Goal: Task Accomplishment & Management: Use online tool/utility

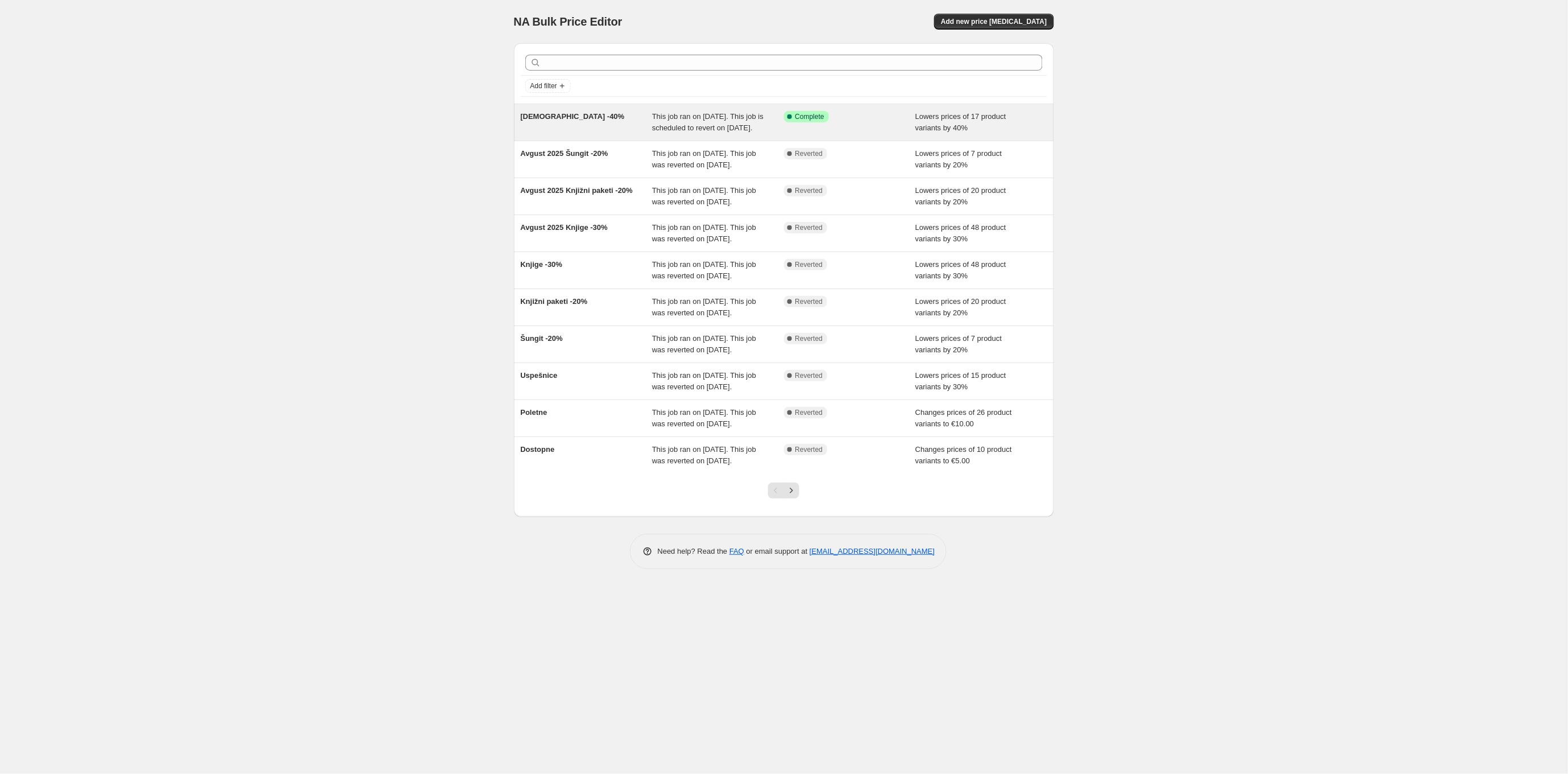
click at [608, 120] on div "[DEMOGRAPHIC_DATA] -40%" at bounding box center [586, 123] width 132 height 23
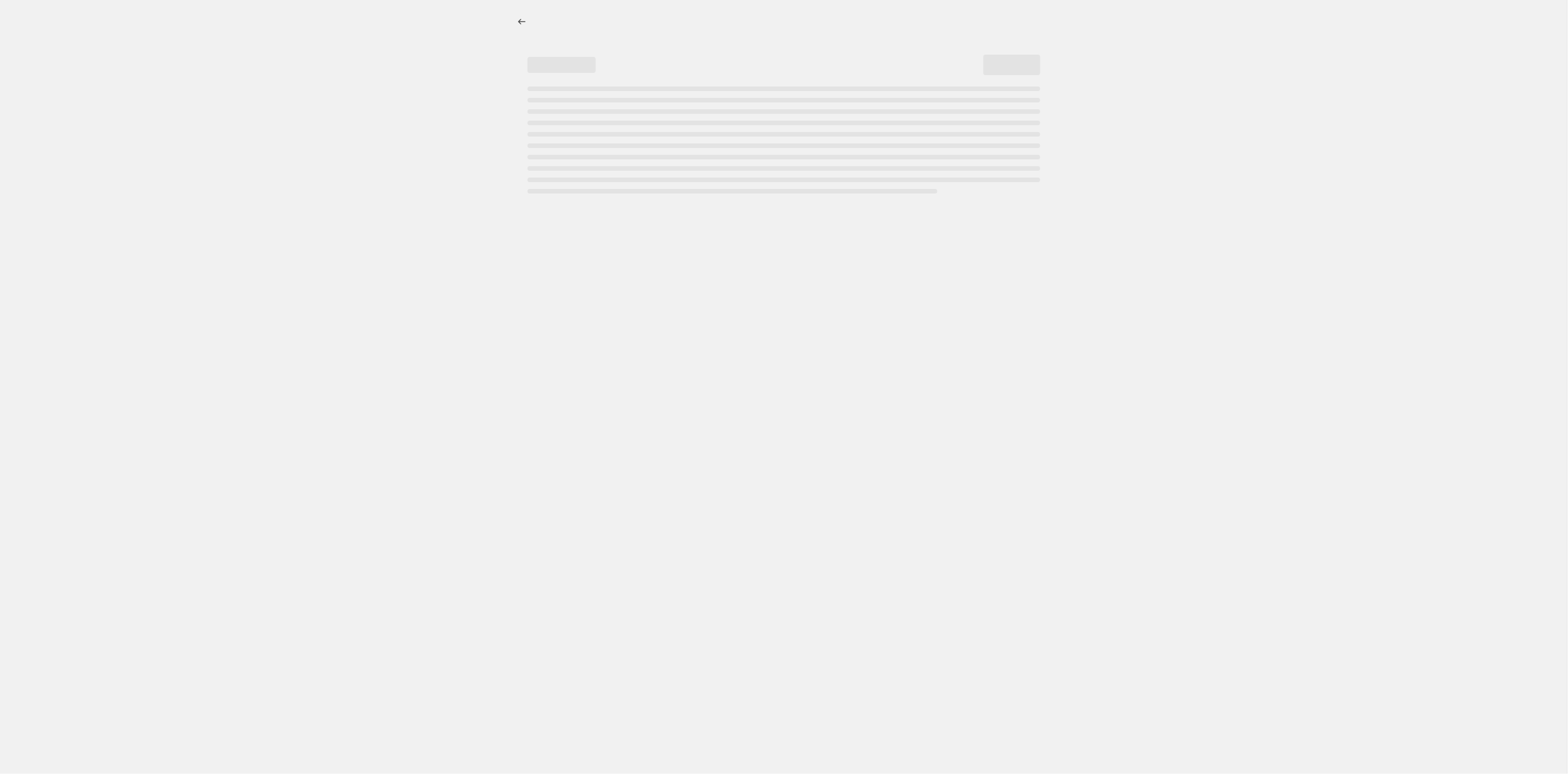
select select "percentage"
select select "collection"
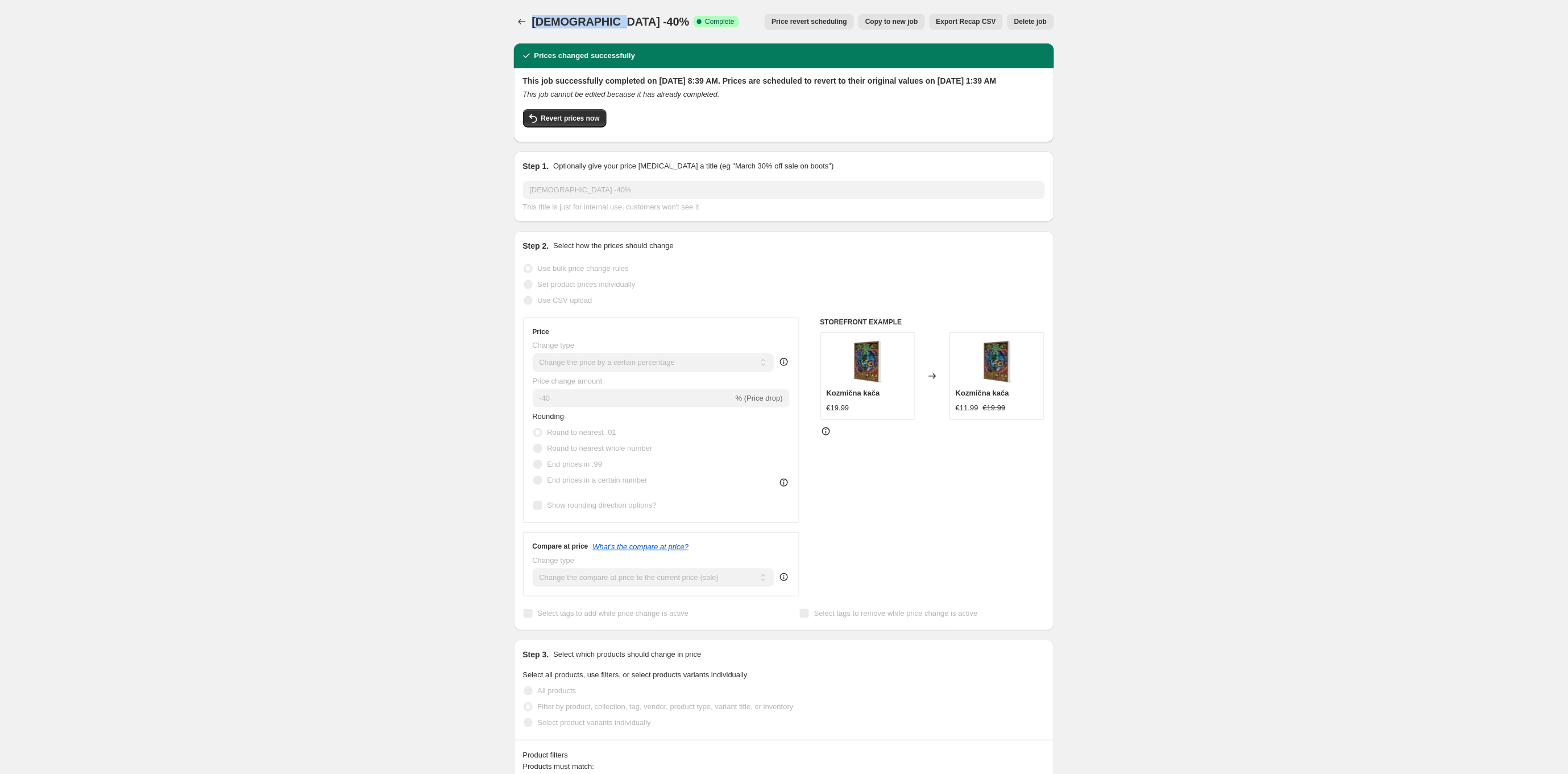
drag, startPoint x: 532, startPoint y: 18, endPoint x: 618, endPoint y: 21, distance: 86.1
click at [618, 21] on span "[DEMOGRAPHIC_DATA] -40%" at bounding box center [611, 21] width 158 height 12
copy span "[DEMOGRAPHIC_DATA] -40%"
click at [570, 123] on span "Revert prices now" at bounding box center [570, 118] width 58 height 9
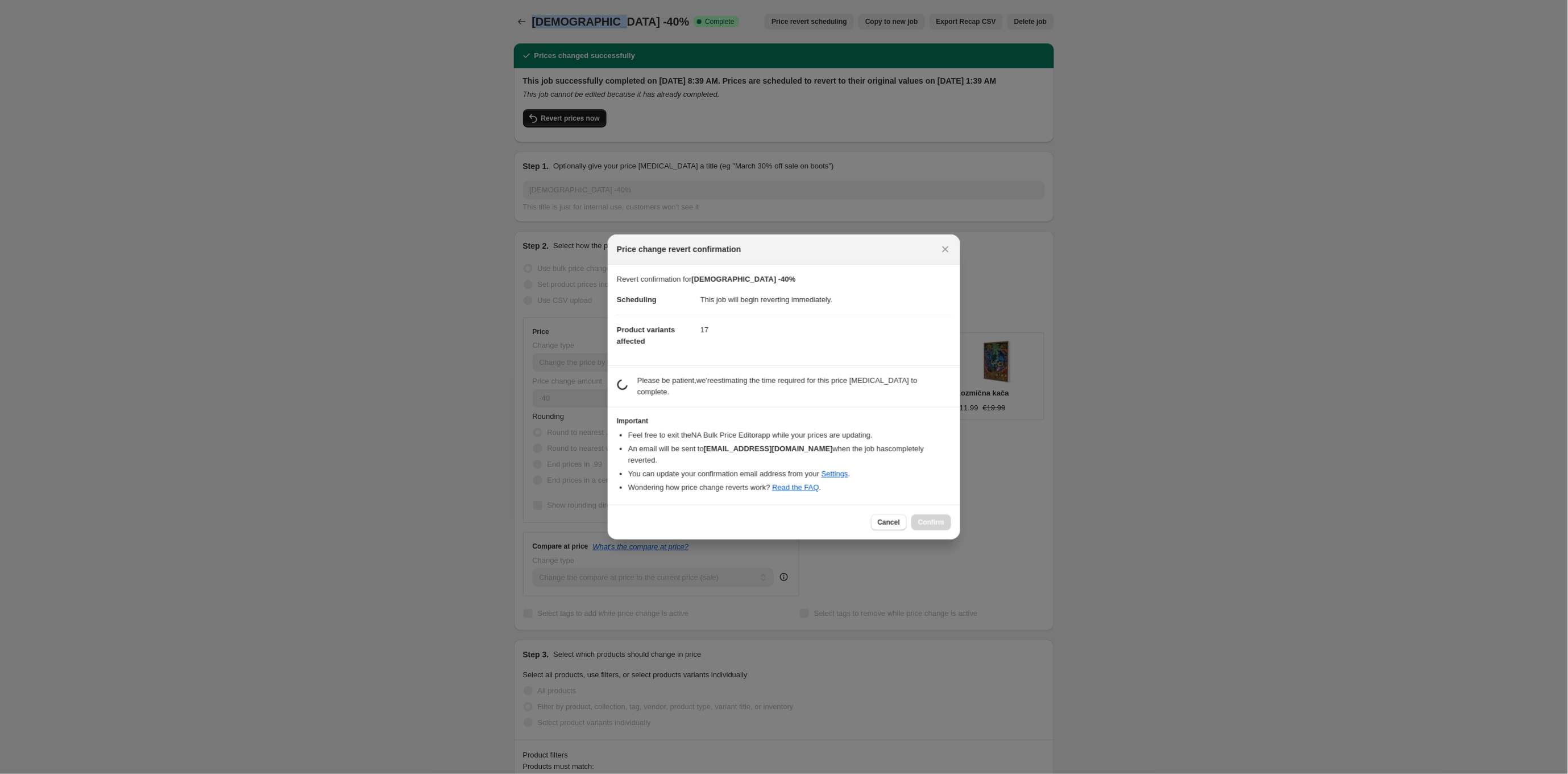
checkbox input "false"
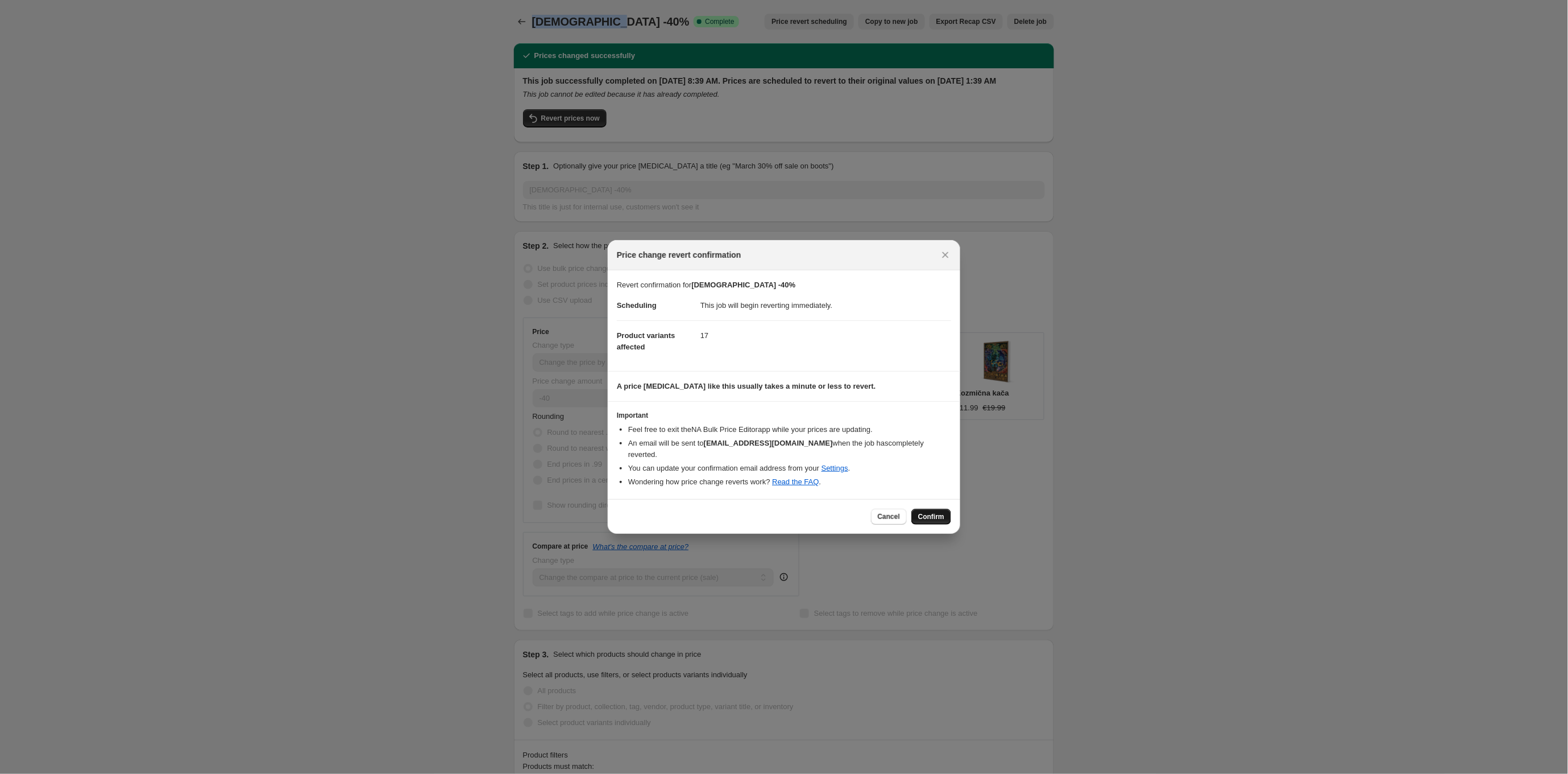
click at [936, 512] on span "Confirm" at bounding box center [932, 516] width 26 height 9
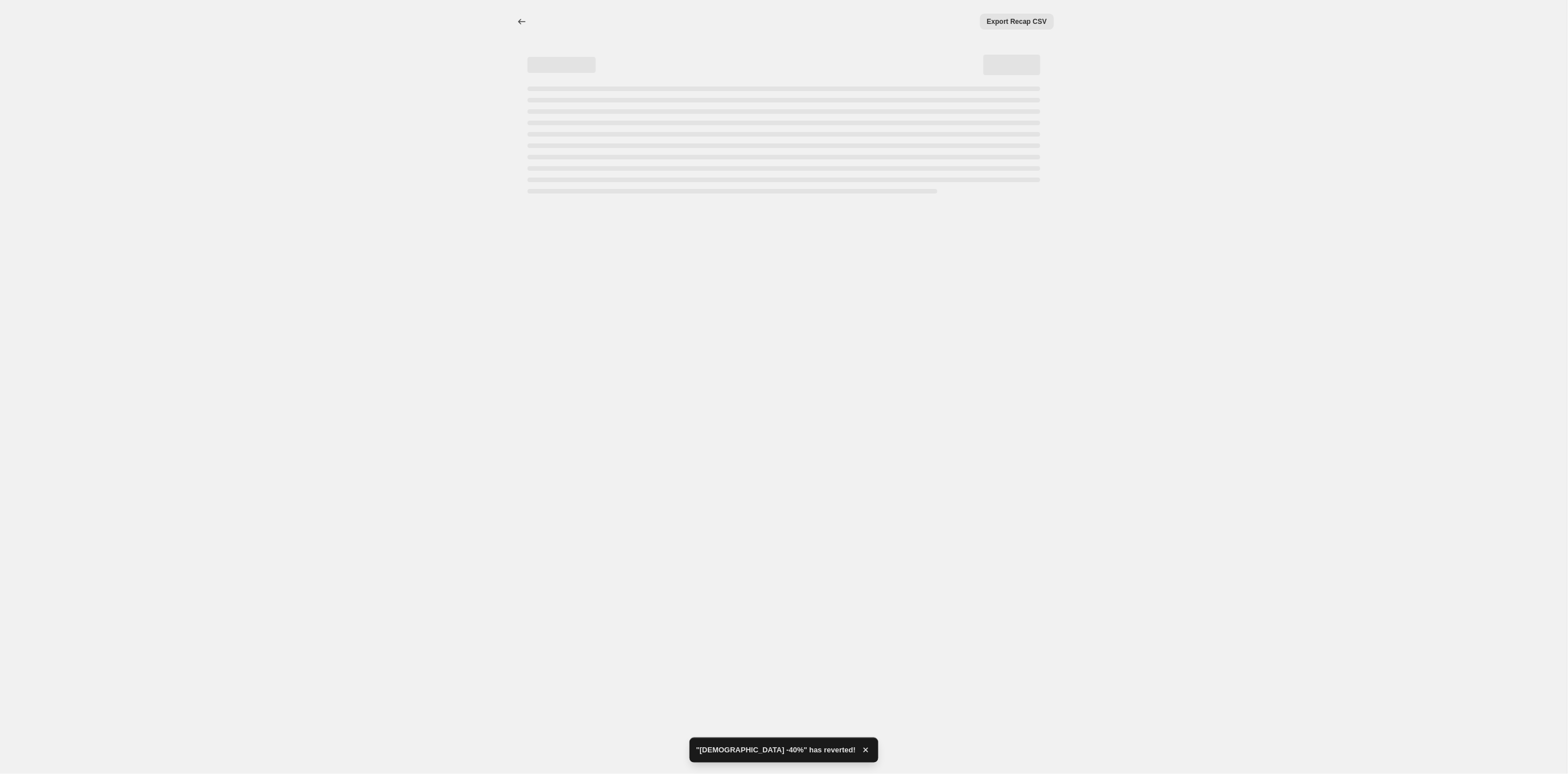
select select "percentage"
select select "collection"
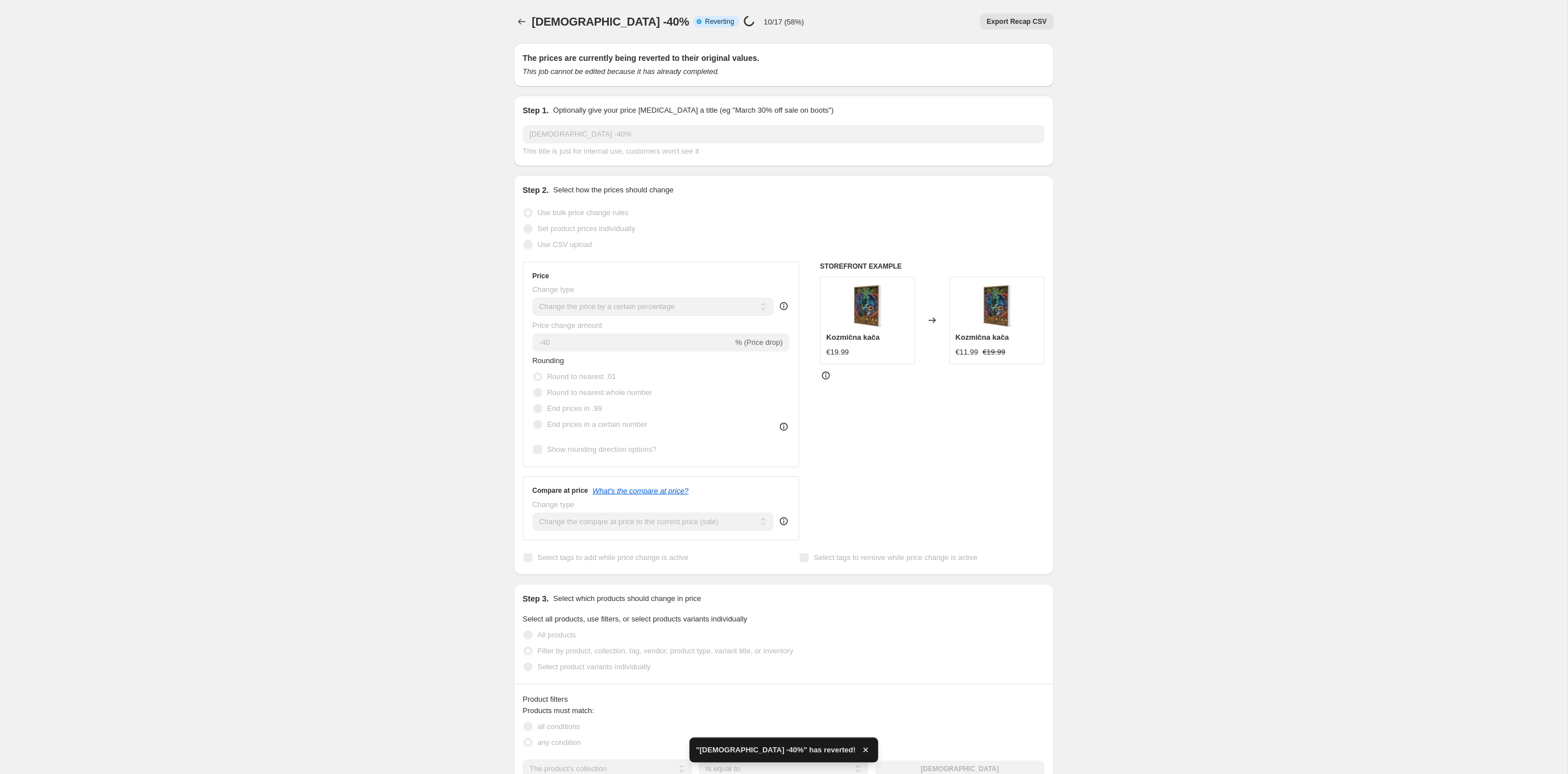
checkbox input "true"
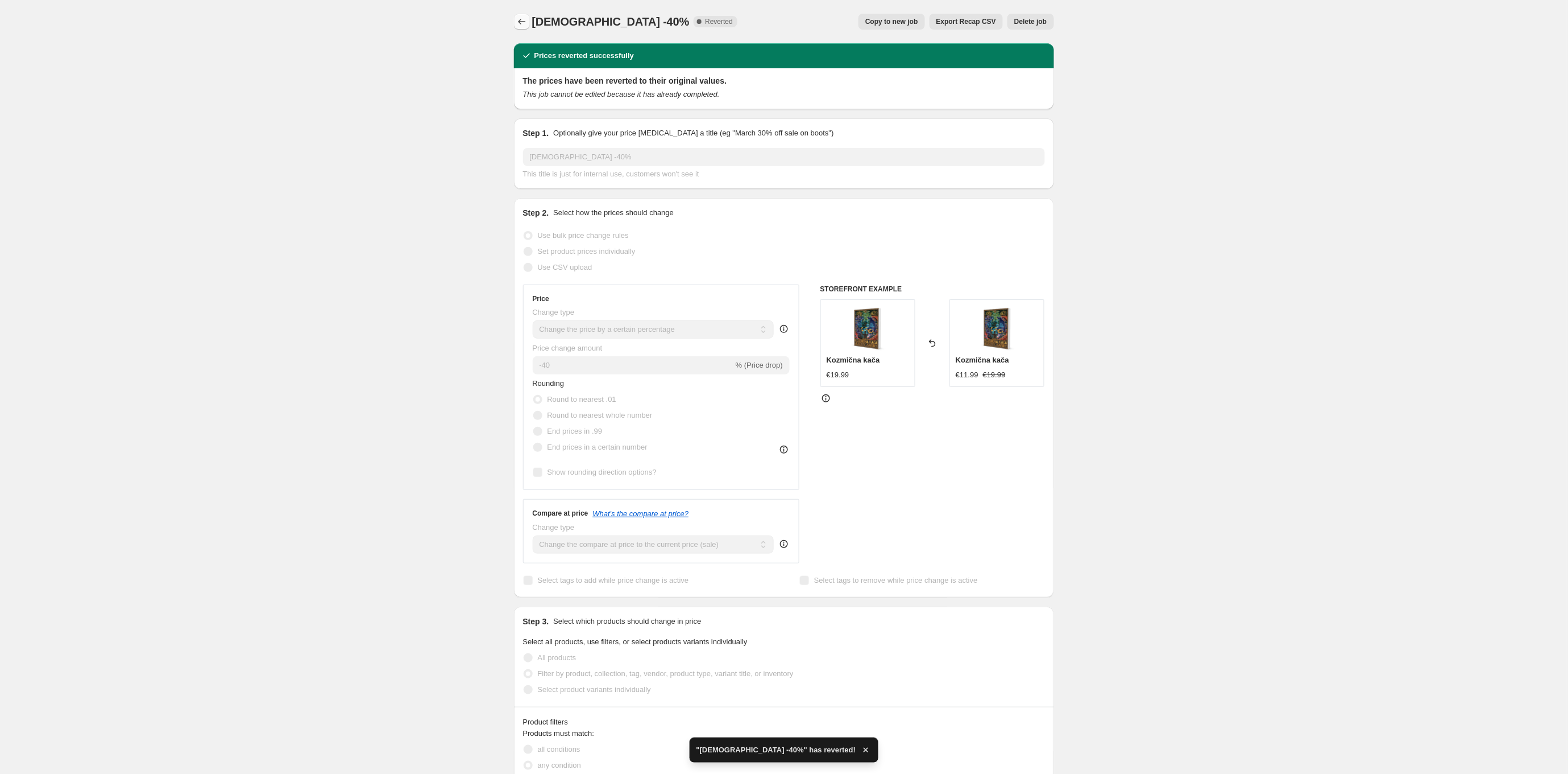
click at [525, 22] on icon "Price change jobs" at bounding box center [522, 21] width 12 height 12
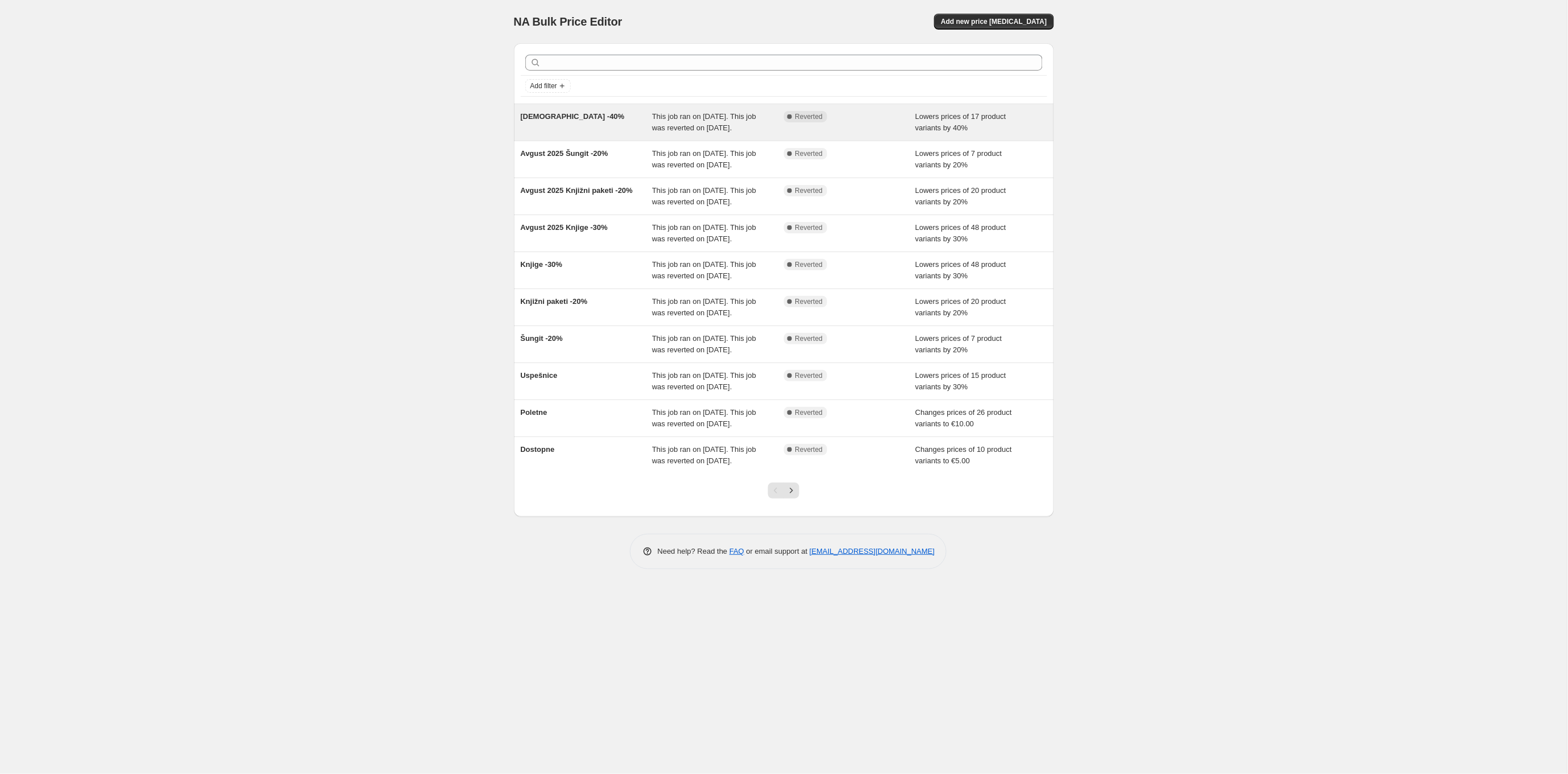
click at [740, 131] on span "This job ran on [DATE]. This job was reverted on [DATE]." at bounding box center [704, 122] width 104 height 20
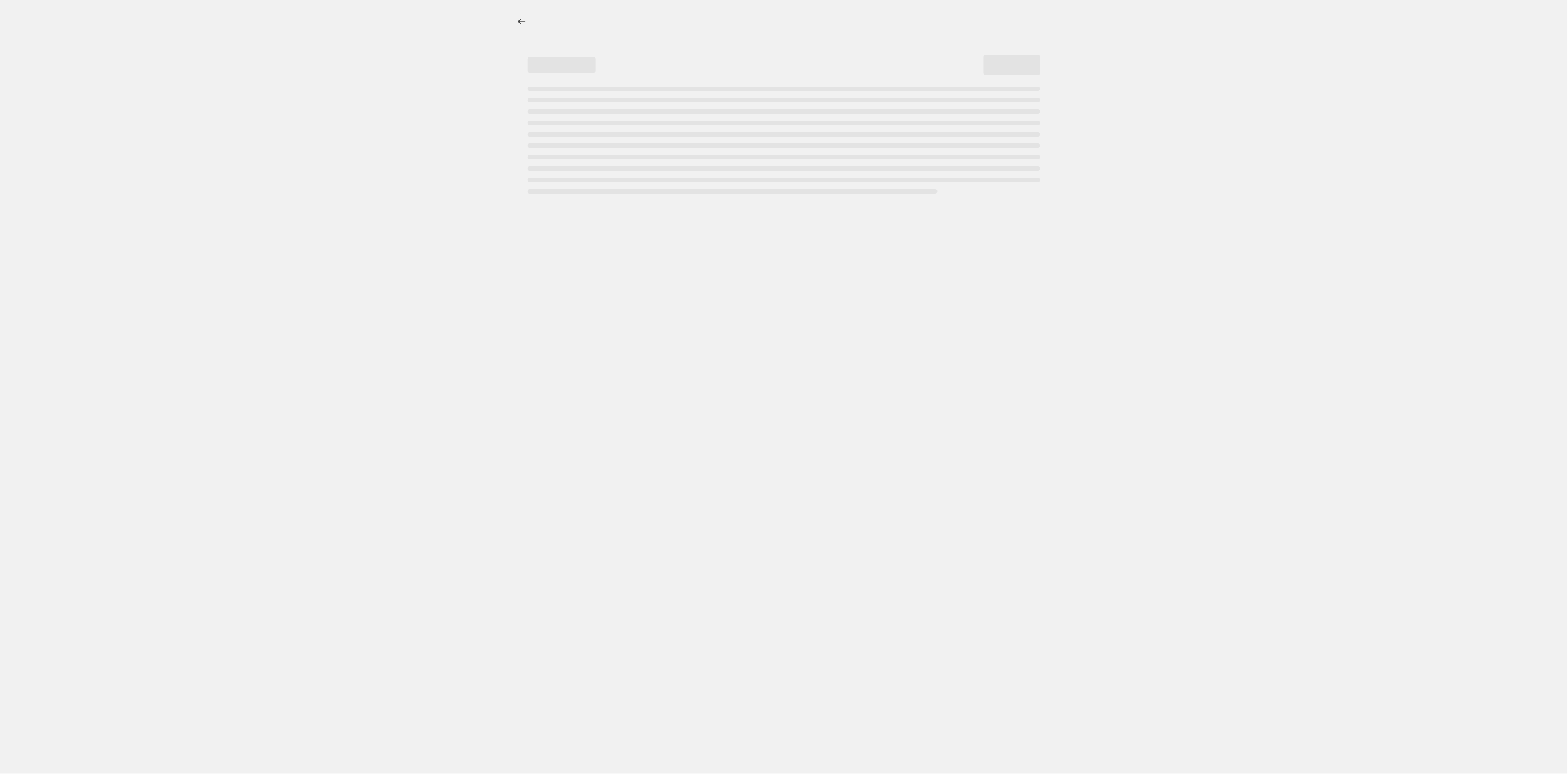
select select "percentage"
select select "collection"
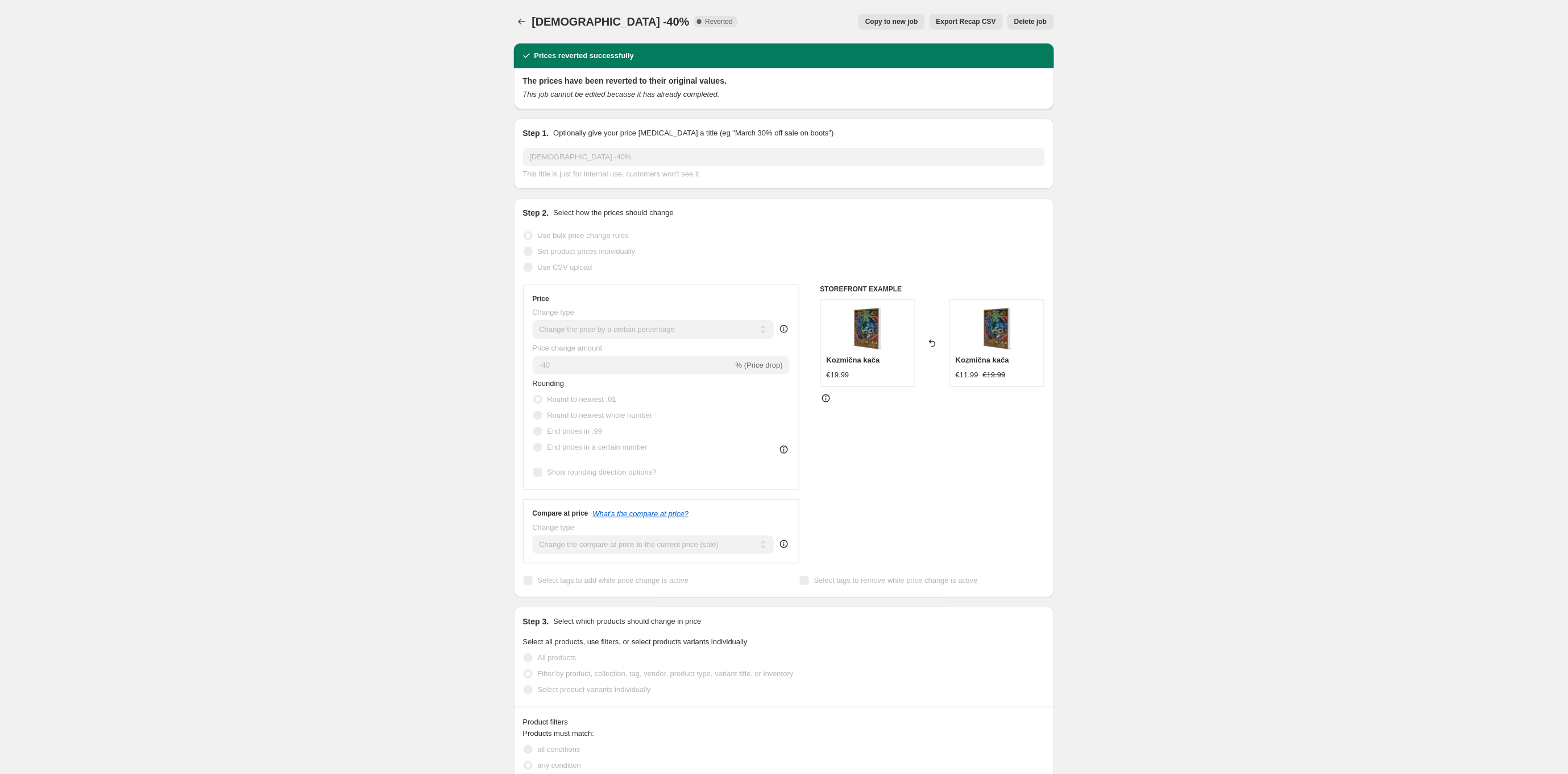
click at [1034, 20] on span "Delete job" at bounding box center [1030, 21] width 32 height 9
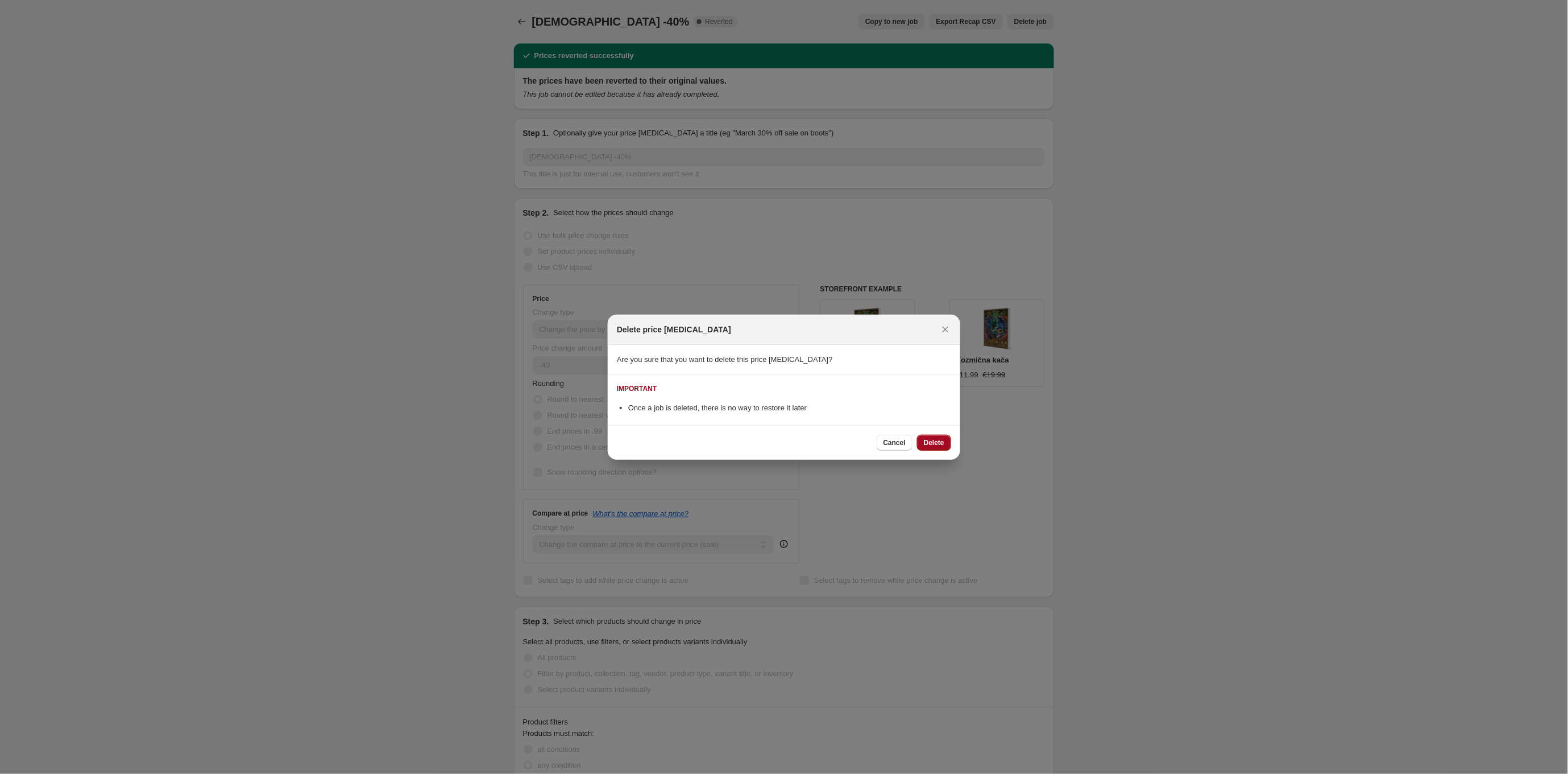
click at [937, 441] on span "Delete" at bounding box center [934, 443] width 21 height 9
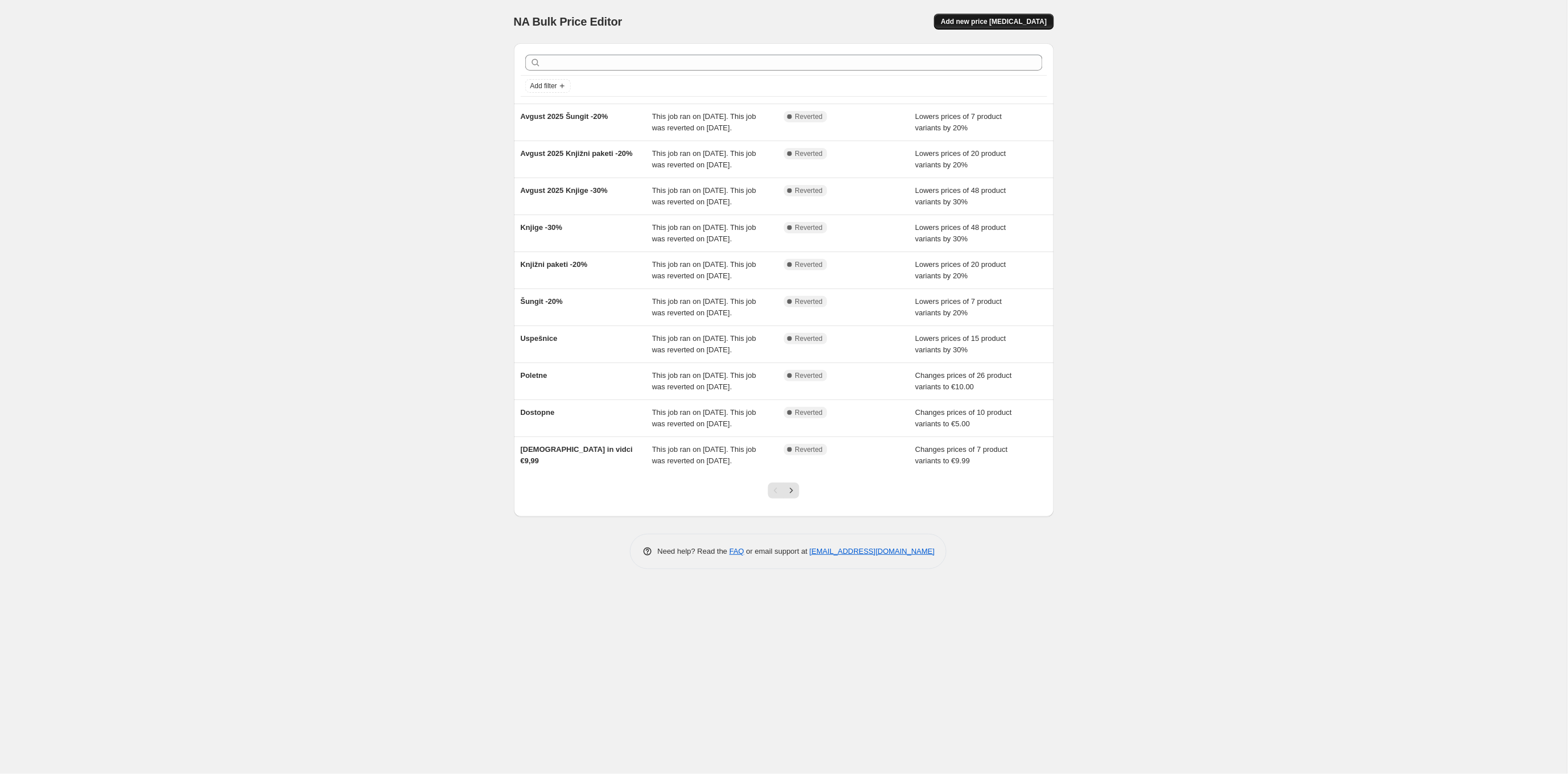
click at [1018, 21] on span "Add new price [MEDICAL_DATA]" at bounding box center [994, 21] width 106 height 9
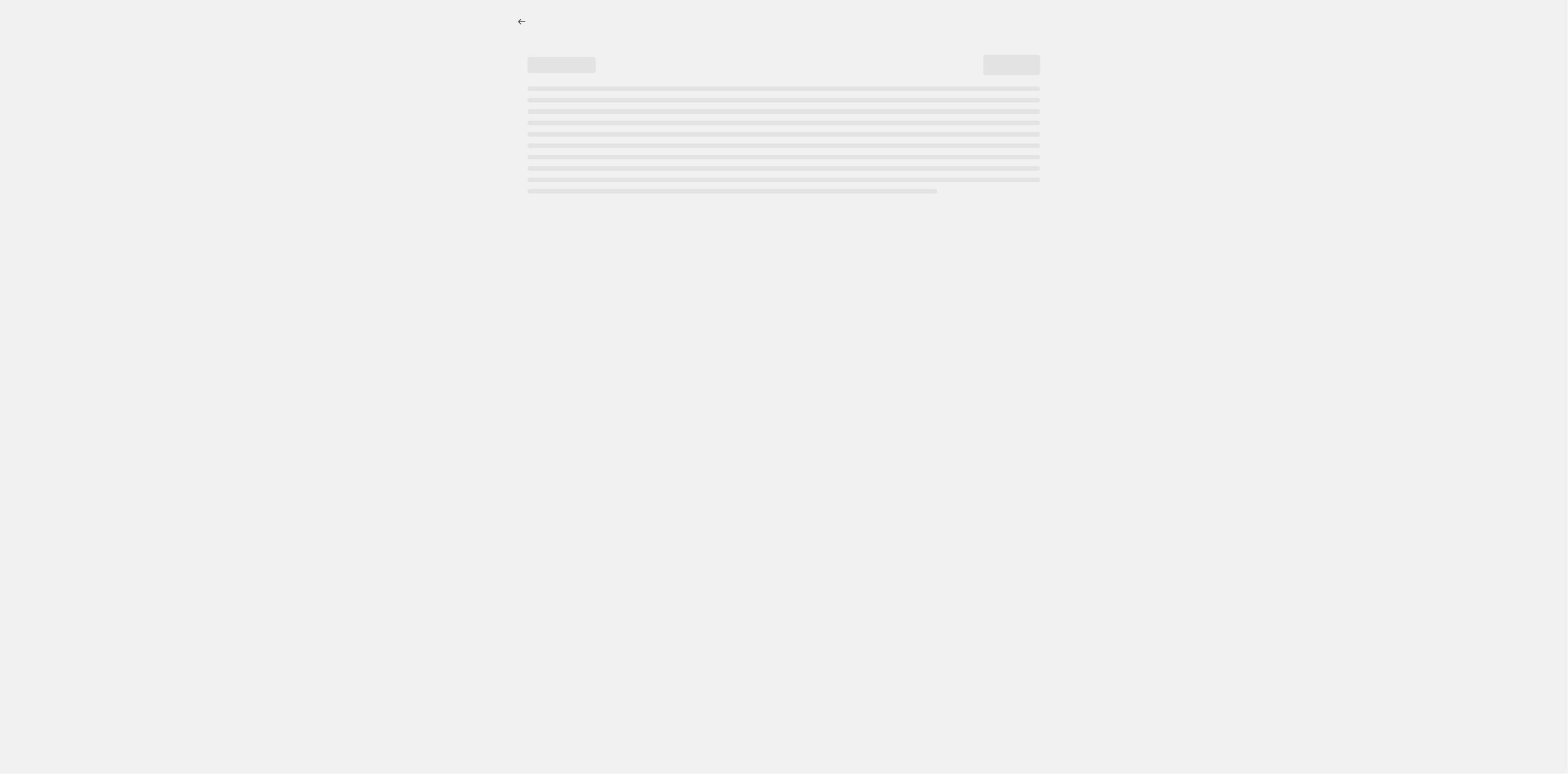
select select "percentage"
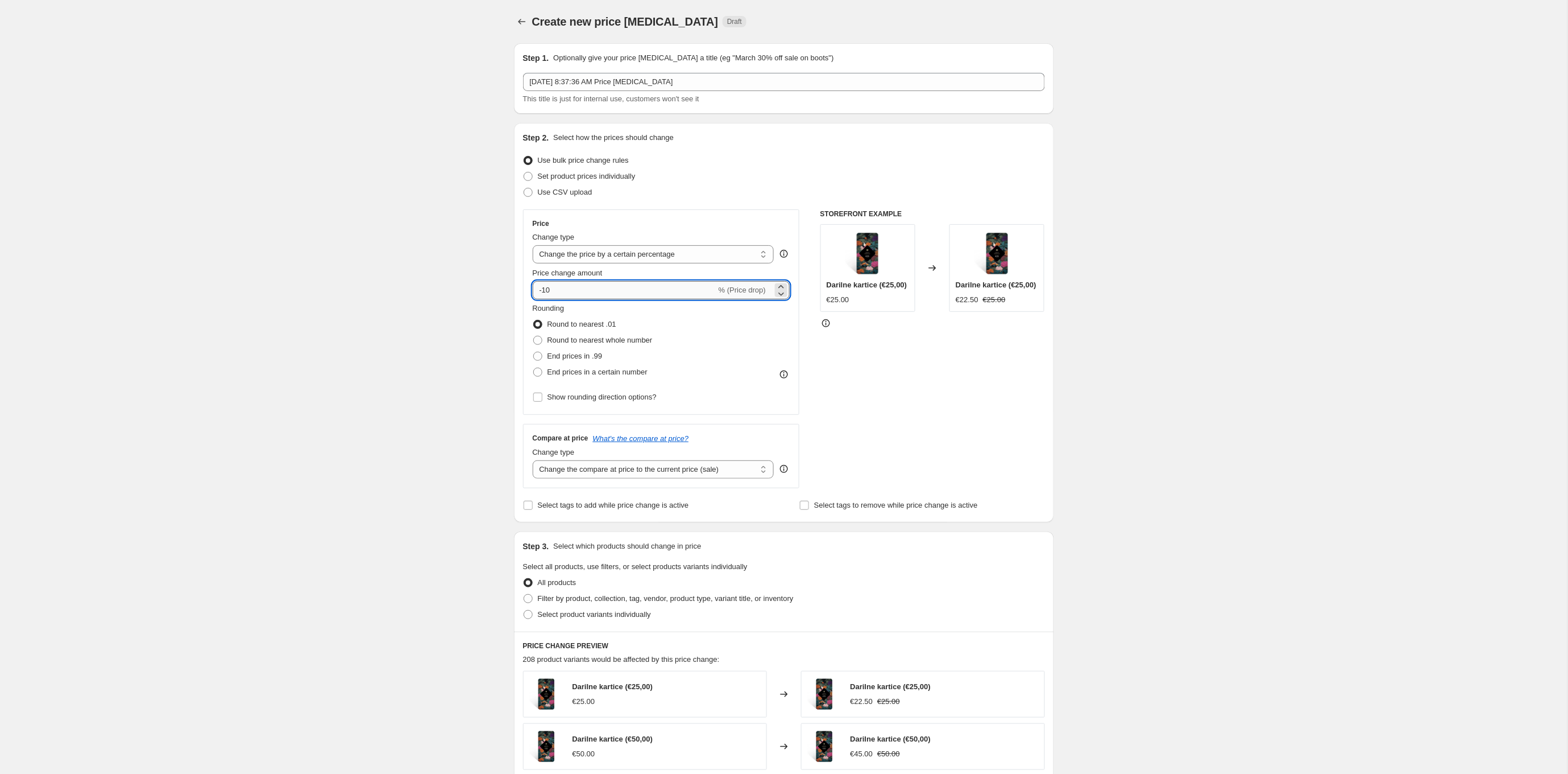
click at [547, 290] on input "-10" at bounding box center [624, 290] width 183 height 18
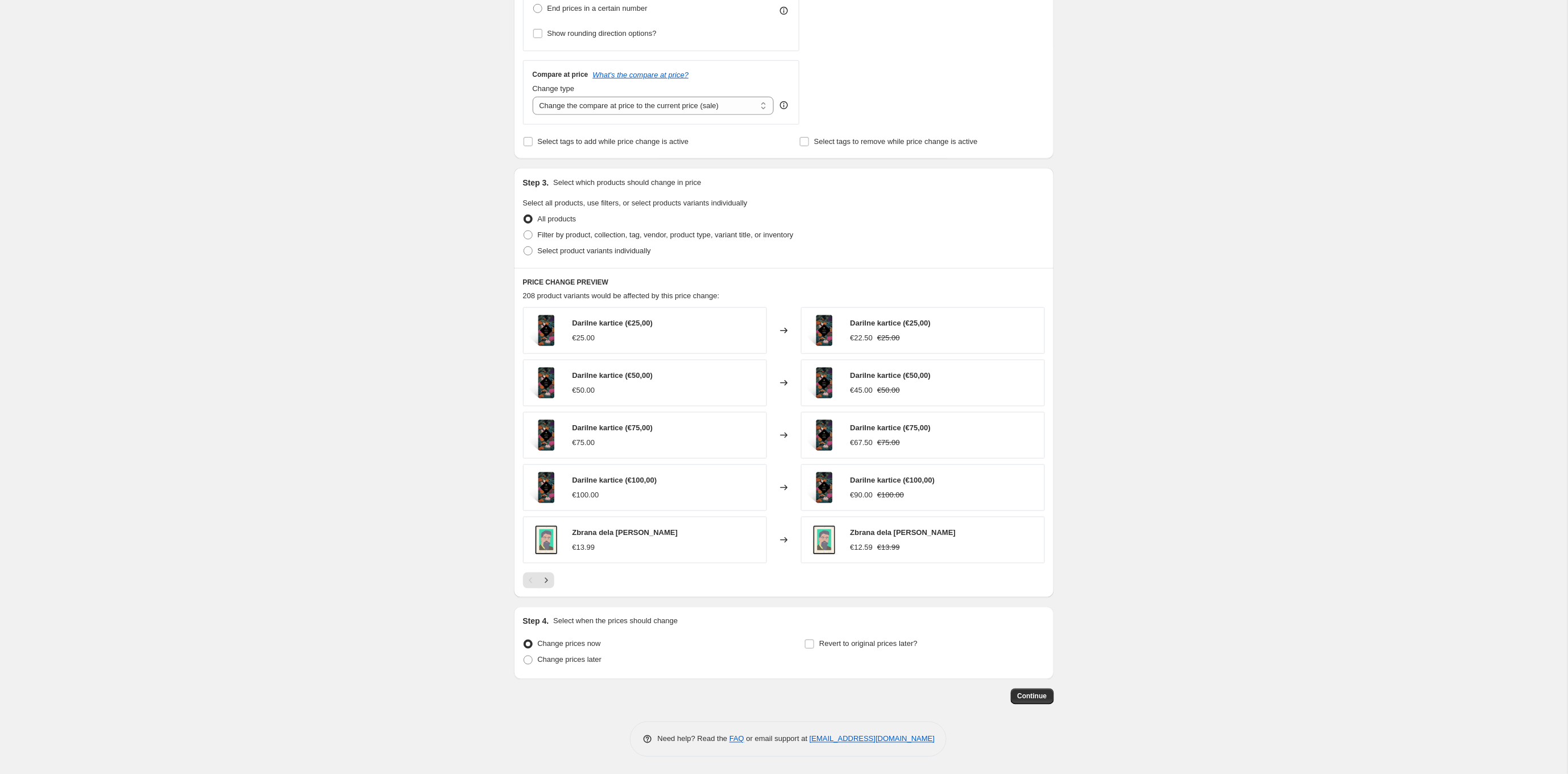
scroll to position [363, 0]
type input "-40"
click at [567, 233] on span "Filter by product, collection, tag, vendor, product type, variant title, or inv…" at bounding box center [665, 235] width 256 height 8
click at [525, 231] on input "Filter by product, collection, tag, vendor, product type, variant title, or inv…" at bounding box center [524, 231] width 1 height 1
radio input "true"
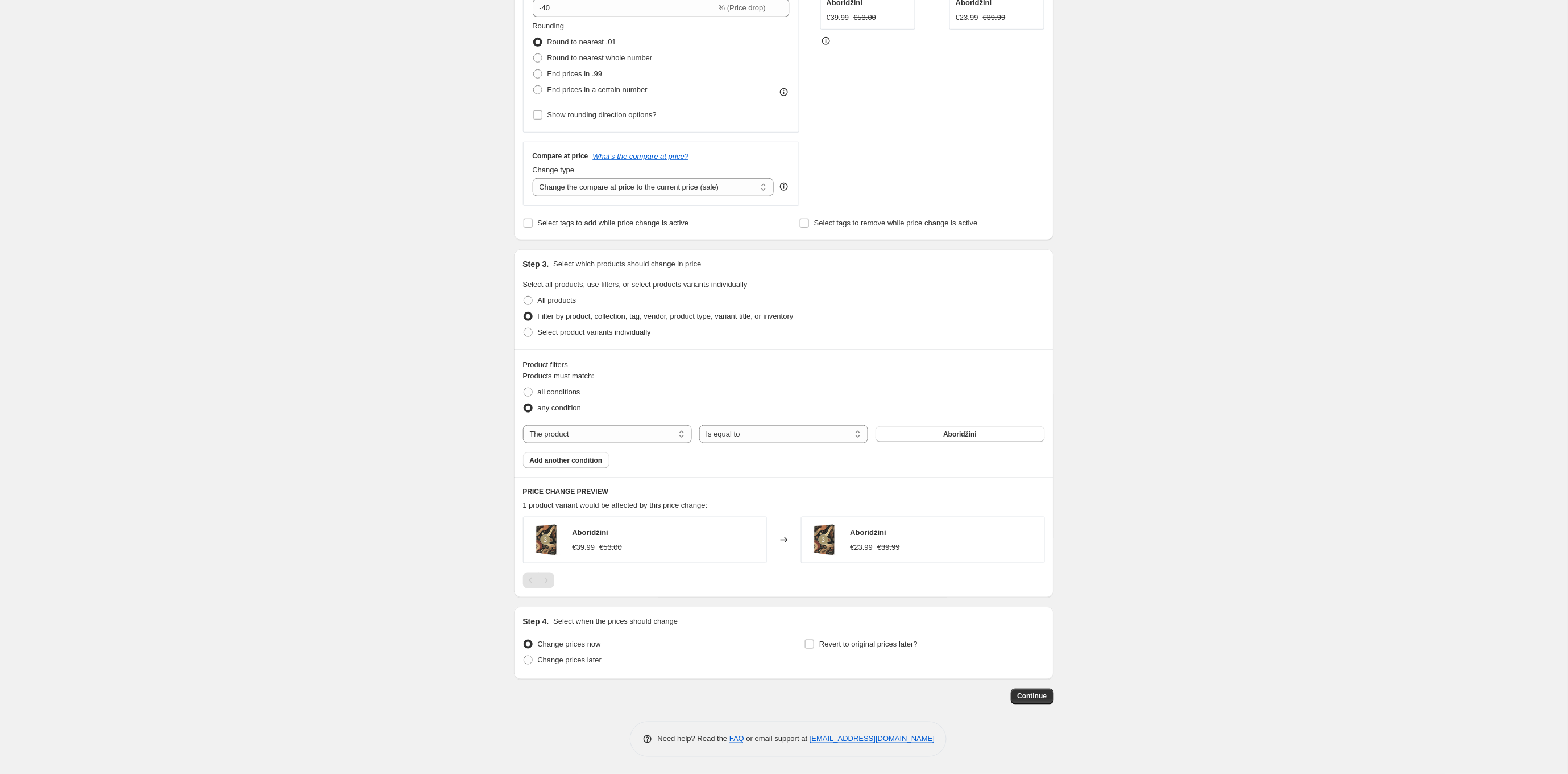
scroll to position [281, 0]
select select "collection"
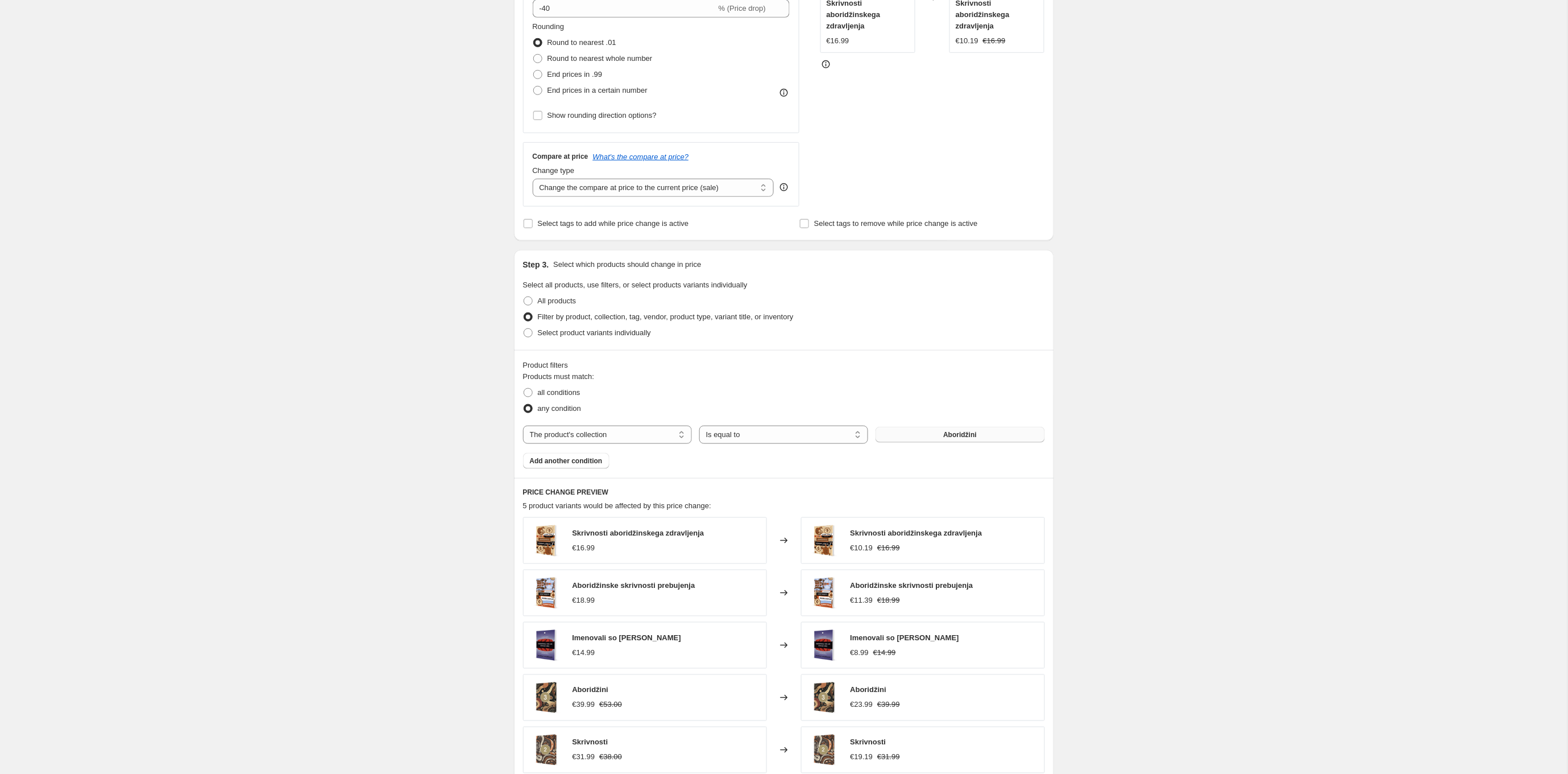
click at [951, 430] on span "Aboridžini" at bounding box center [960, 434] width 34 height 9
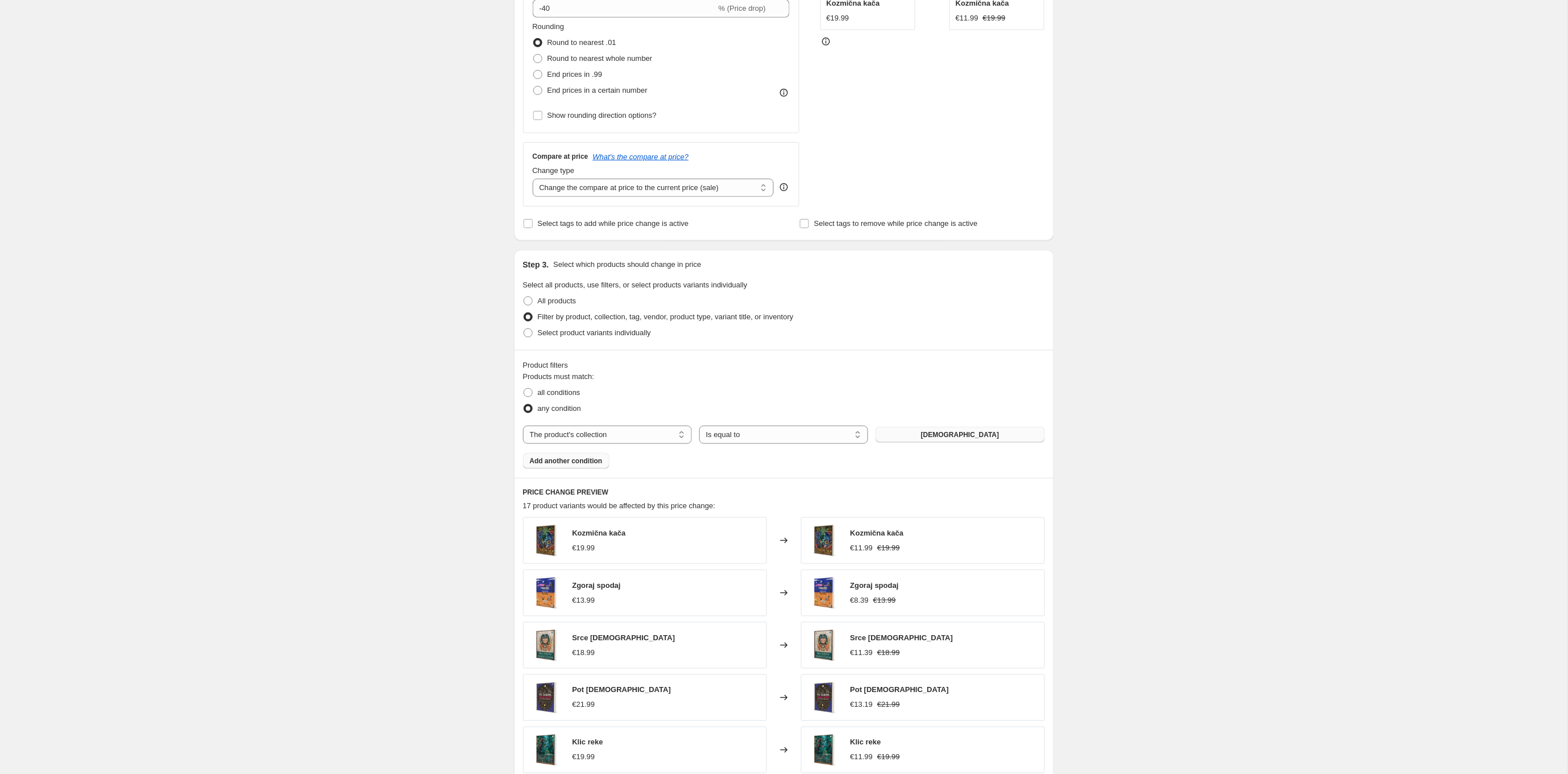
click at [589, 460] on span "Add another condition" at bounding box center [567, 461] width 73 height 9
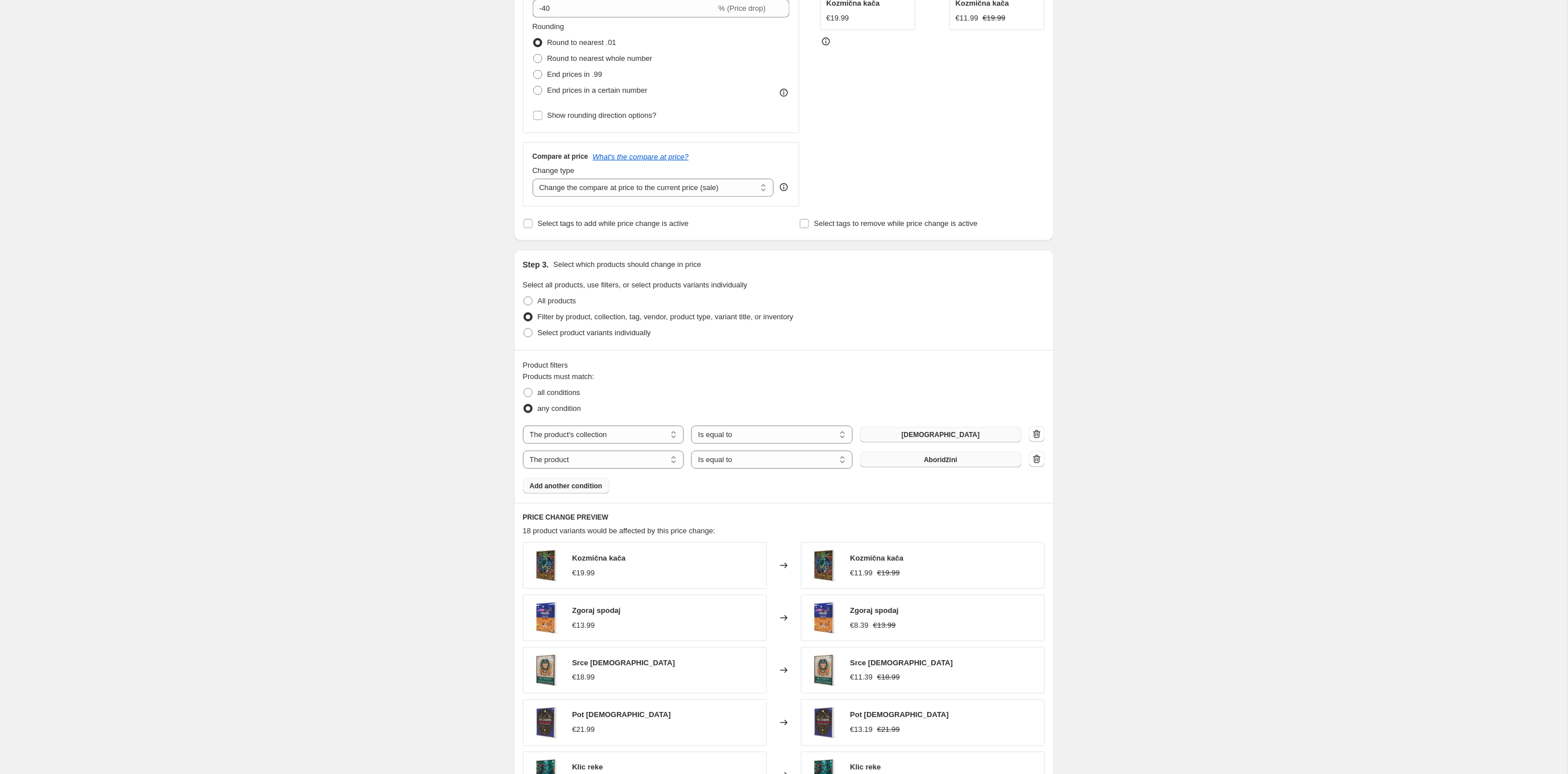
click at [937, 457] on span "Aboridžini" at bounding box center [941, 459] width 34 height 9
select select "product_type"
click at [912, 457] on button "Darilna kartica" at bounding box center [941, 459] width 161 height 16
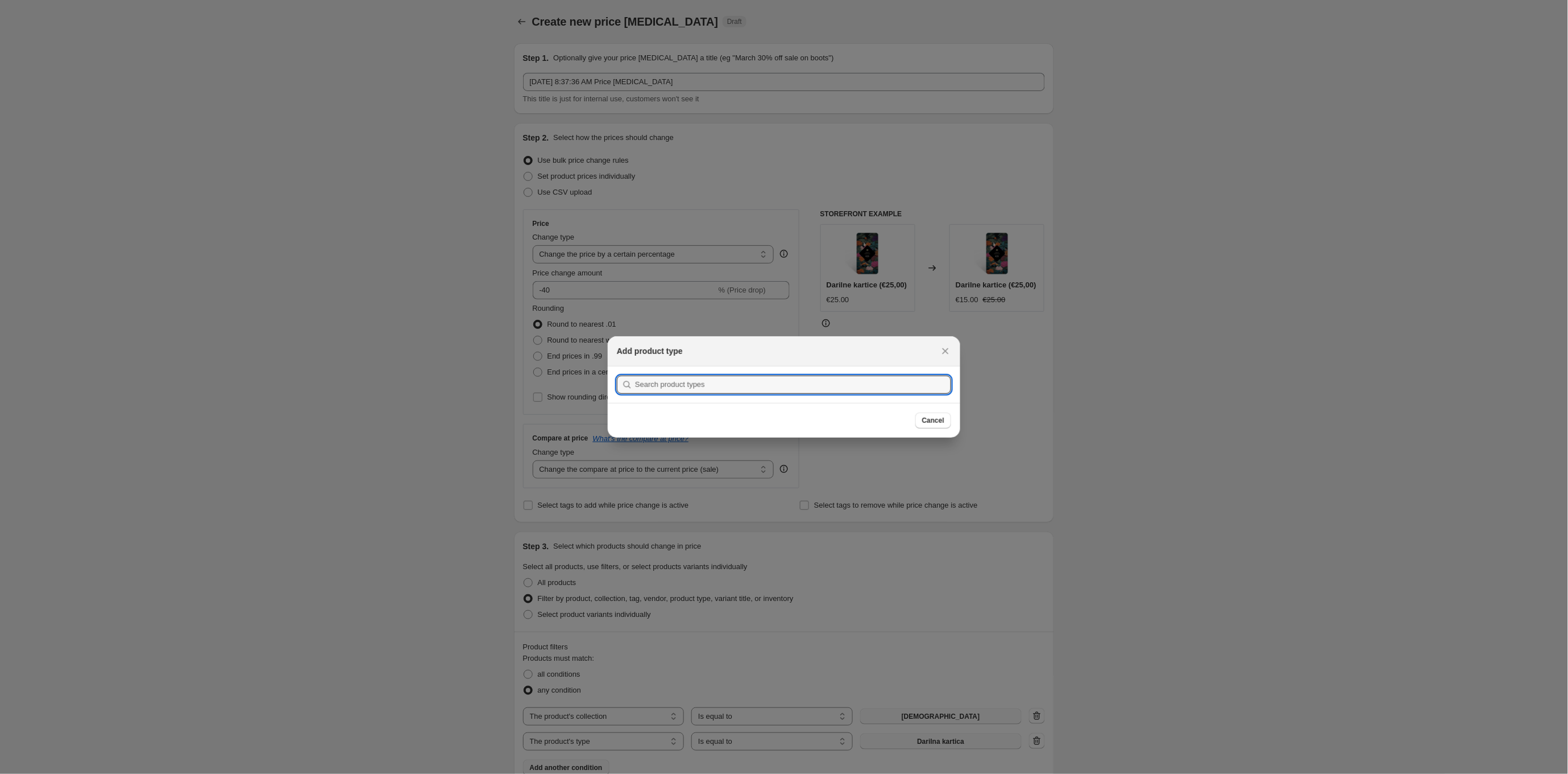
scroll to position [281, 0]
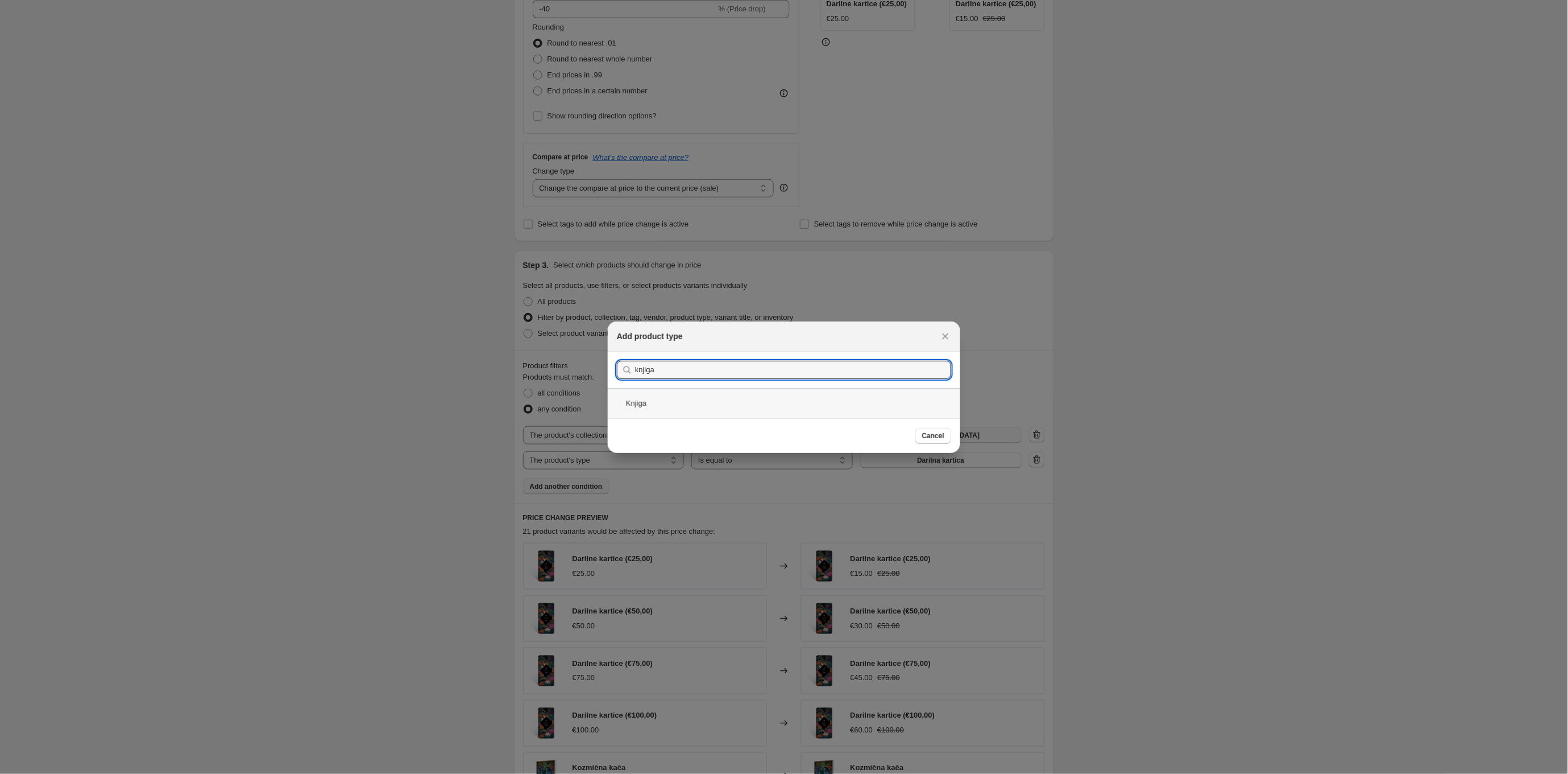
type input "knjiga"
click at [761, 406] on div "Knjiga" at bounding box center [784, 403] width 353 height 30
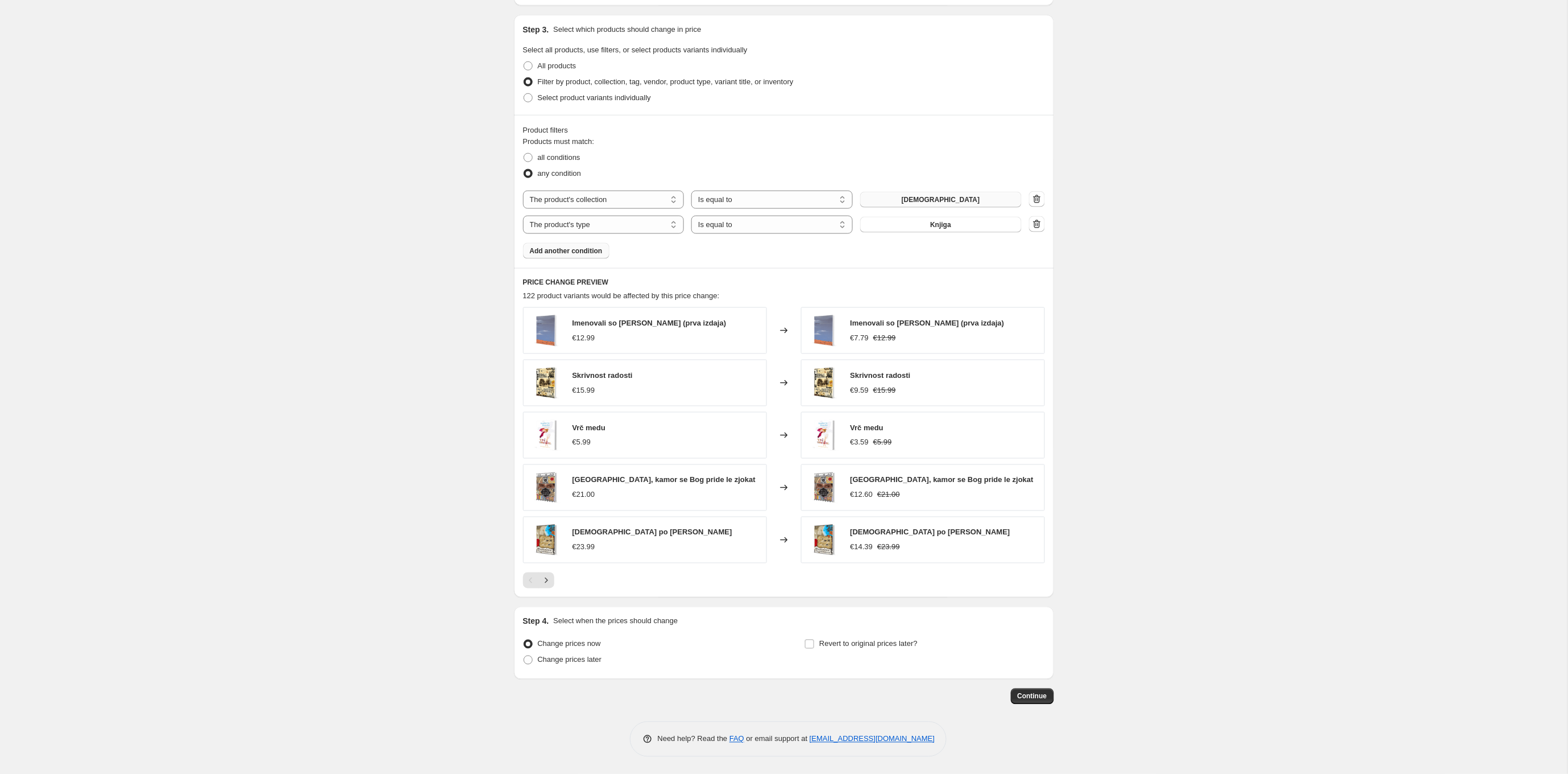
scroll to position [517, 0]
click at [597, 252] on span "Add another condition" at bounding box center [567, 250] width 73 height 9
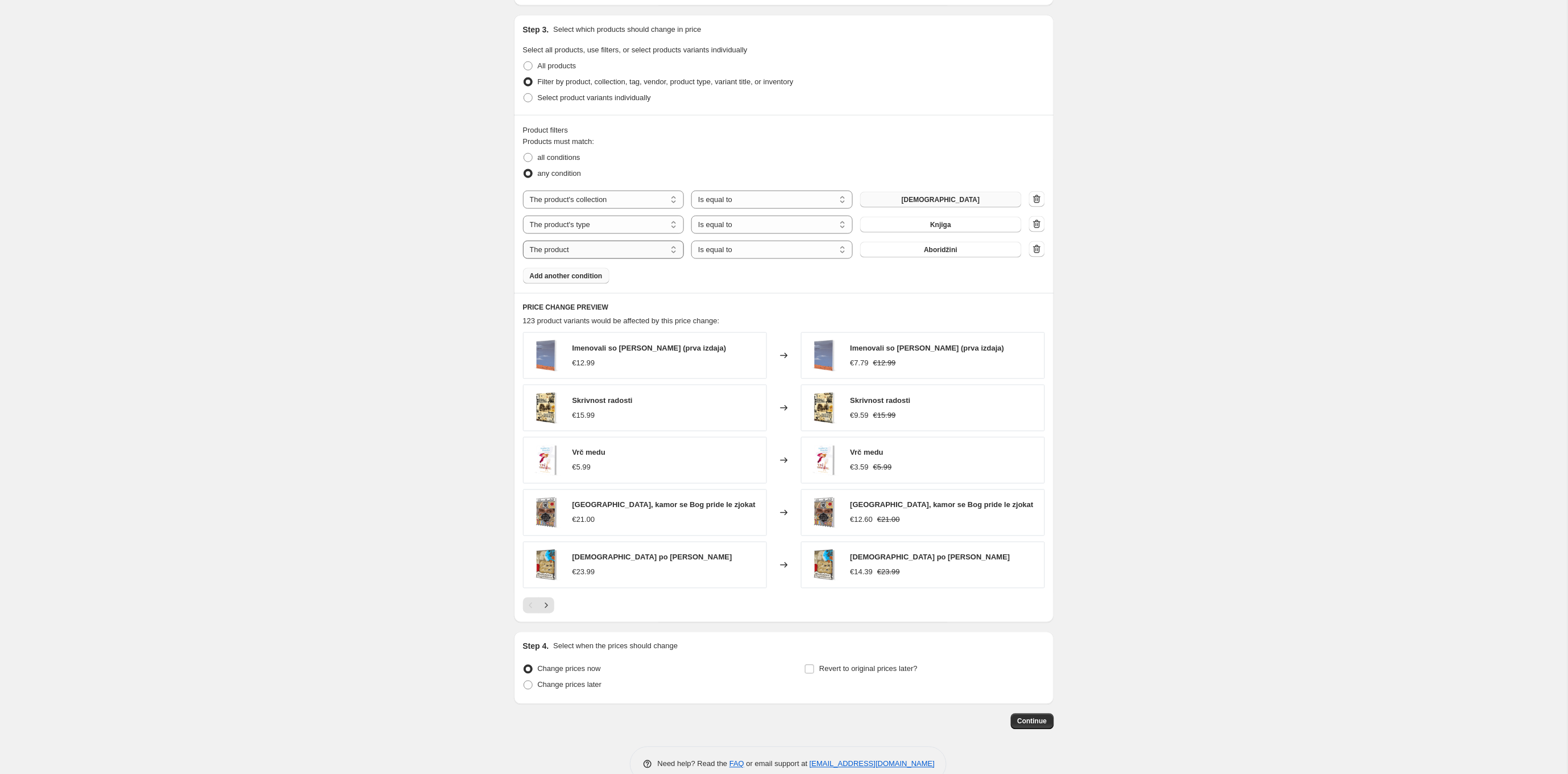
select select "product_type"
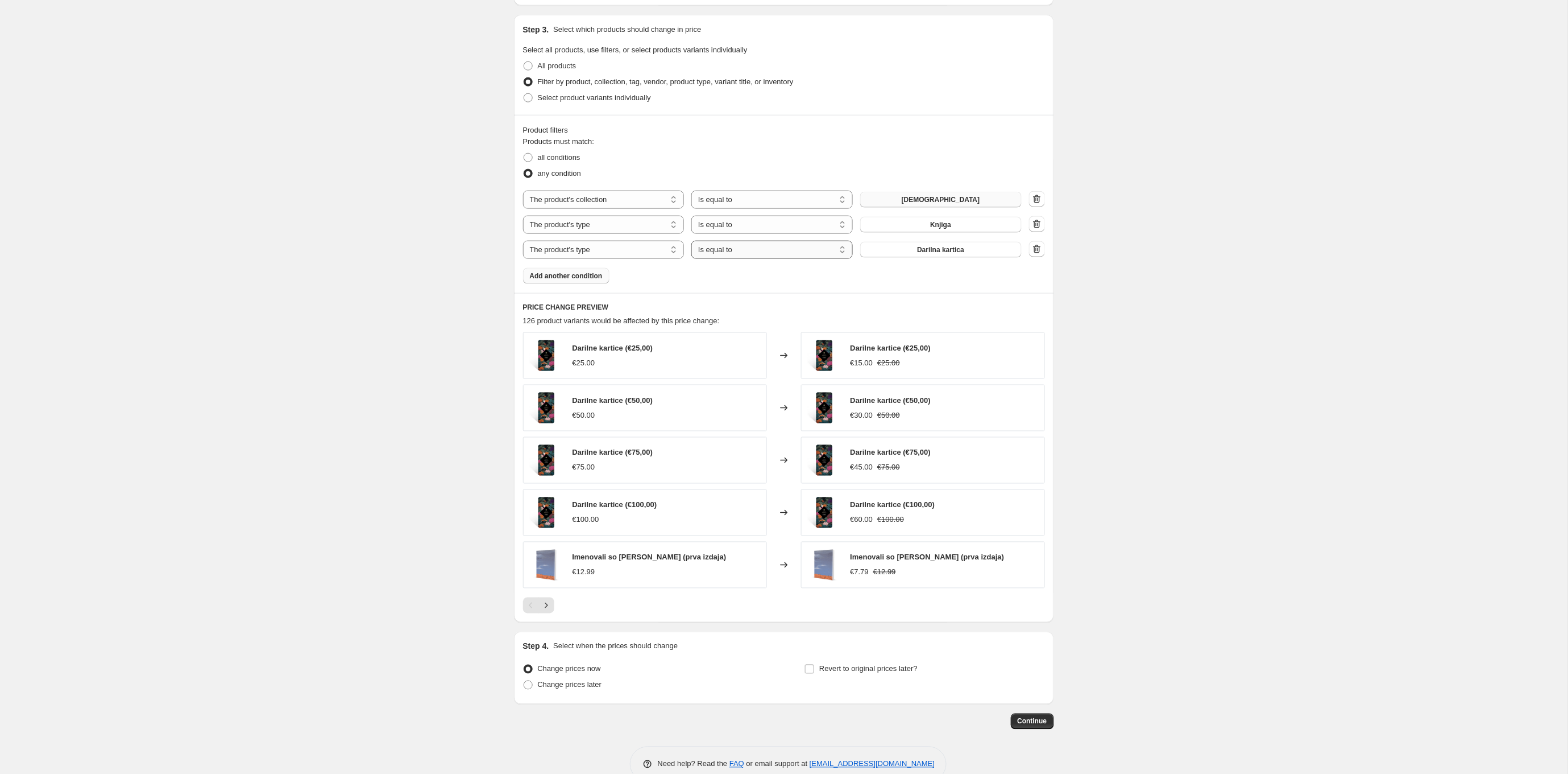
select select "not_equal"
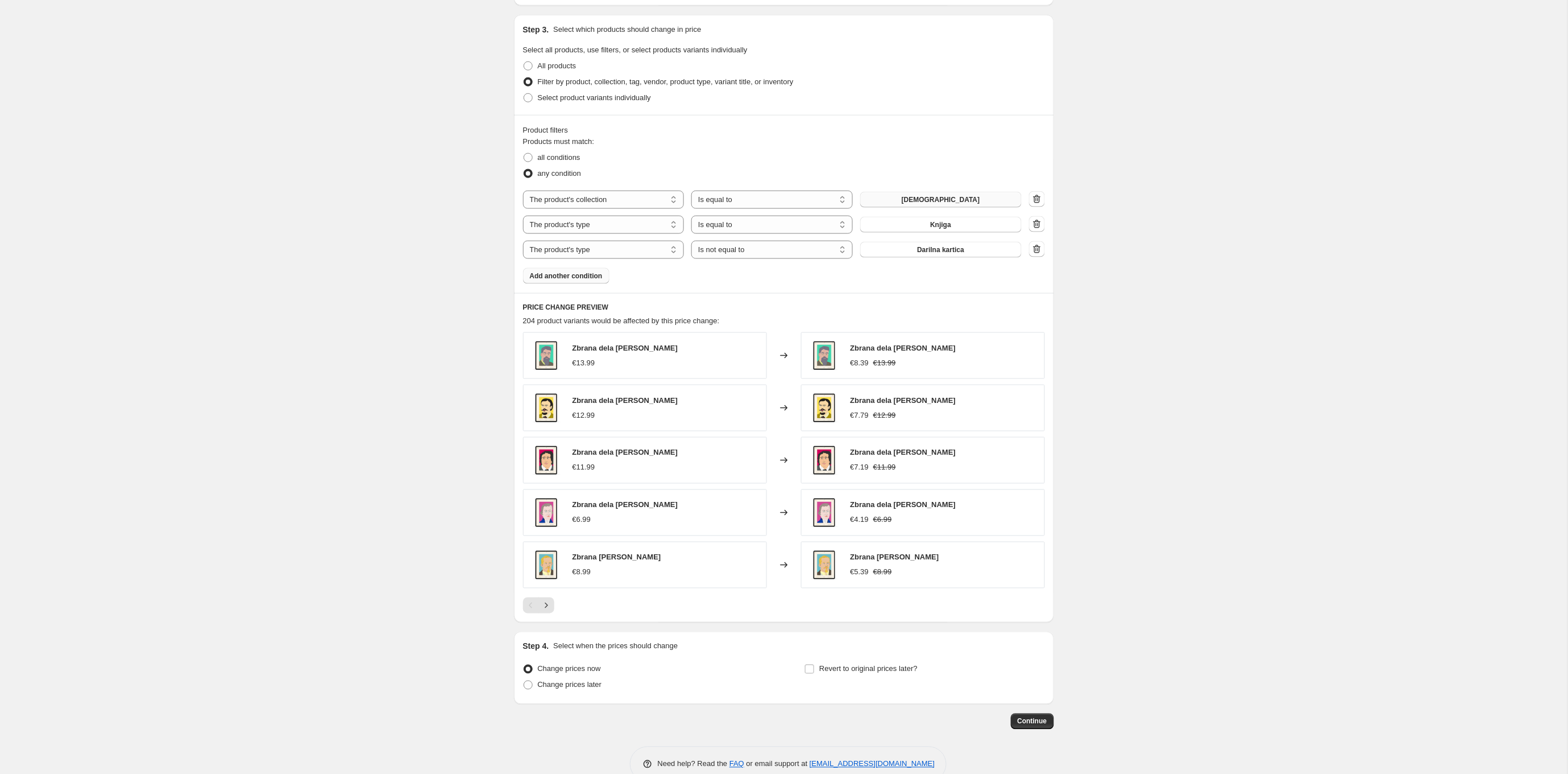
click at [919, 255] on button "Darilna kartica" at bounding box center [941, 249] width 161 height 16
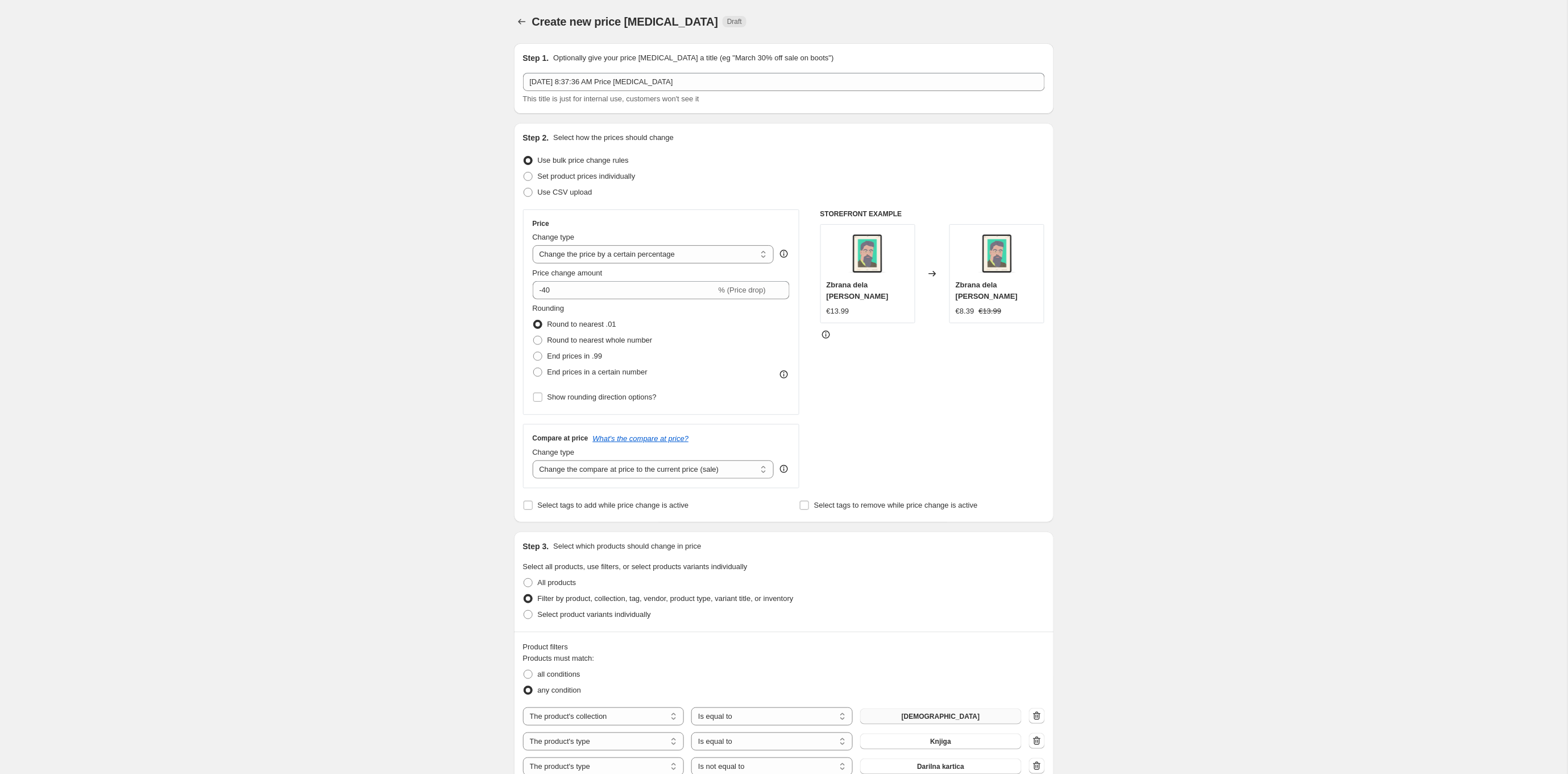
scroll to position [516, 0]
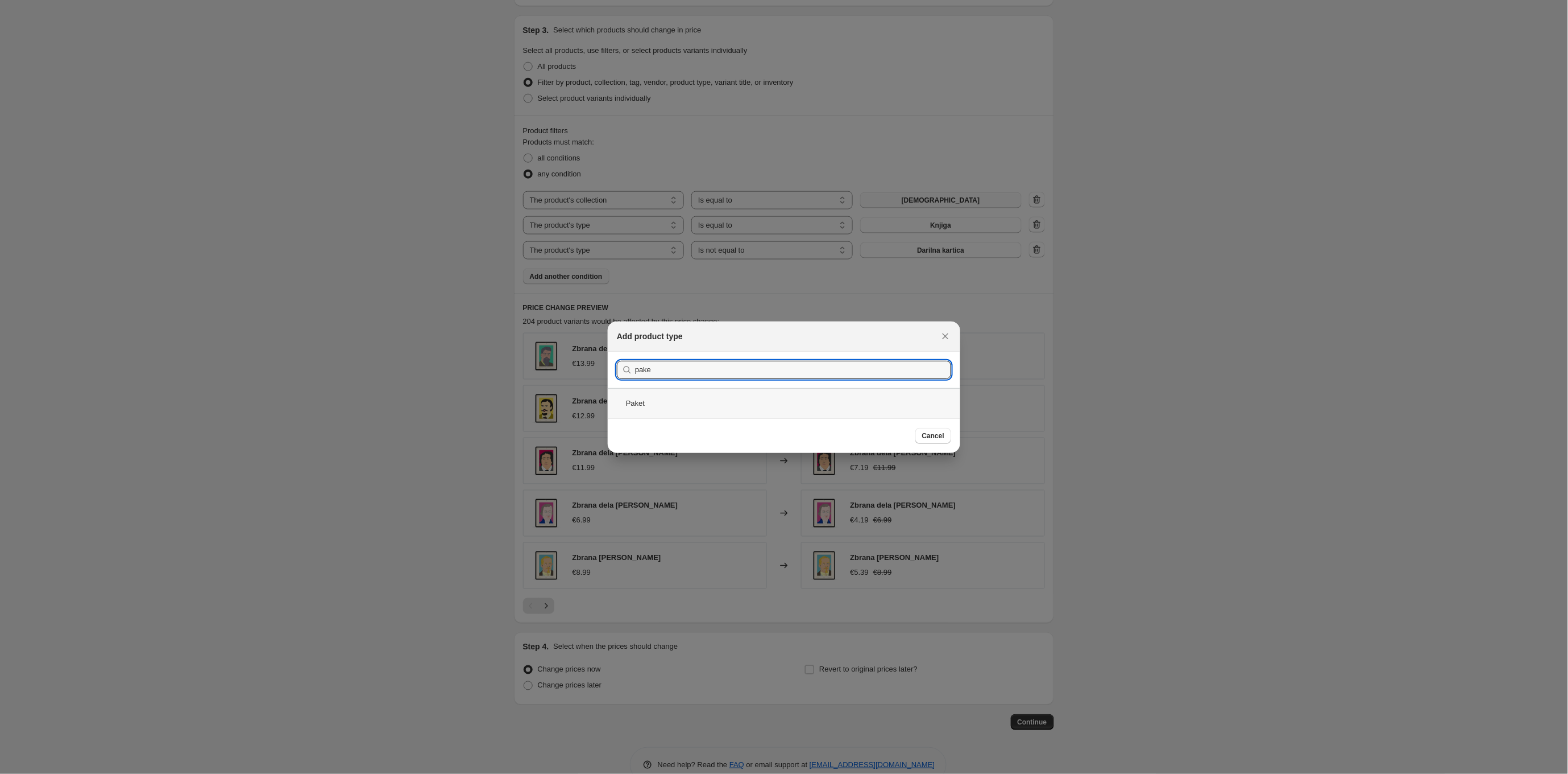
type input "pake"
click at [773, 403] on div "Paket" at bounding box center [784, 403] width 353 height 30
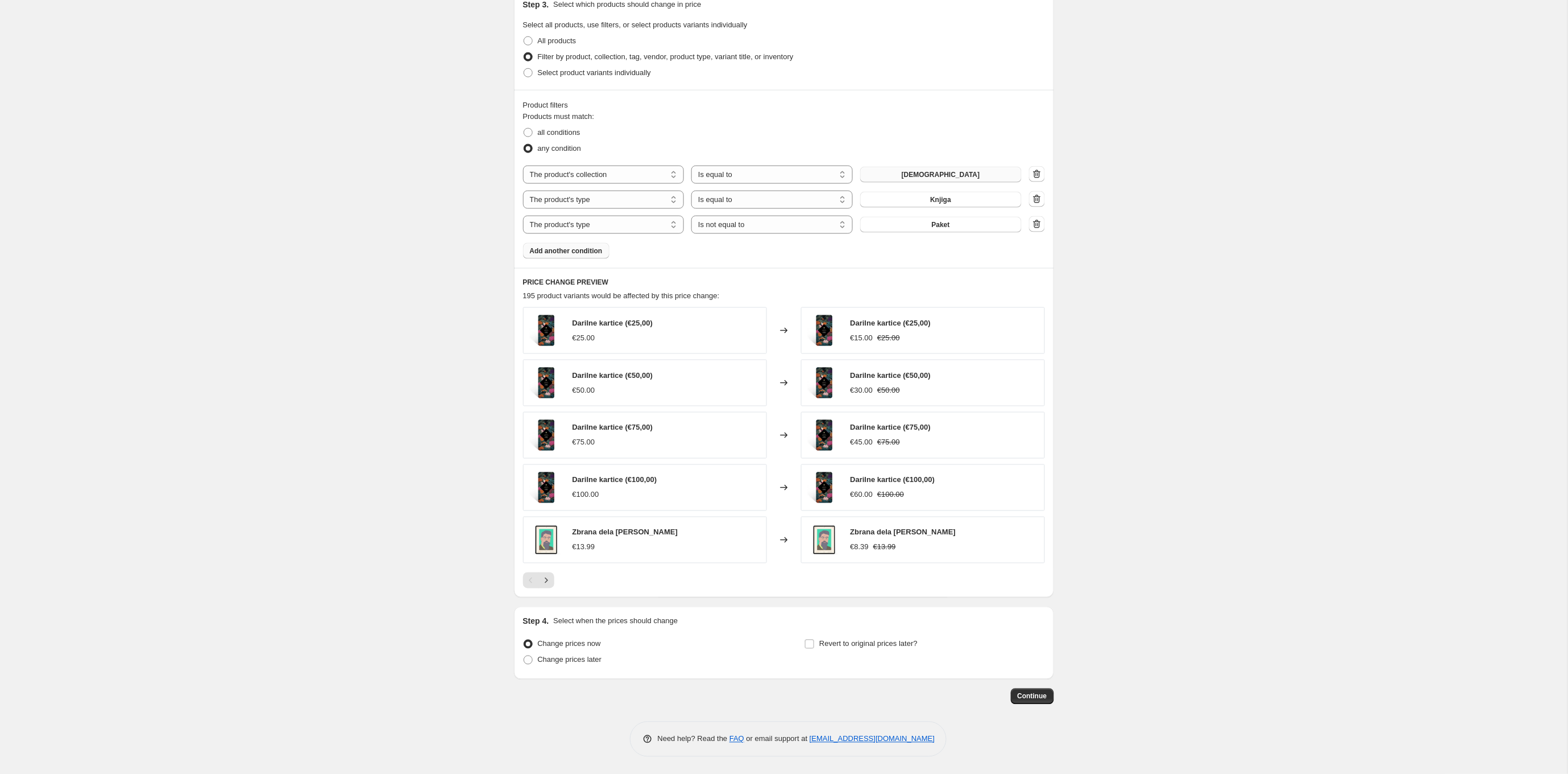
scroll to position [541, 0]
click at [548, 580] on icon "Next" at bounding box center [547, 581] width 12 height 12
click at [530, 582] on icon "Previous" at bounding box center [531, 581] width 12 height 12
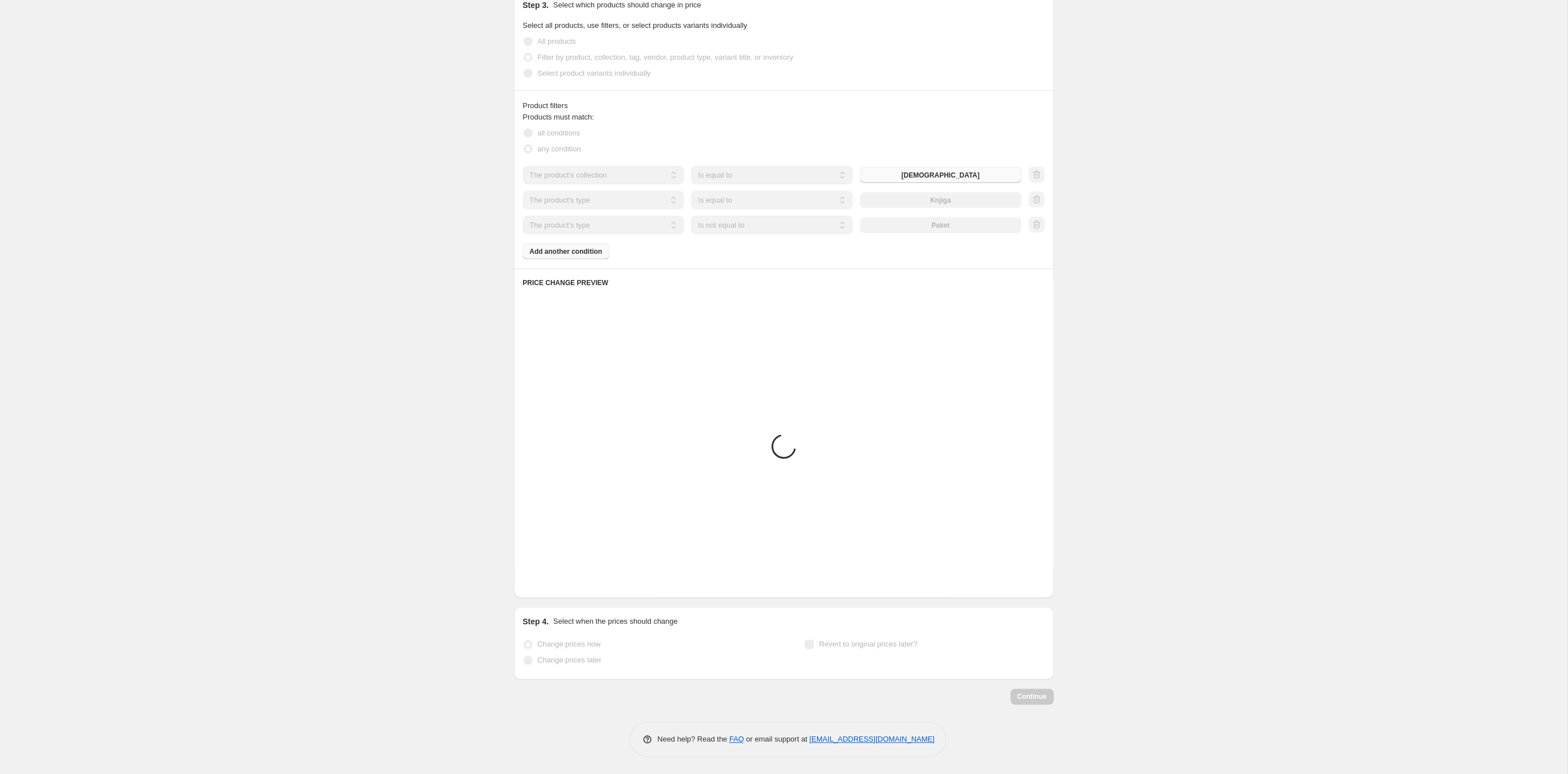
click at [1177, 447] on div "Create new price [MEDICAL_DATA]. This page is ready Create new price [MEDICAL_D…" at bounding box center [784, 116] width 1568 height 1315
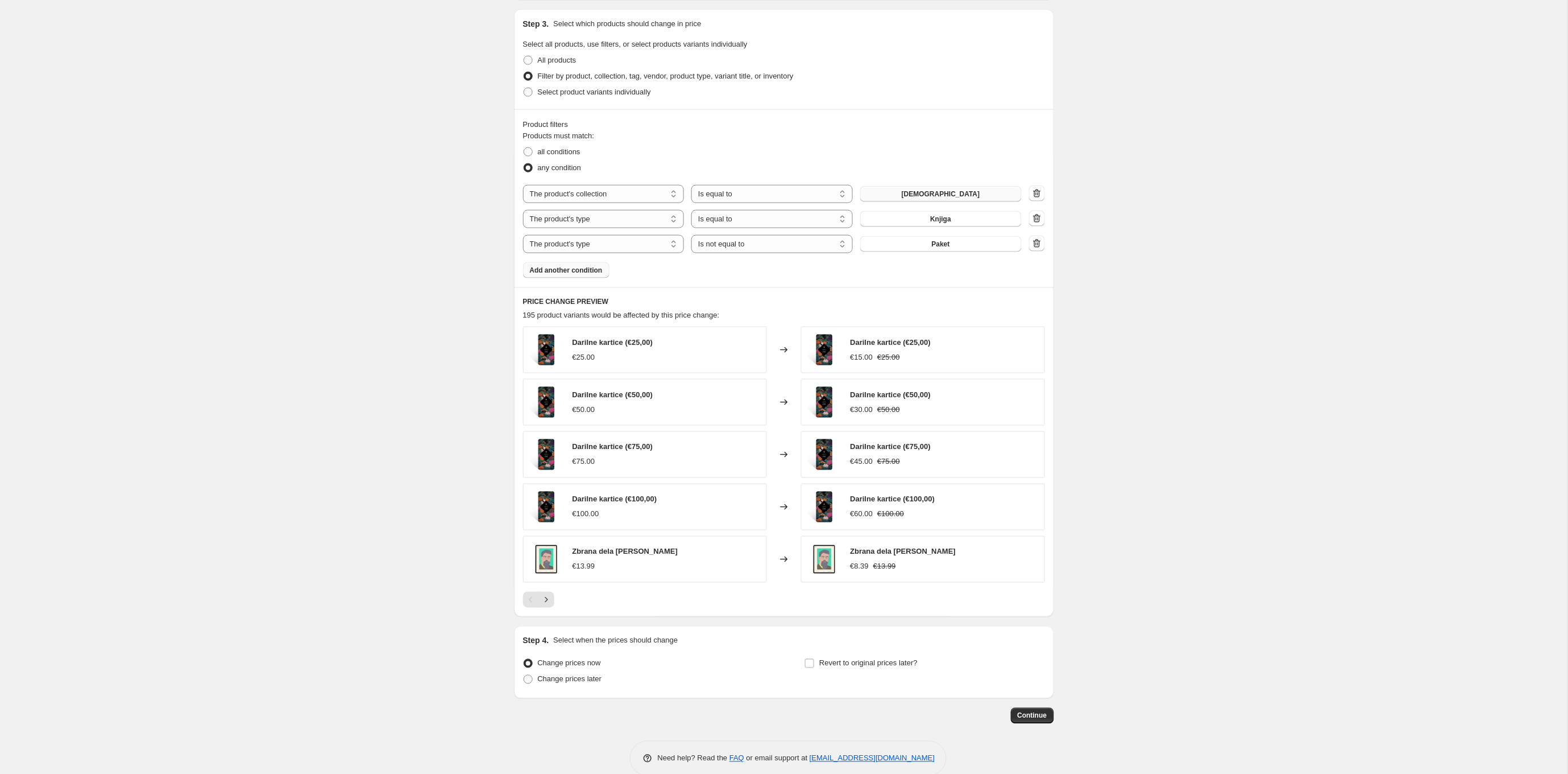
scroll to position [521, 0]
click at [548, 148] on span "all conditions" at bounding box center [559, 152] width 43 height 8
click at [525, 148] on input "all conditions" at bounding box center [524, 148] width 1 height 1
radio input "true"
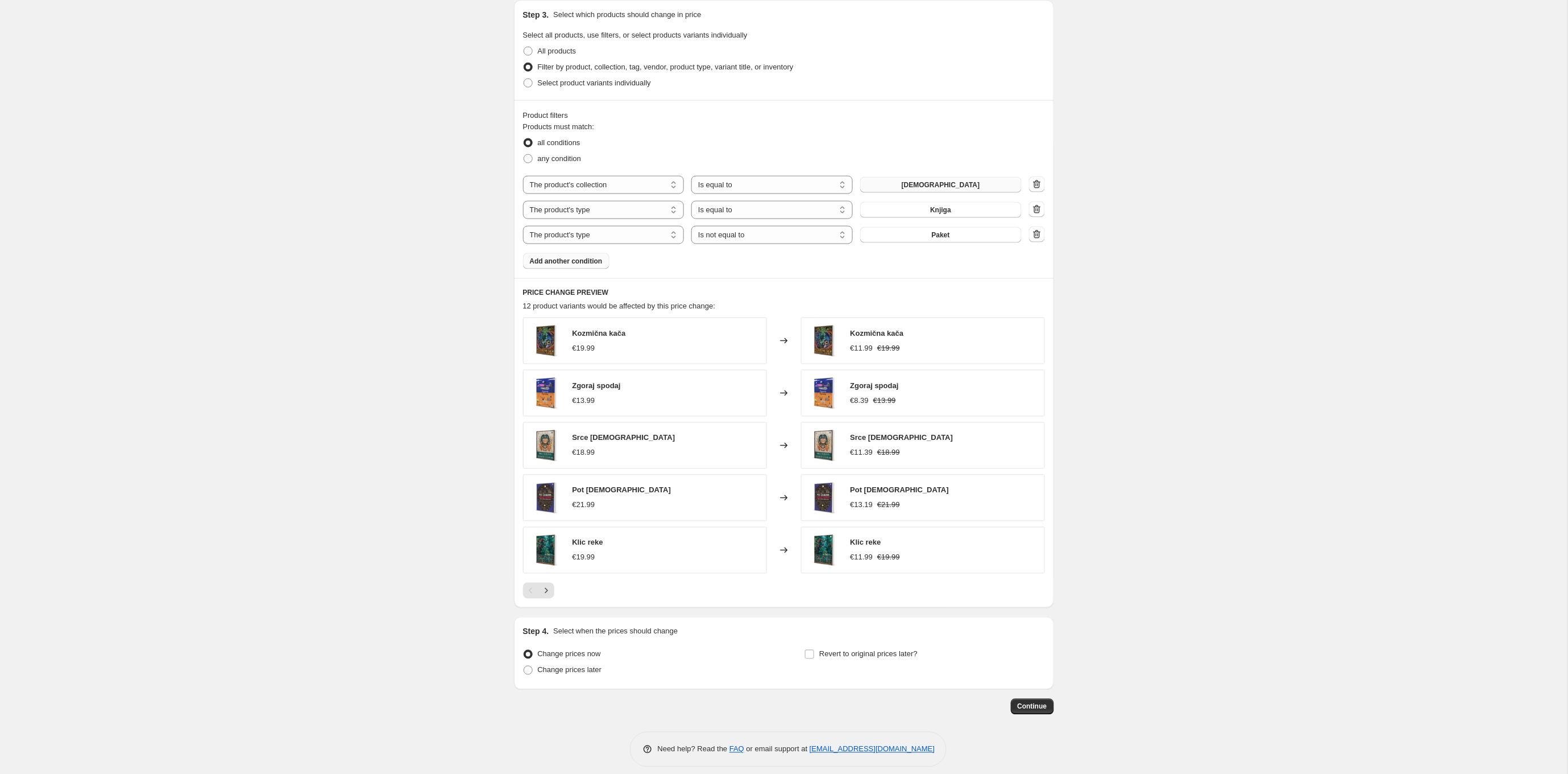
scroll to position [540, 0]
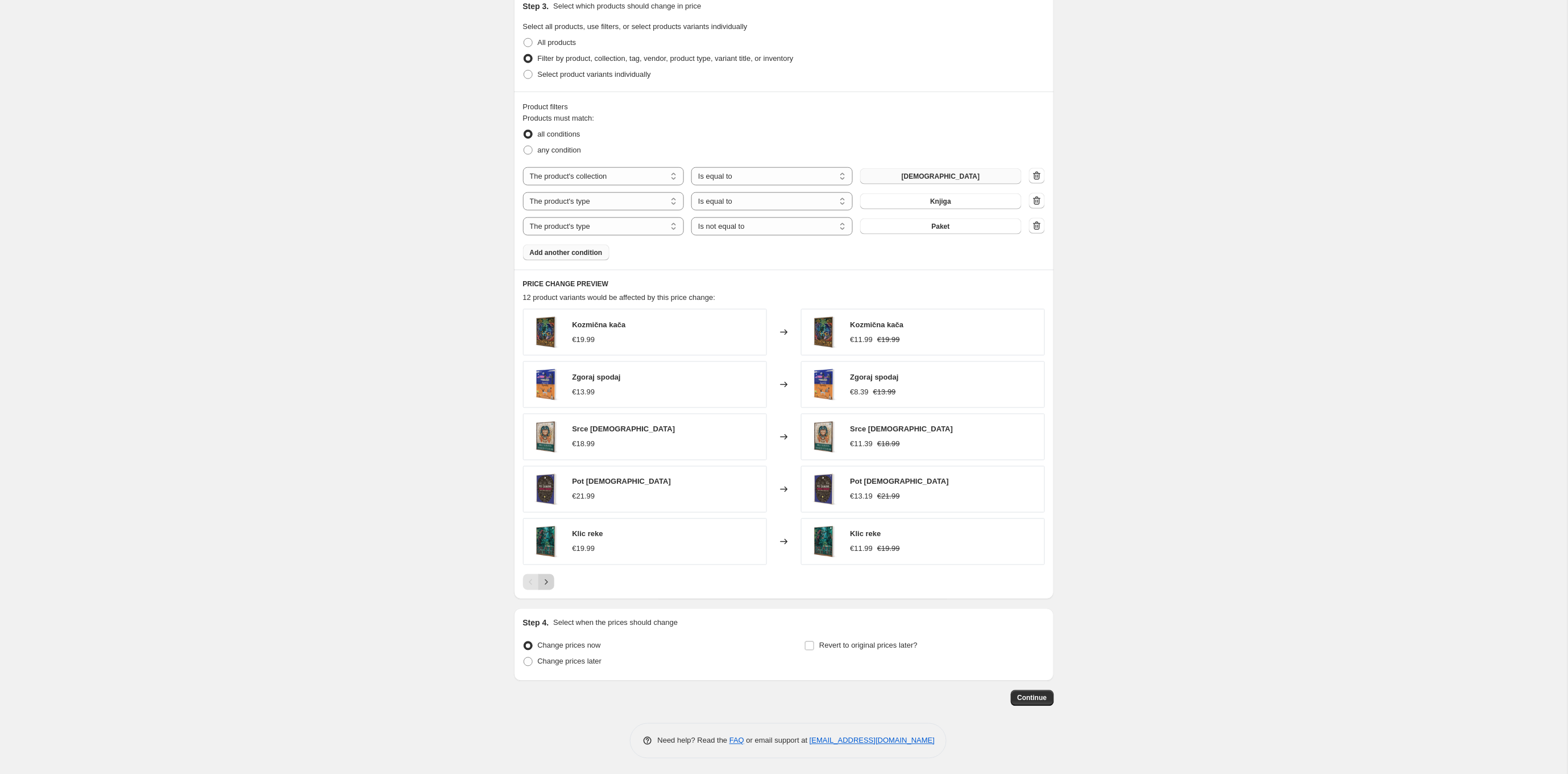
click at [545, 582] on icon "Next" at bounding box center [547, 582] width 12 height 12
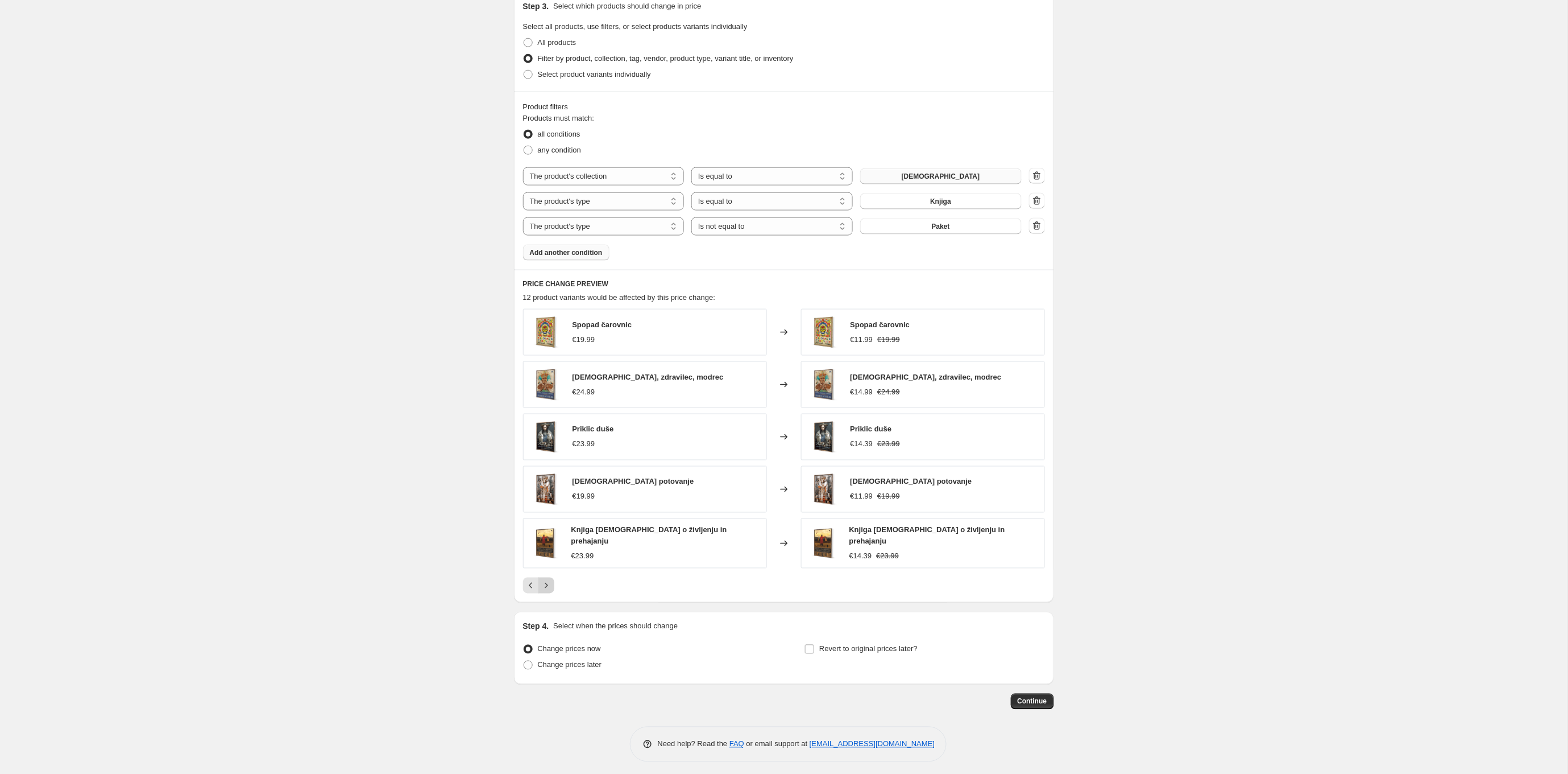
click at [545, 582] on icon "Next" at bounding box center [547, 586] width 12 height 12
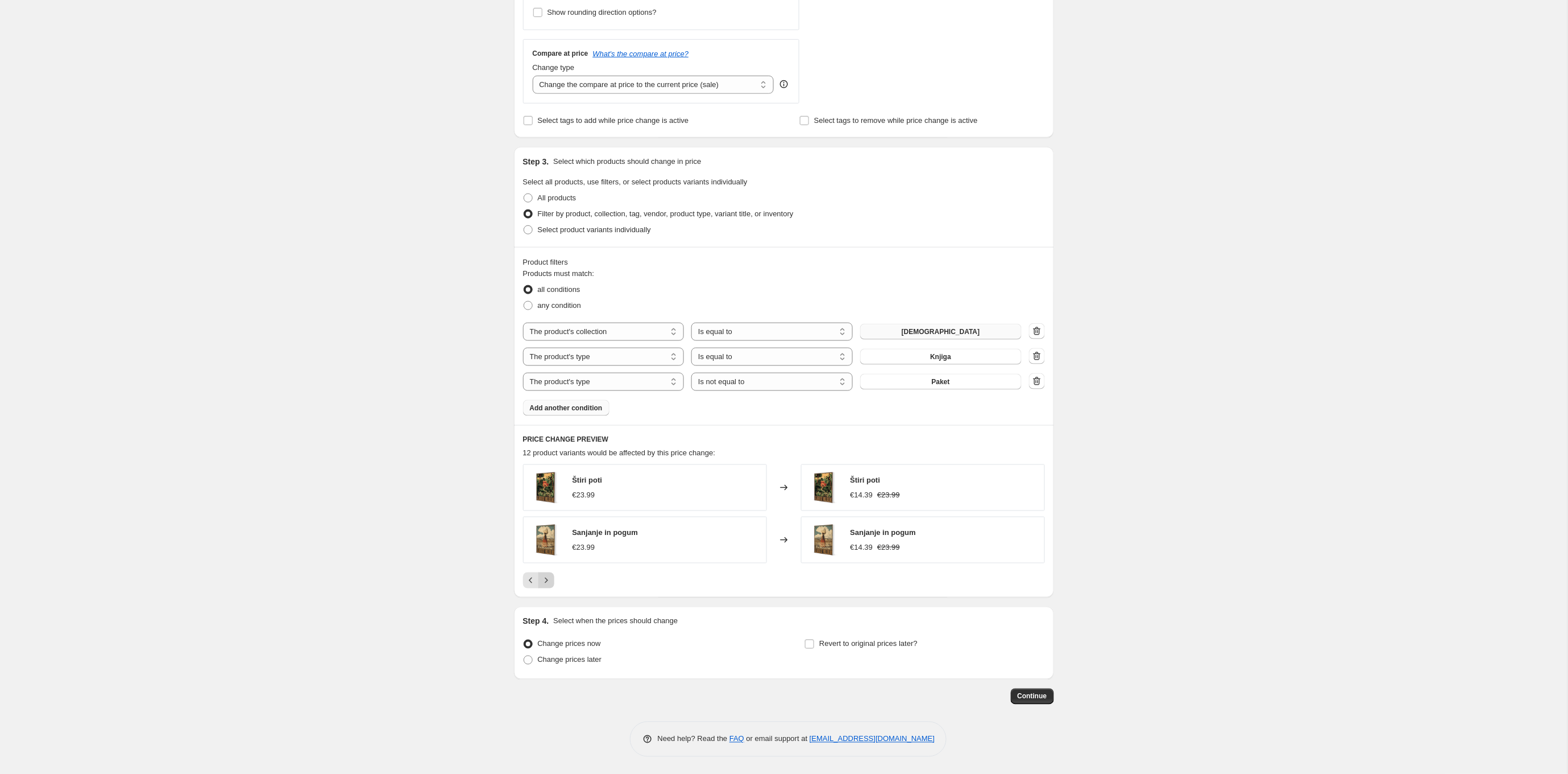
scroll to position [384, 0]
click at [530, 579] on icon "Previous" at bounding box center [530, 581] width 3 height 6
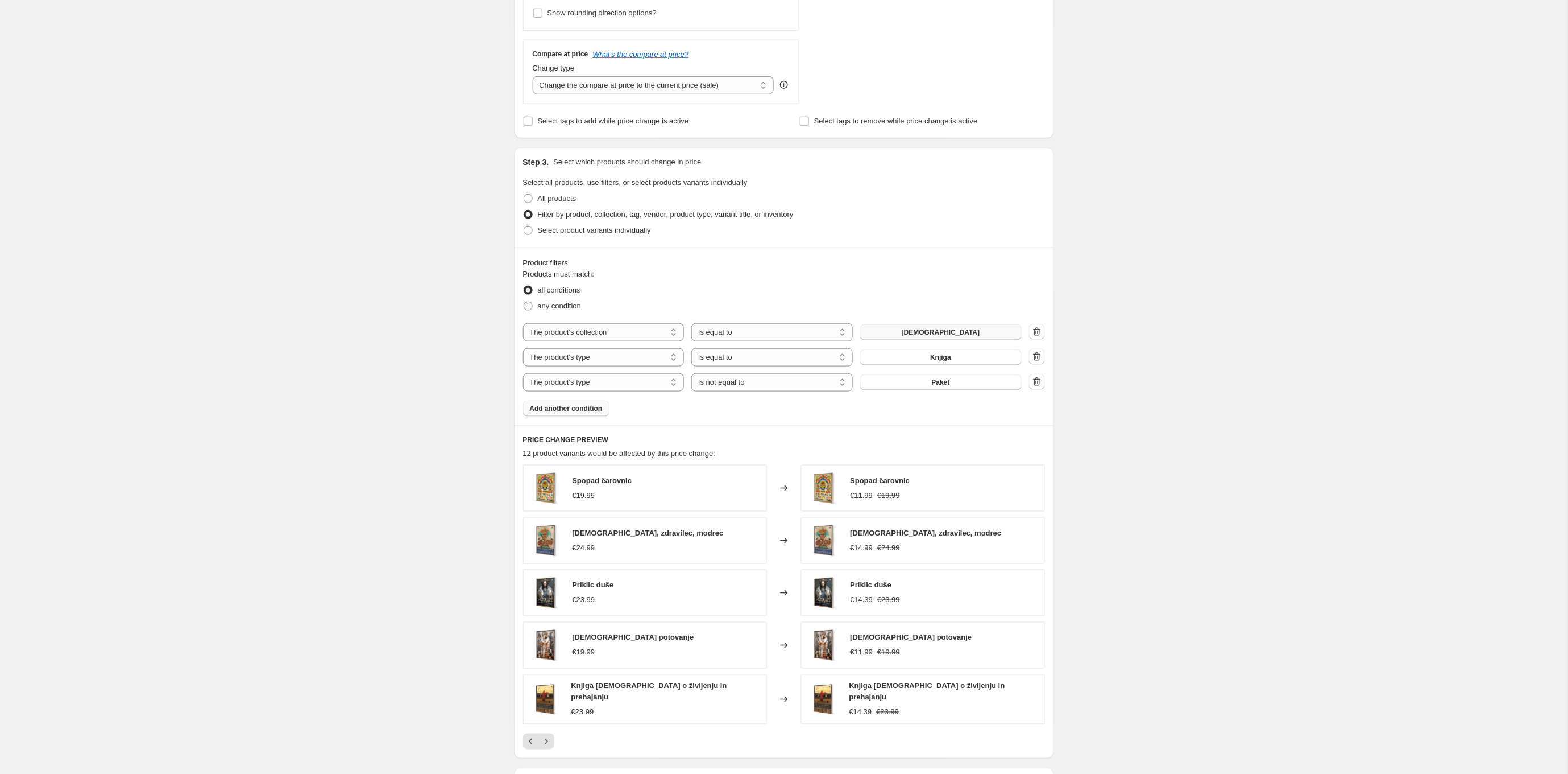
click at [1175, 362] on div "Create new price [MEDICAL_DATA]. This page is ready Create new price [MEDICAL_D…" at bounding box center [784, 275] width 1568 height 1319
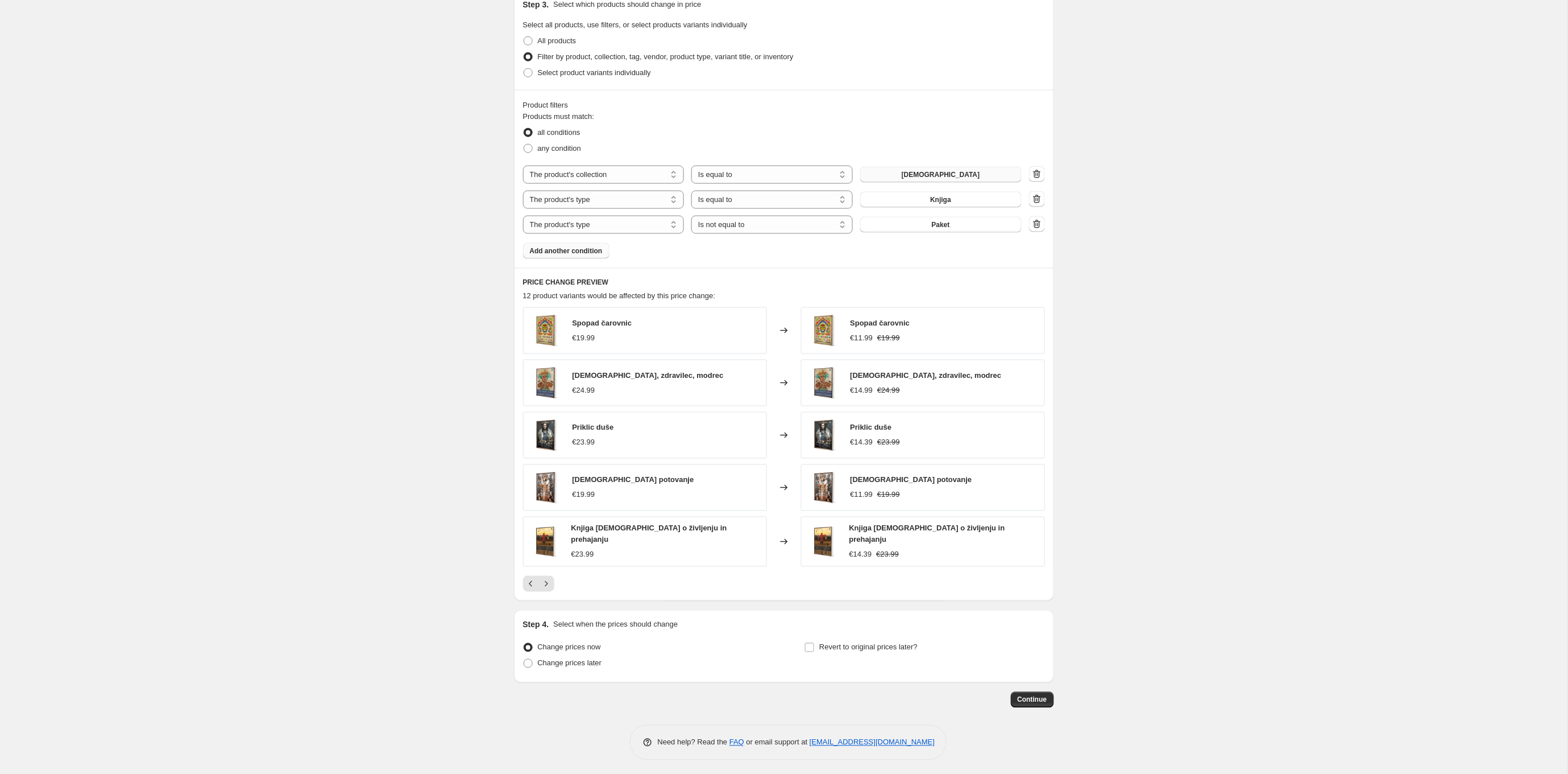
scroll to position [541, 0]
click at [839, 643] on span "Revert to original prices later?" at bounding box center [869, 647] width 99 height 8
click at [814, 643] on input "Revert to original prices later?" at bounding box center [809, 647] width 9 height 9
checkbox input "true"
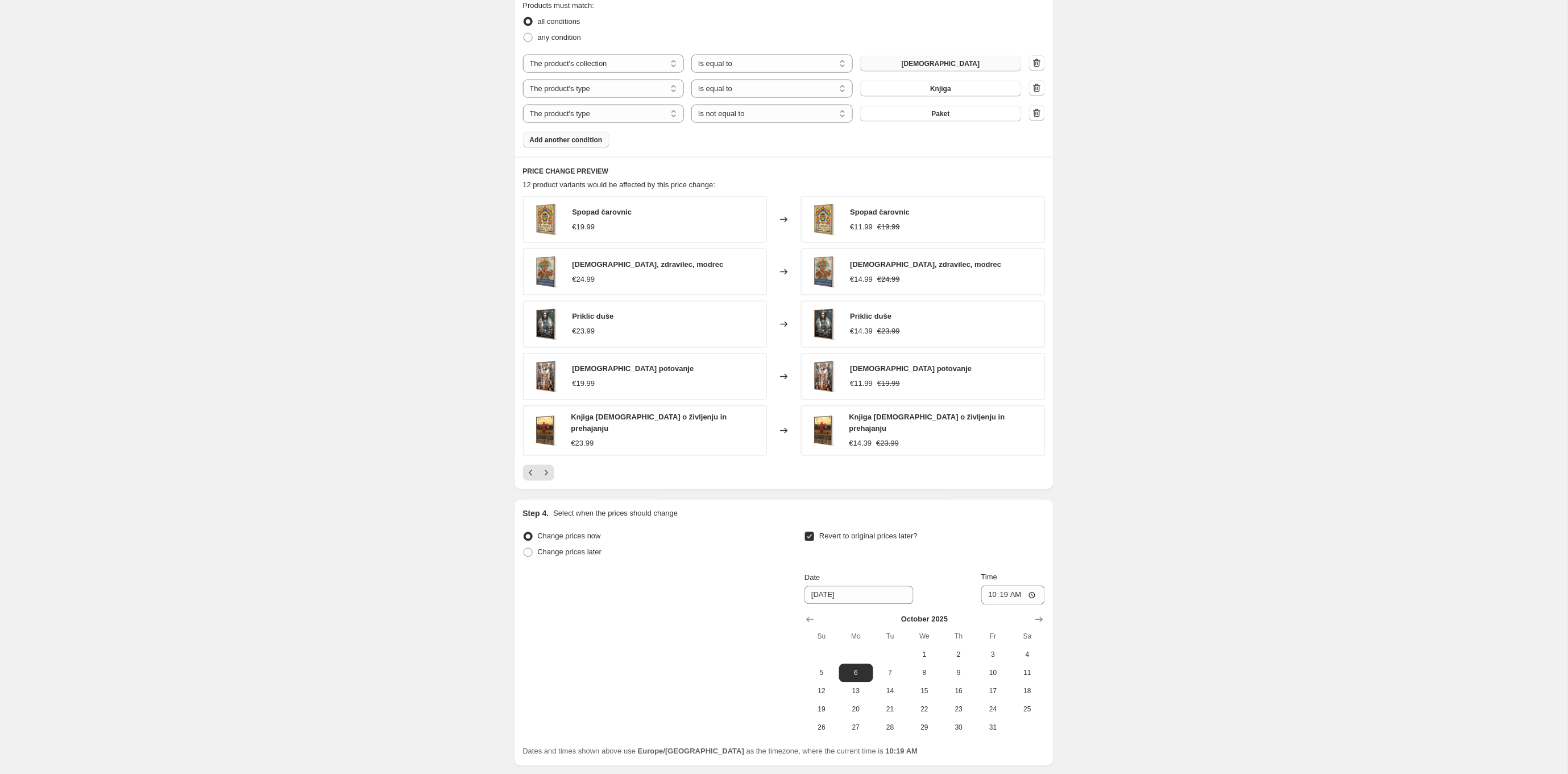
scroll to position [711, 0]
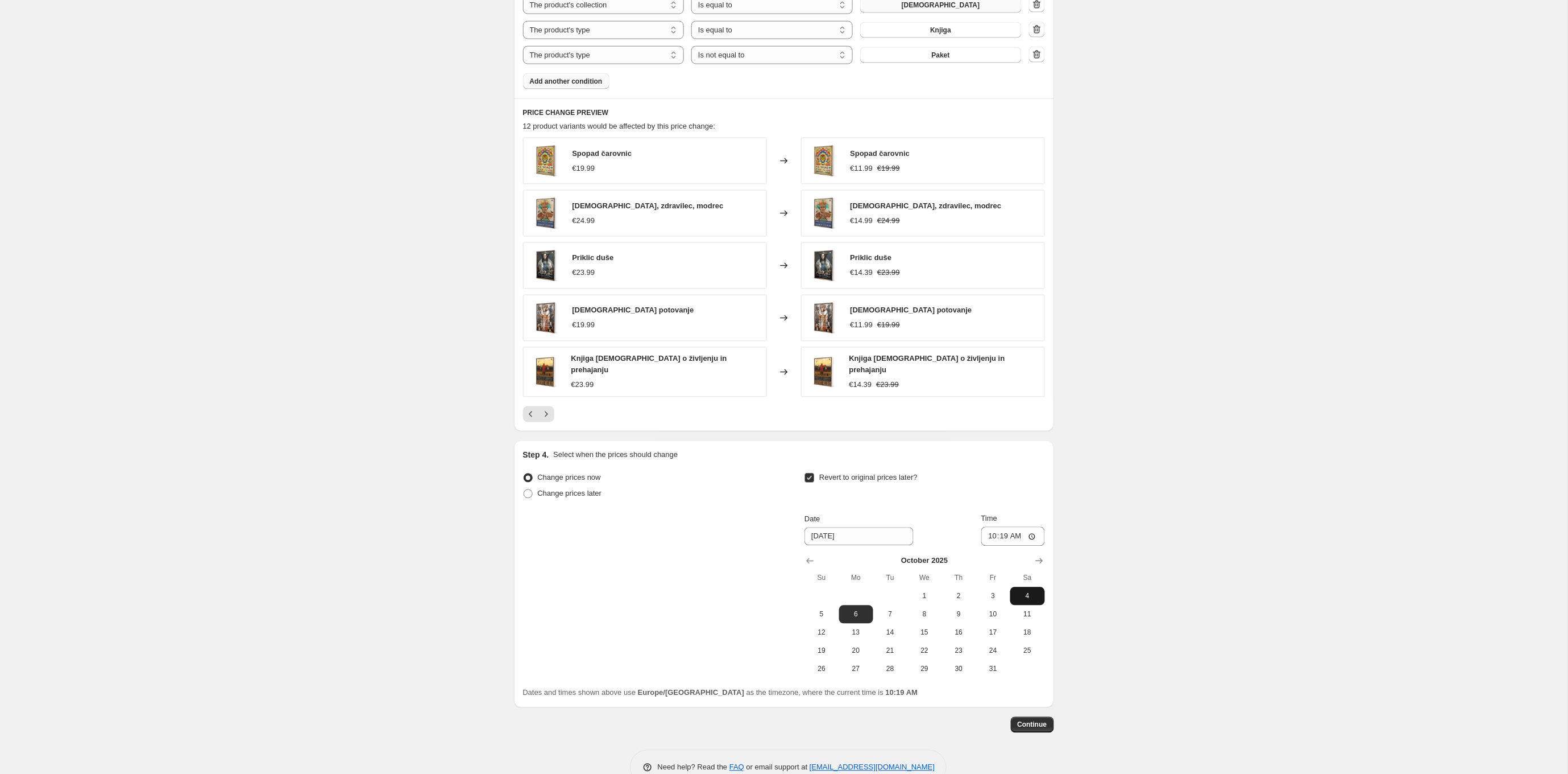
click at [1025, 591] on span "4" at bounding box center [1027, 596] width 25 height 9
type input "[DATE]"
click at [1007, 532] on input "10:19" at bounding box center [1013, 536] width 63 height 20
type input "01:19"
click at [1030, 721] on span "Continue" at bounding box center [1033, 725] width 30 height 9
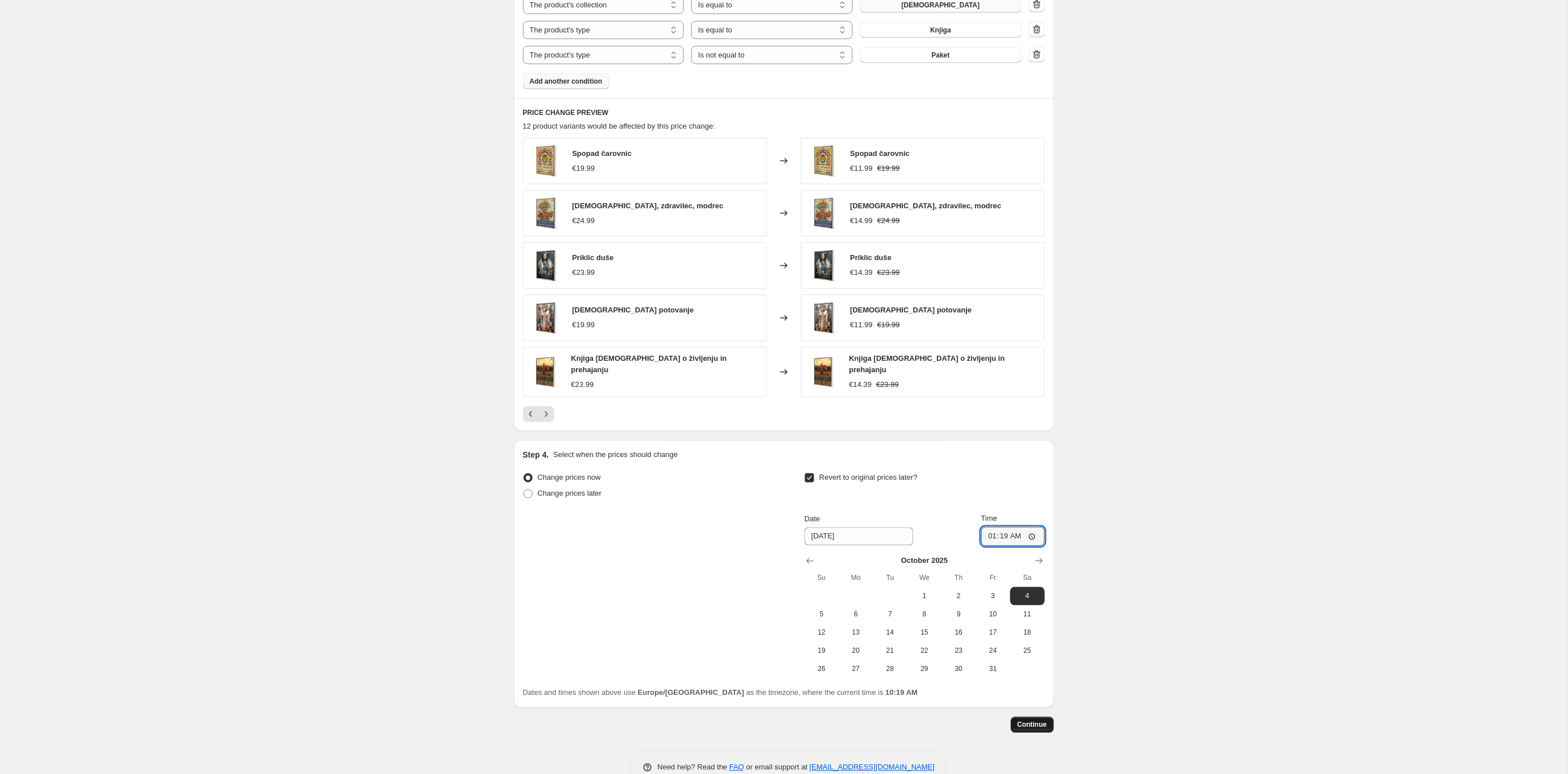
scroll to position [711, 0]
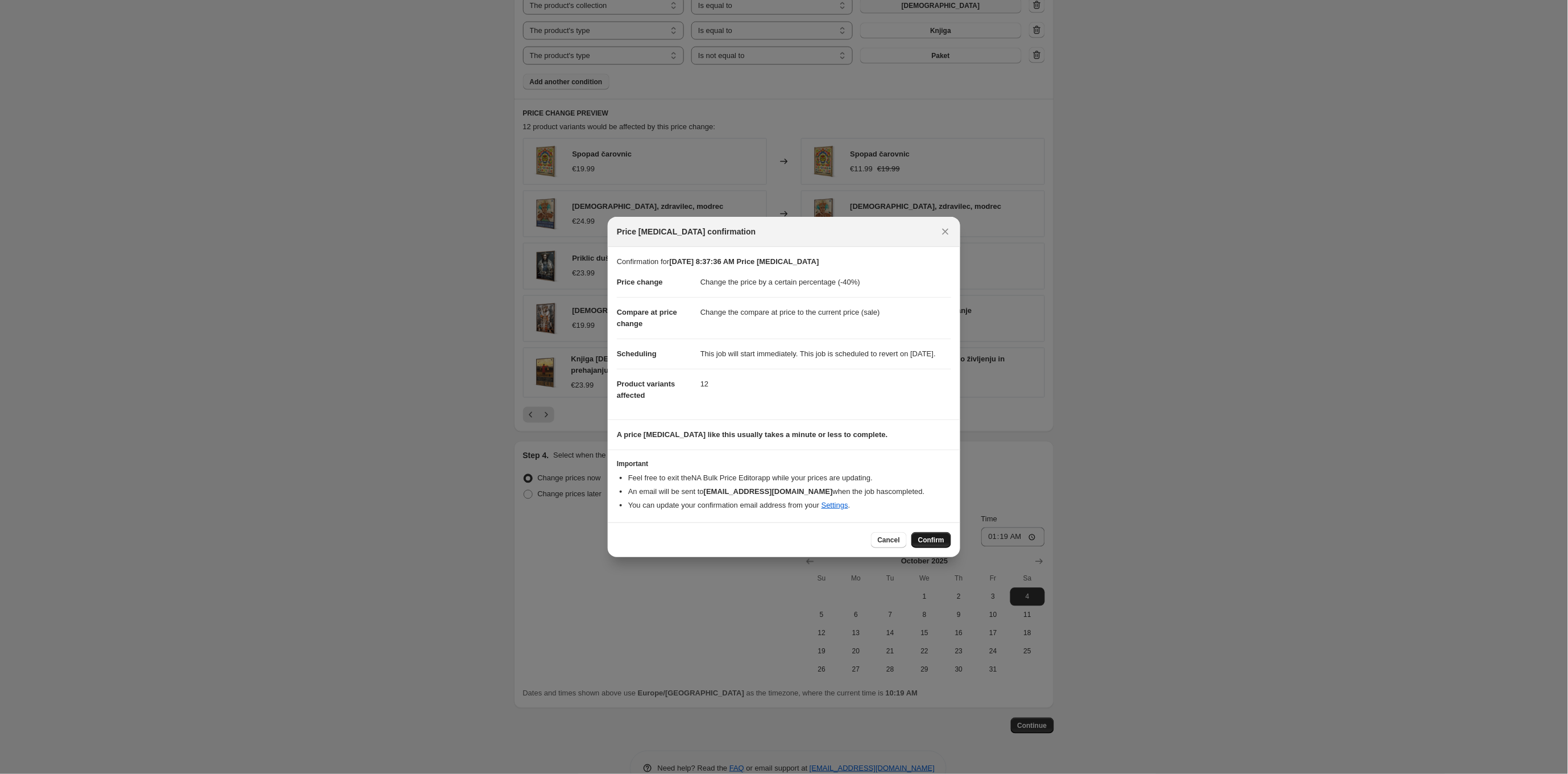
click at [932, 548] on button "Confirm" at bounding box center [932, 540] width 39 height 16
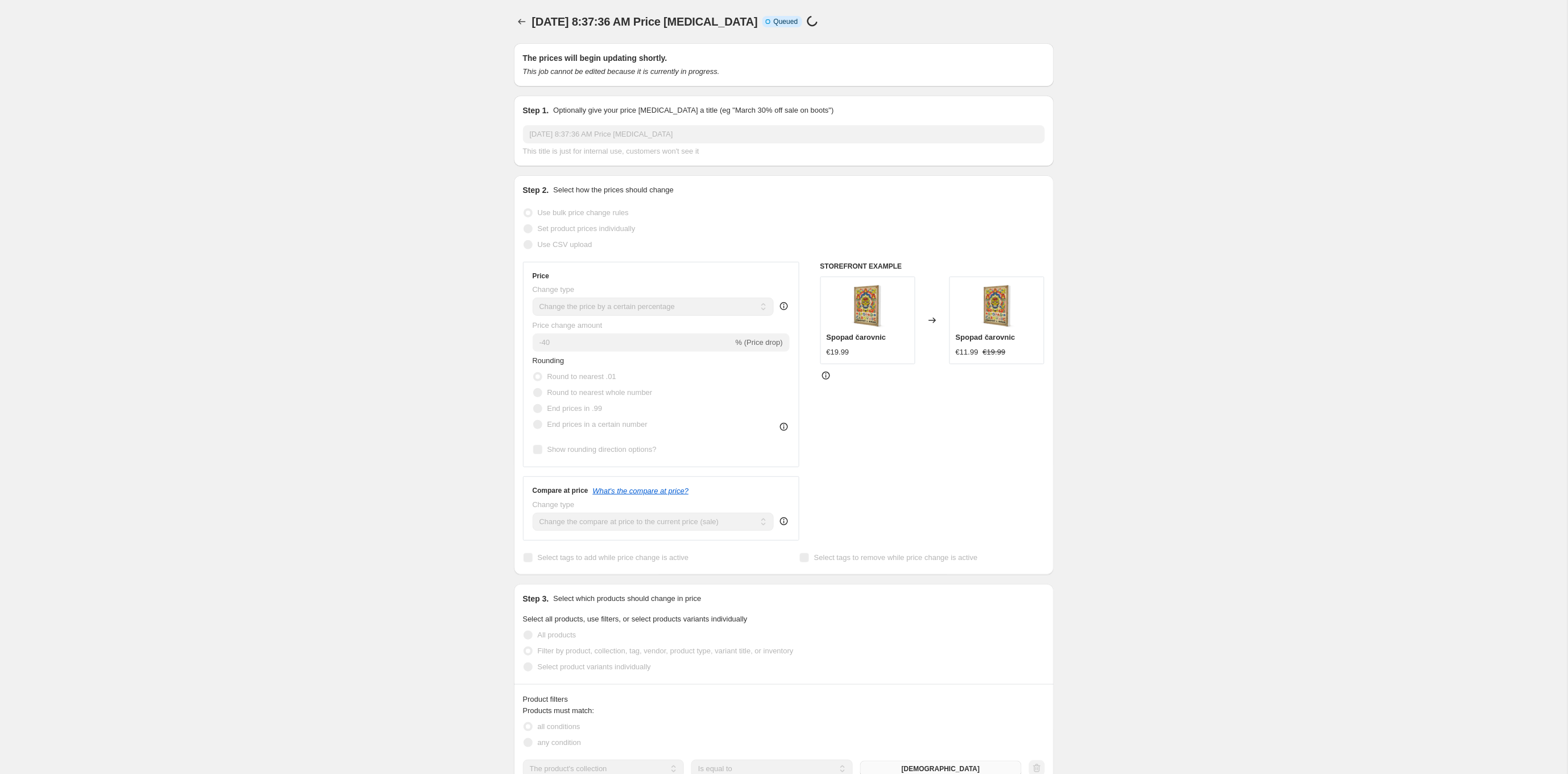
scroll to position [711, 0]
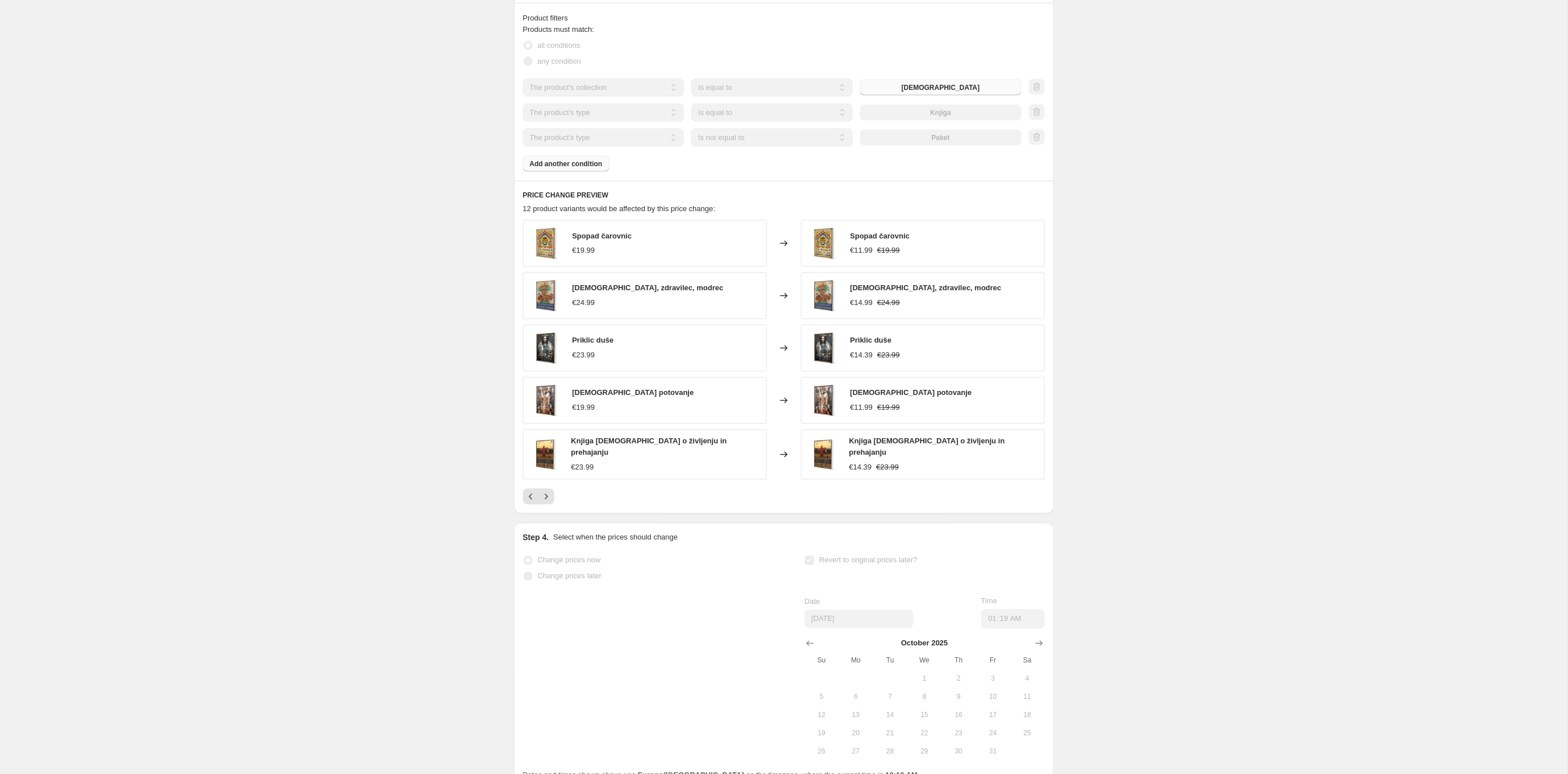
select select "percentage"
select select "collection"
select select "product_type"
select select "not_equal"
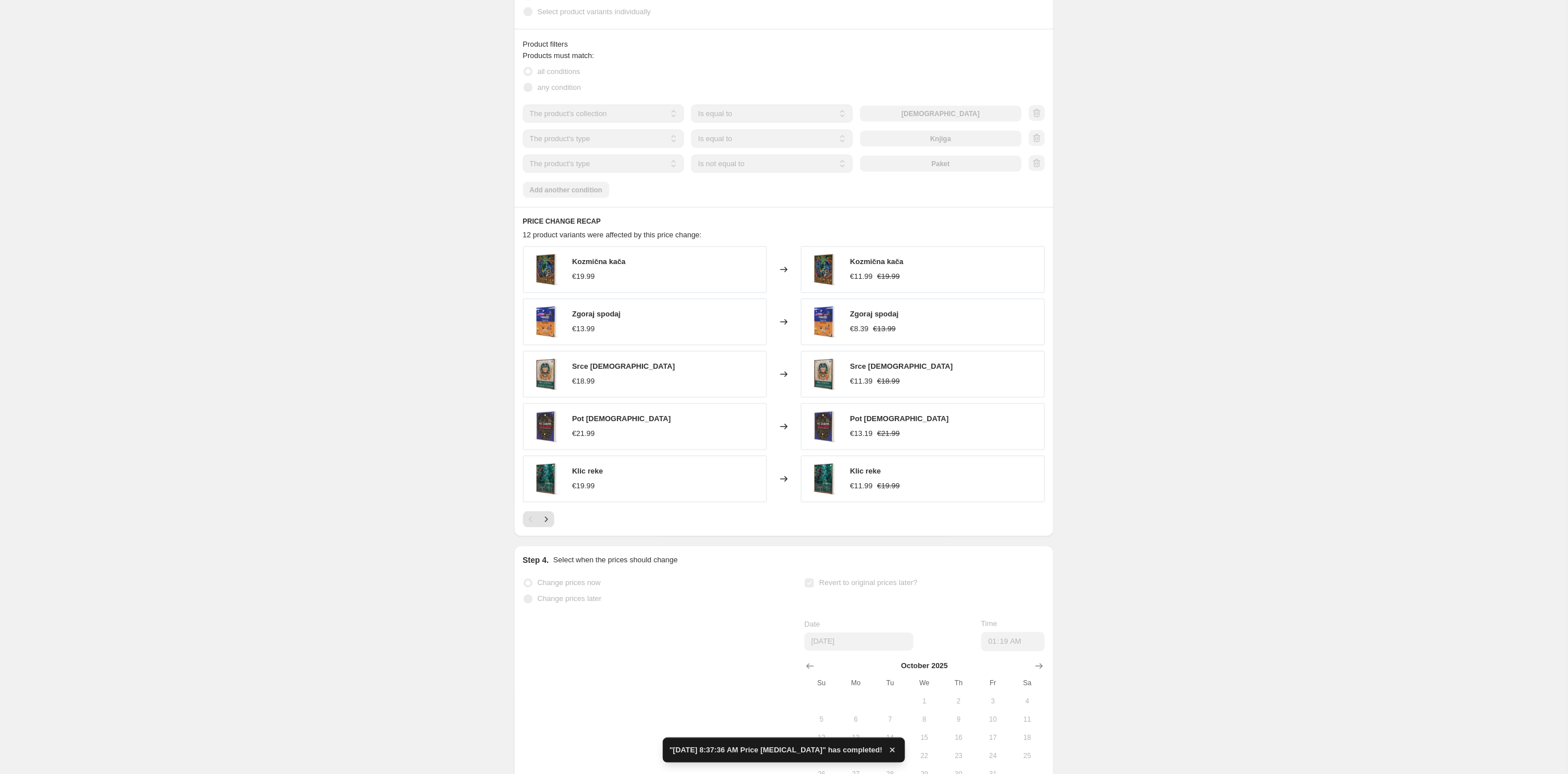
scroll to position [0, 0]
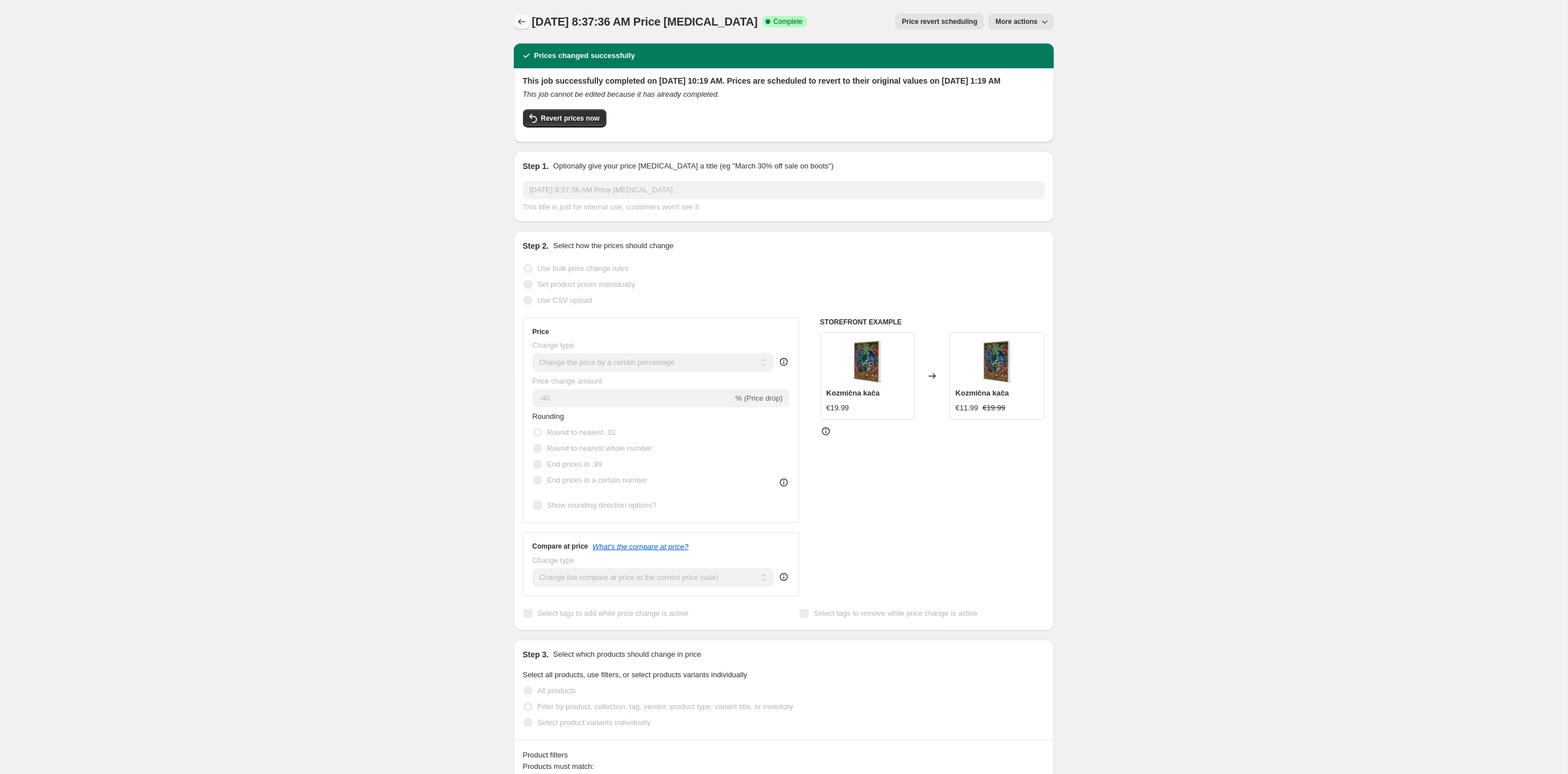
click at [518, 21] on icon "Price change jobs" at bounding box center [522, 21] width 12 height 12
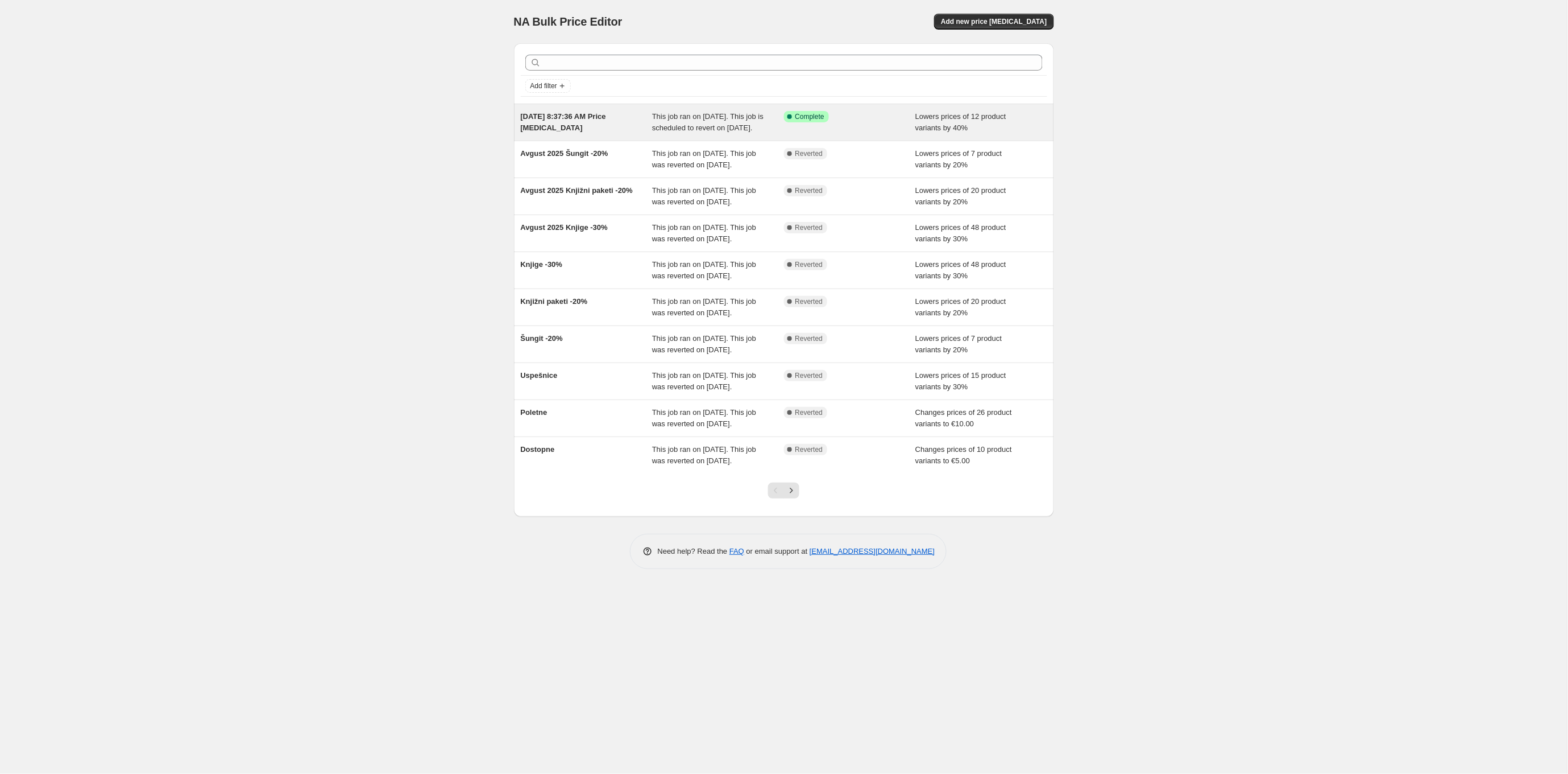
click at [573, 114] on span "[DATE] 8:37:36 AM Price [MEDICAL_DATA]" at bounding box center [563, 122] width 86 height 20
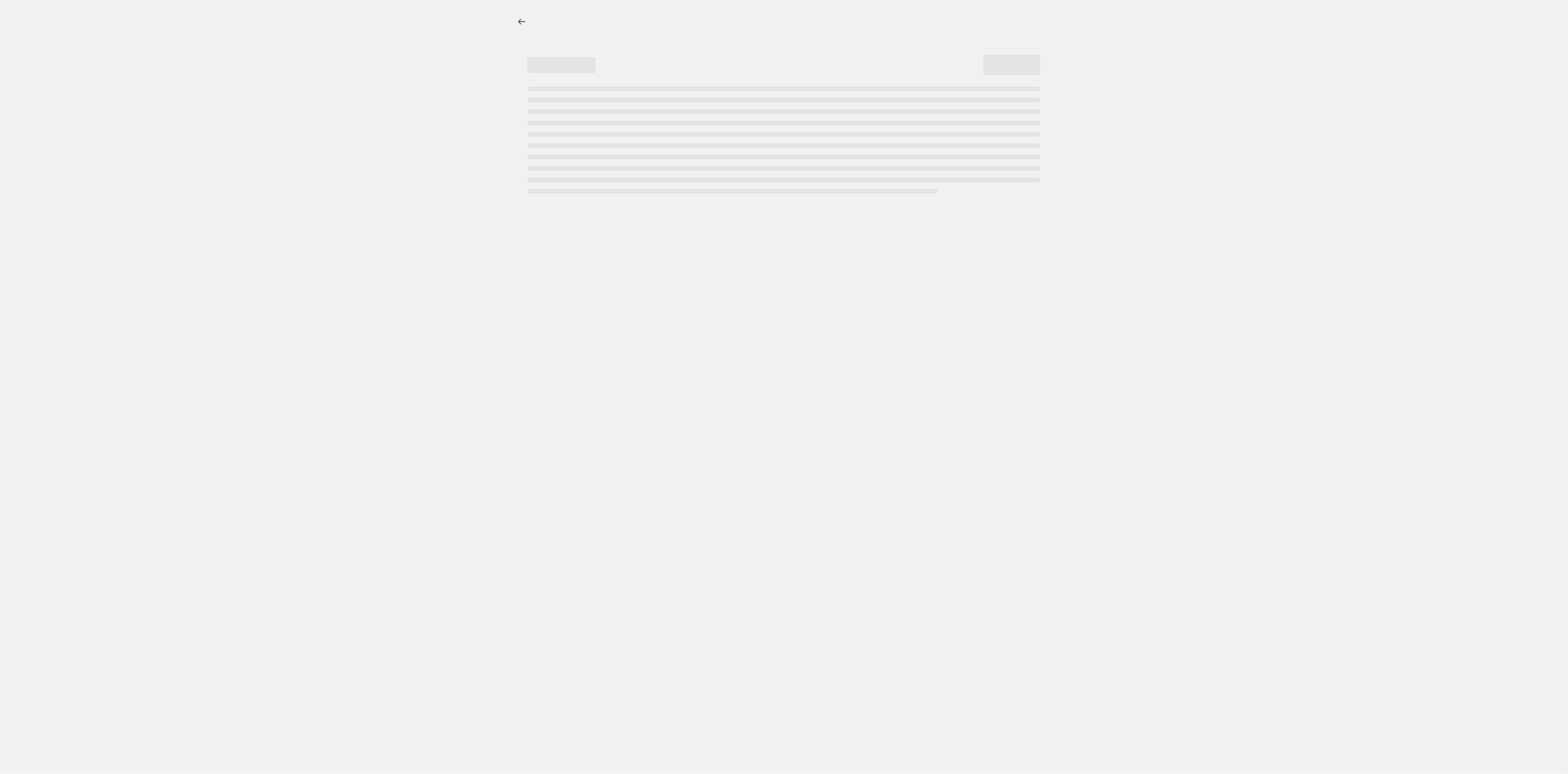
select select "percentage"
select select "collection"
select select "product_type"
select select "not_equal"
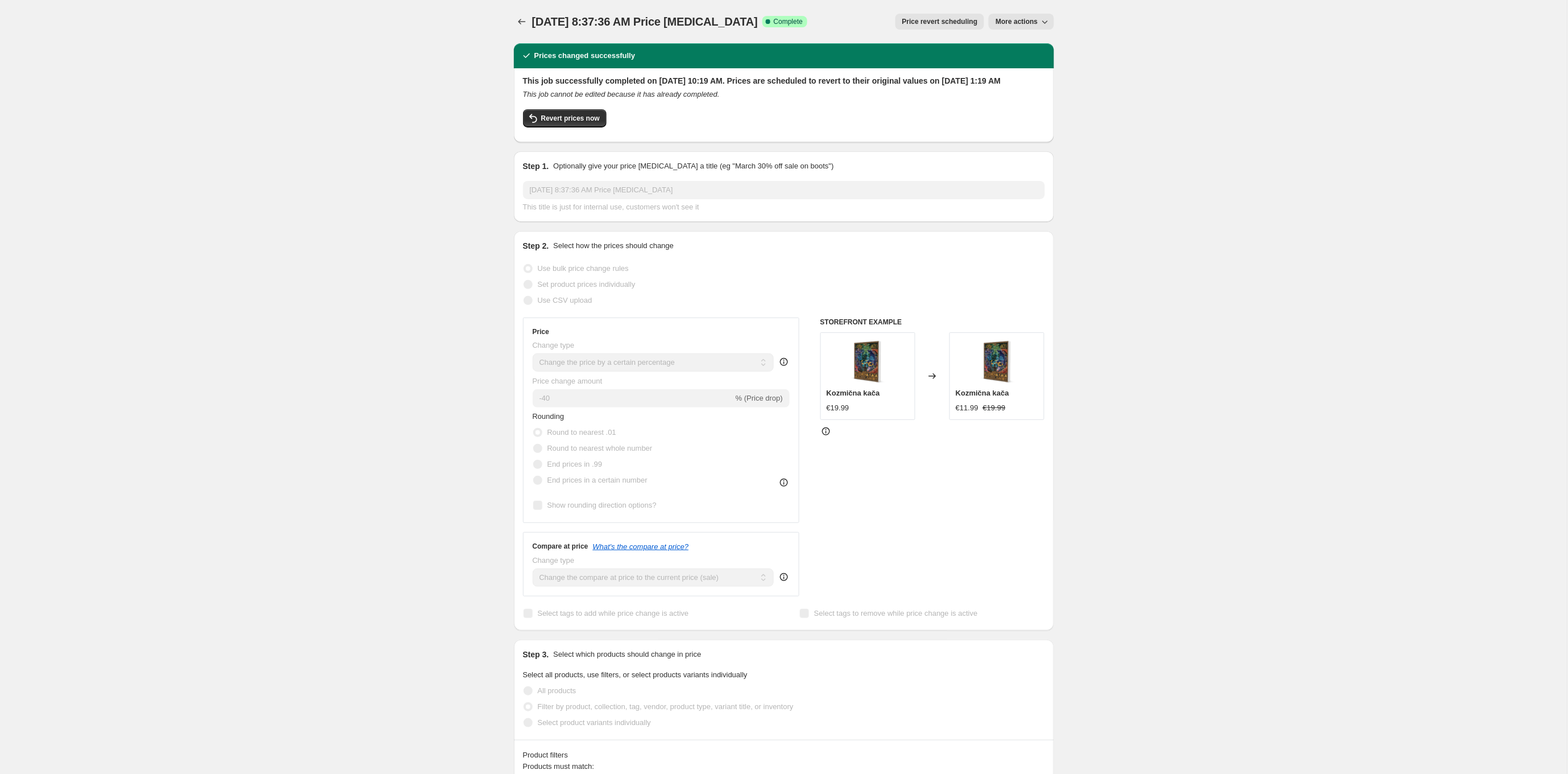
click at [1048, 21] on icon "button" at bounding box center [1045, 21] width 12 height 12
click at [862, 24] on div "Price revert scheduling More actions" at bounding box center [935, 21] width 237 height 16
click at [520, 23] on icon "Price change jobs" at bounding box center [521, 21] width 7 height 6
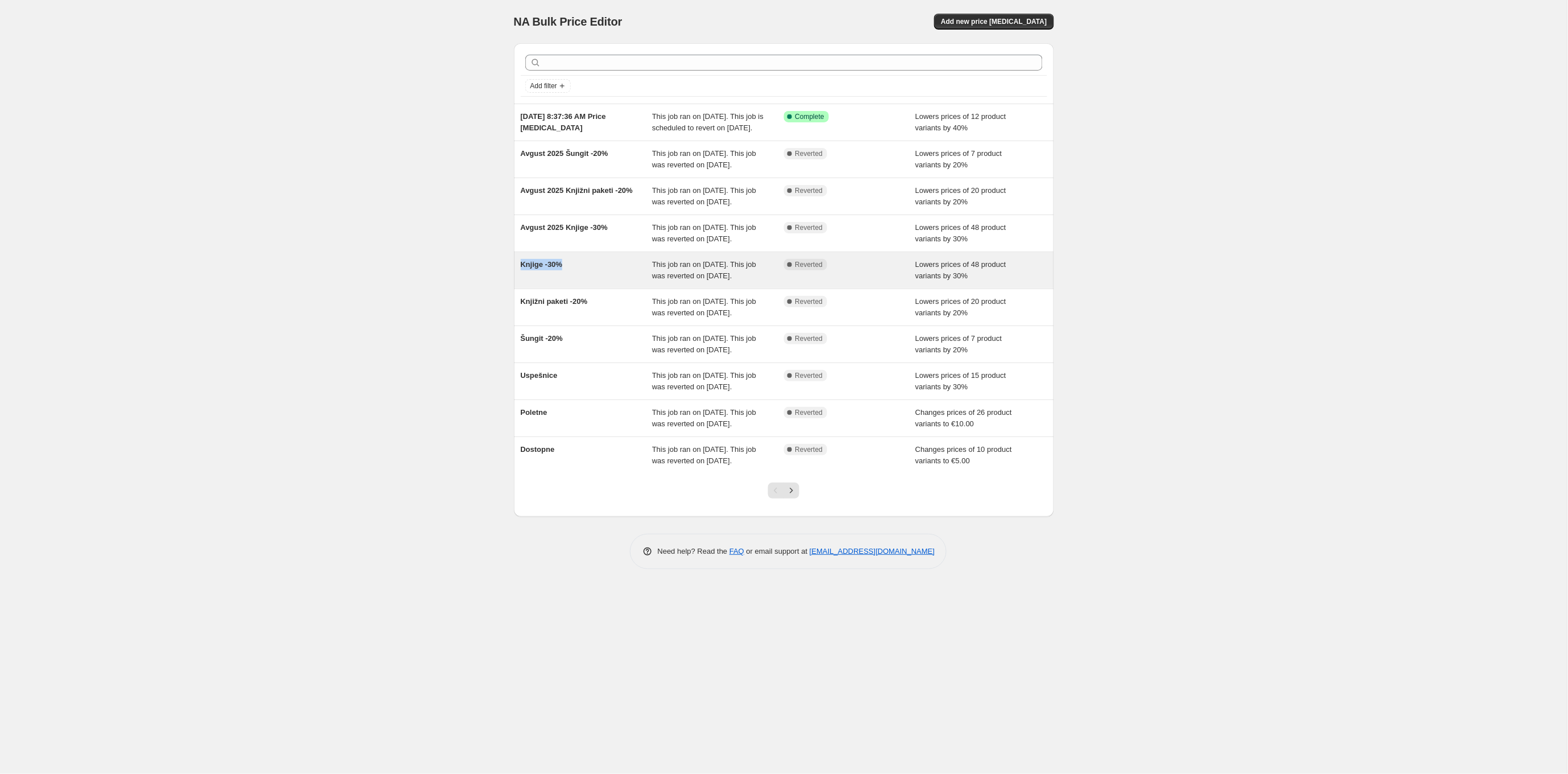
drag, startPoint x: 576, startPoint y: 308, endPoint x: 515, endPoint y: 308, distance: 61.0
click at [515, 289] on div "Knjige -30% This job ran on [DATE]. This job was reverted on [DATE]. Complete R…" at bounding box center [784, 270] width 540 height 36
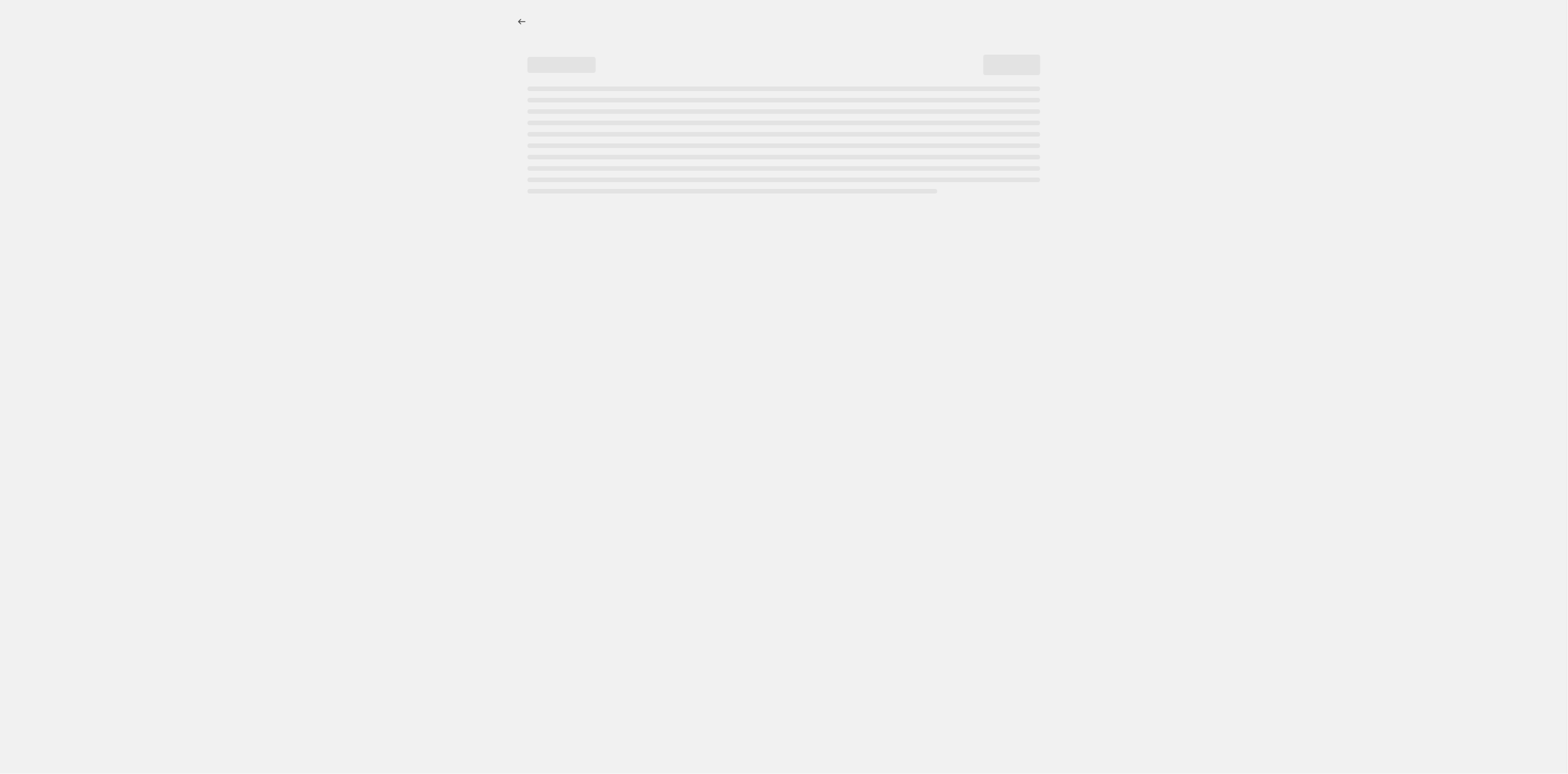
select select "percentage"
select select "collection"
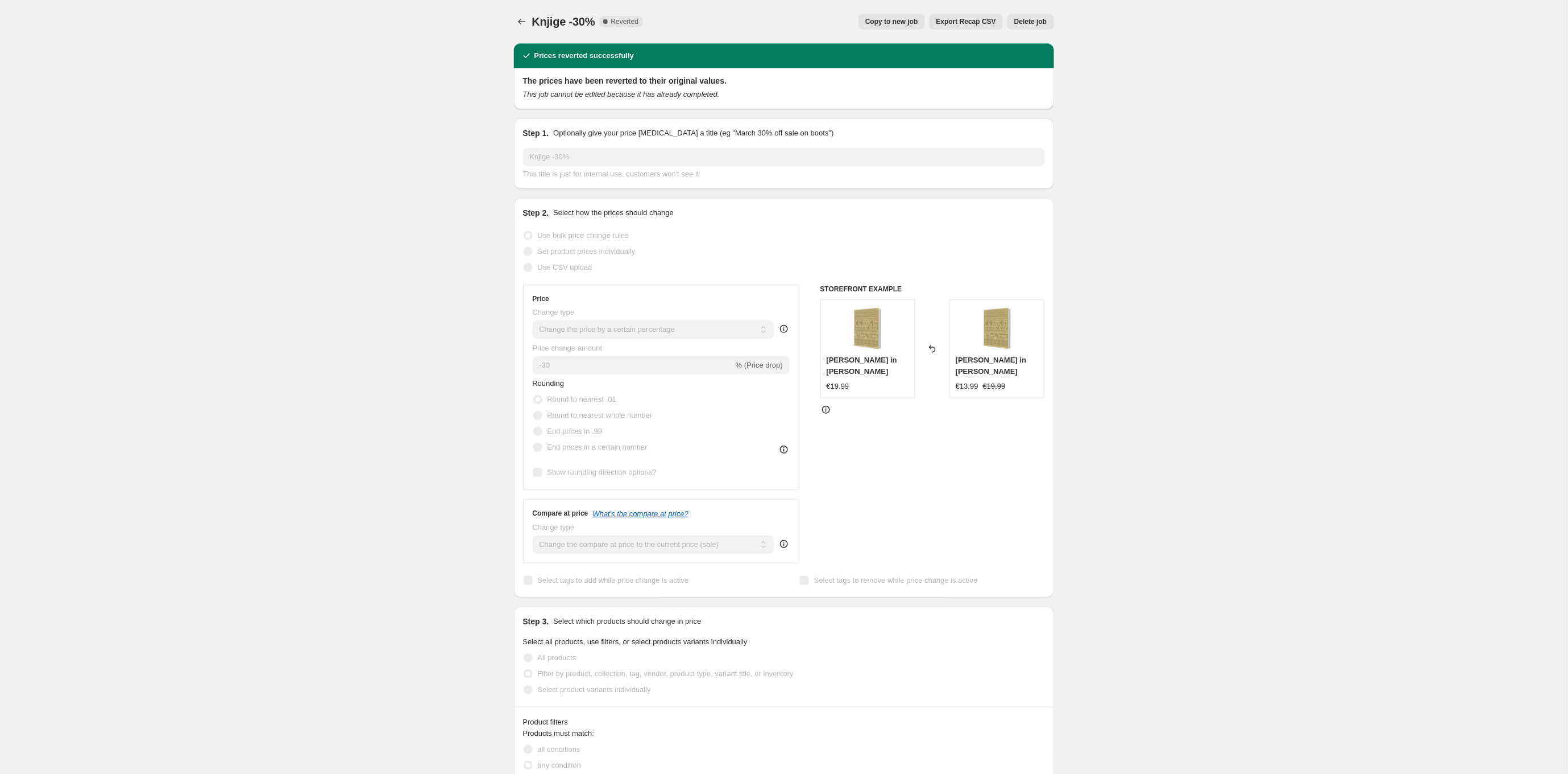
click at [898, 21] on span "Copy to new job" at bounding box center [892, 21] width 53 height 9
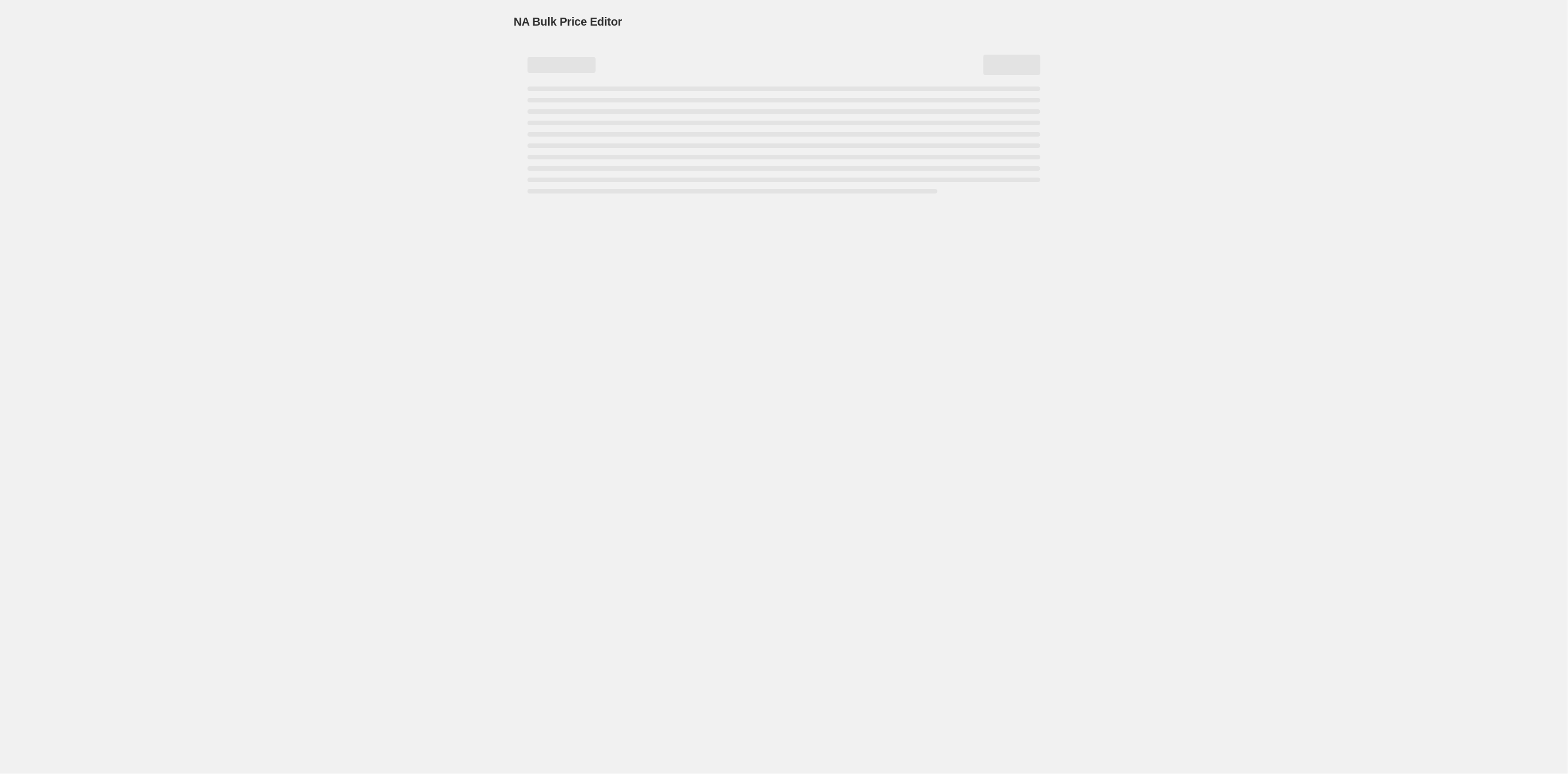
select select "percentage"
select select "collection"
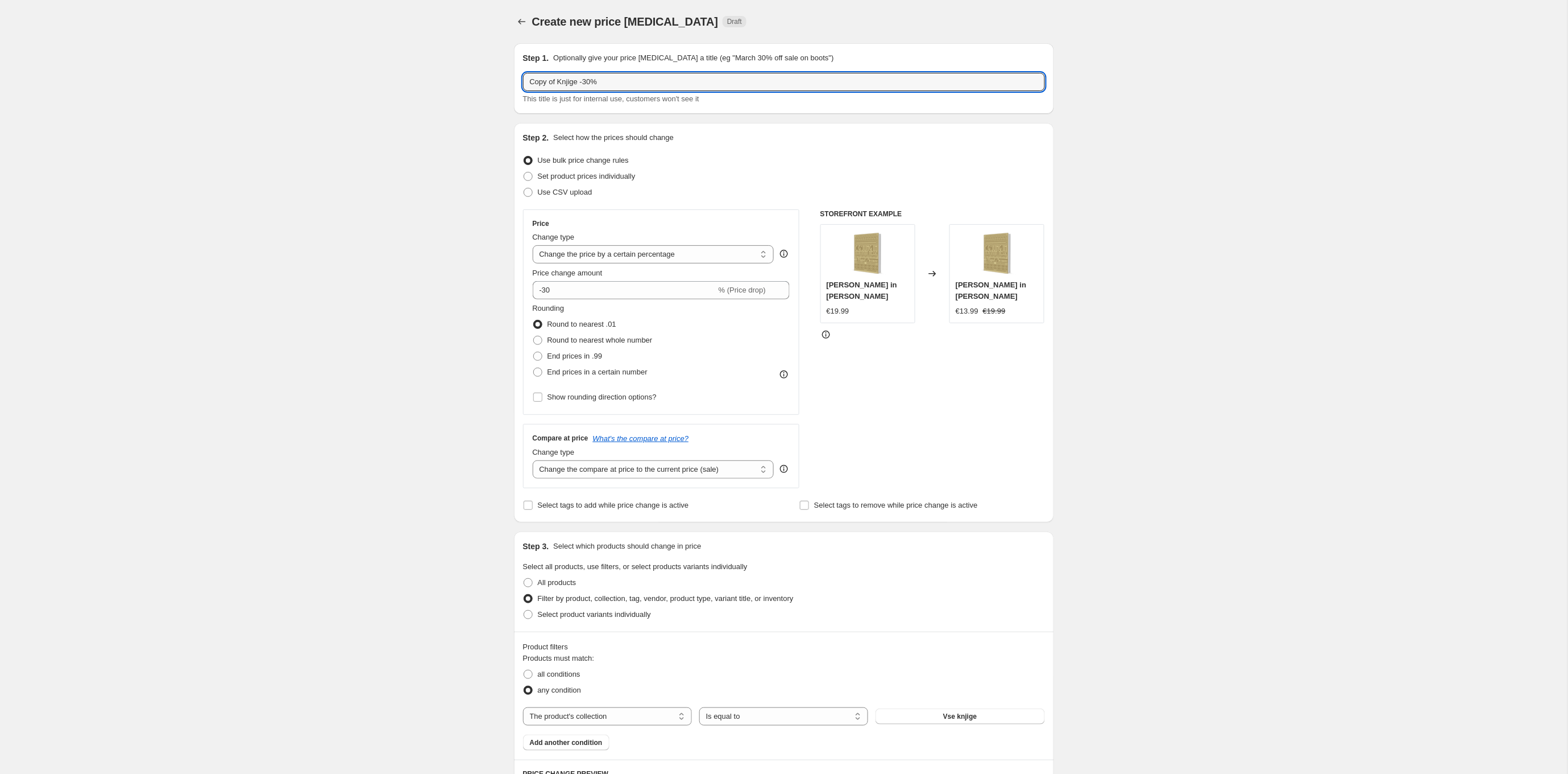
drag, startPoint x: 559, startPoint y: 82, endPoint x: 517, endPoint y: 82, distance: 42.0
click at [517, 82] on div "Step 1. Optionally give your price [MEDICAL_DATA] a title (eg "March 30% off sa…" at bounding box center [784, 79] width 540 height 71
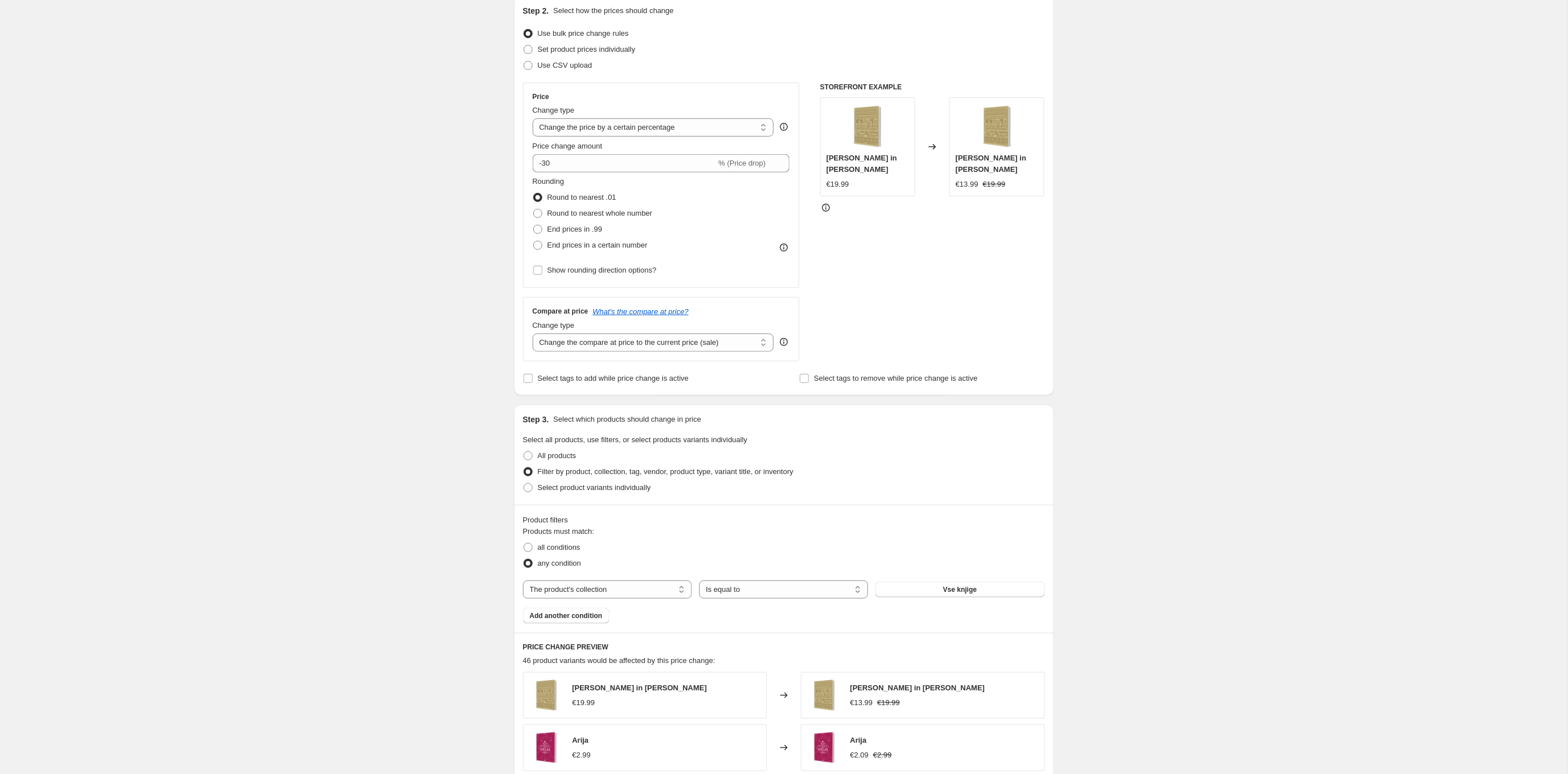
scroll to position [133, 0]
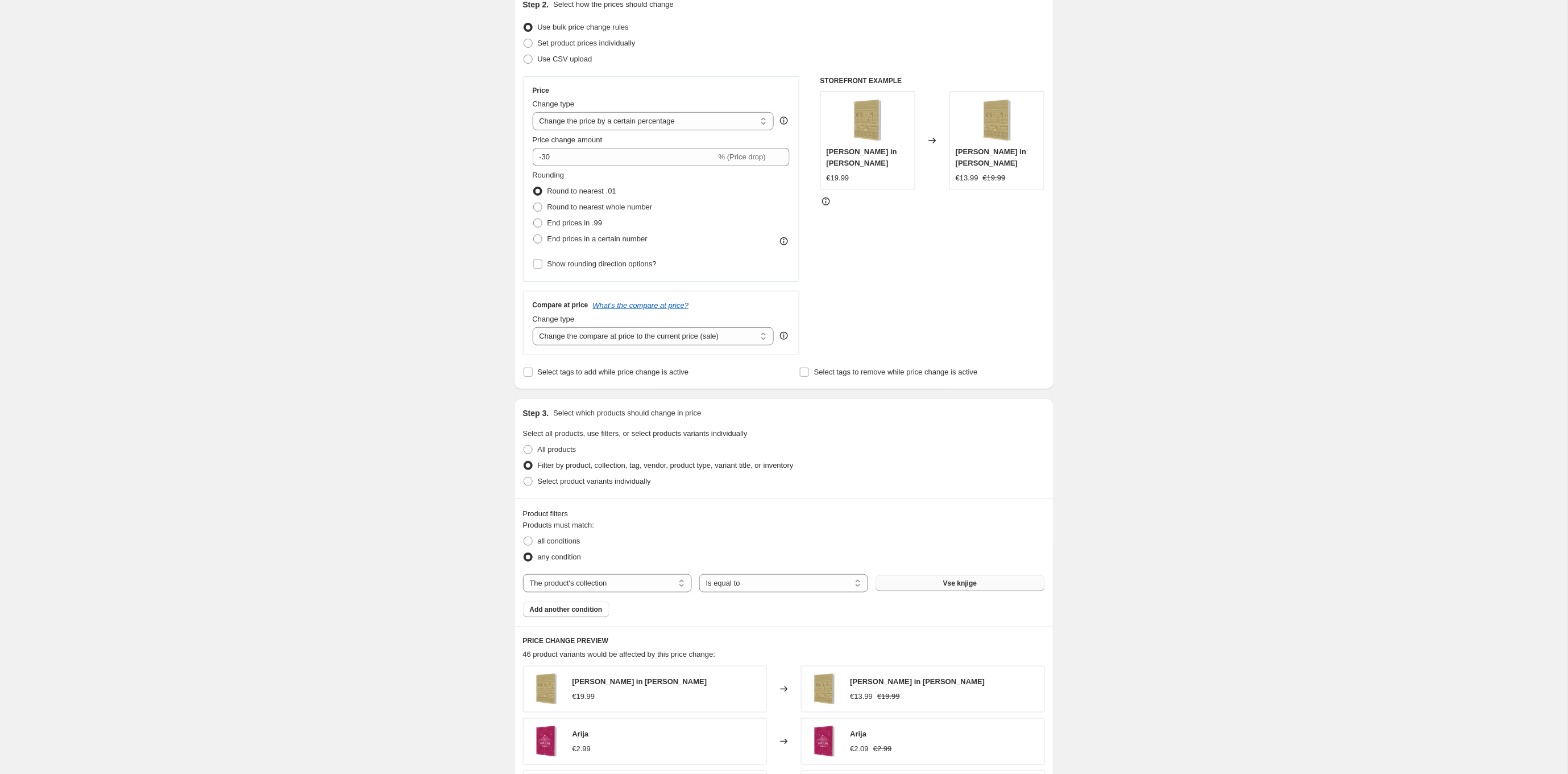
type input "Knjige -30%"
click at [941, 584] on button "Vse knjige" at bounding box center [960, 582] width 169 height 16
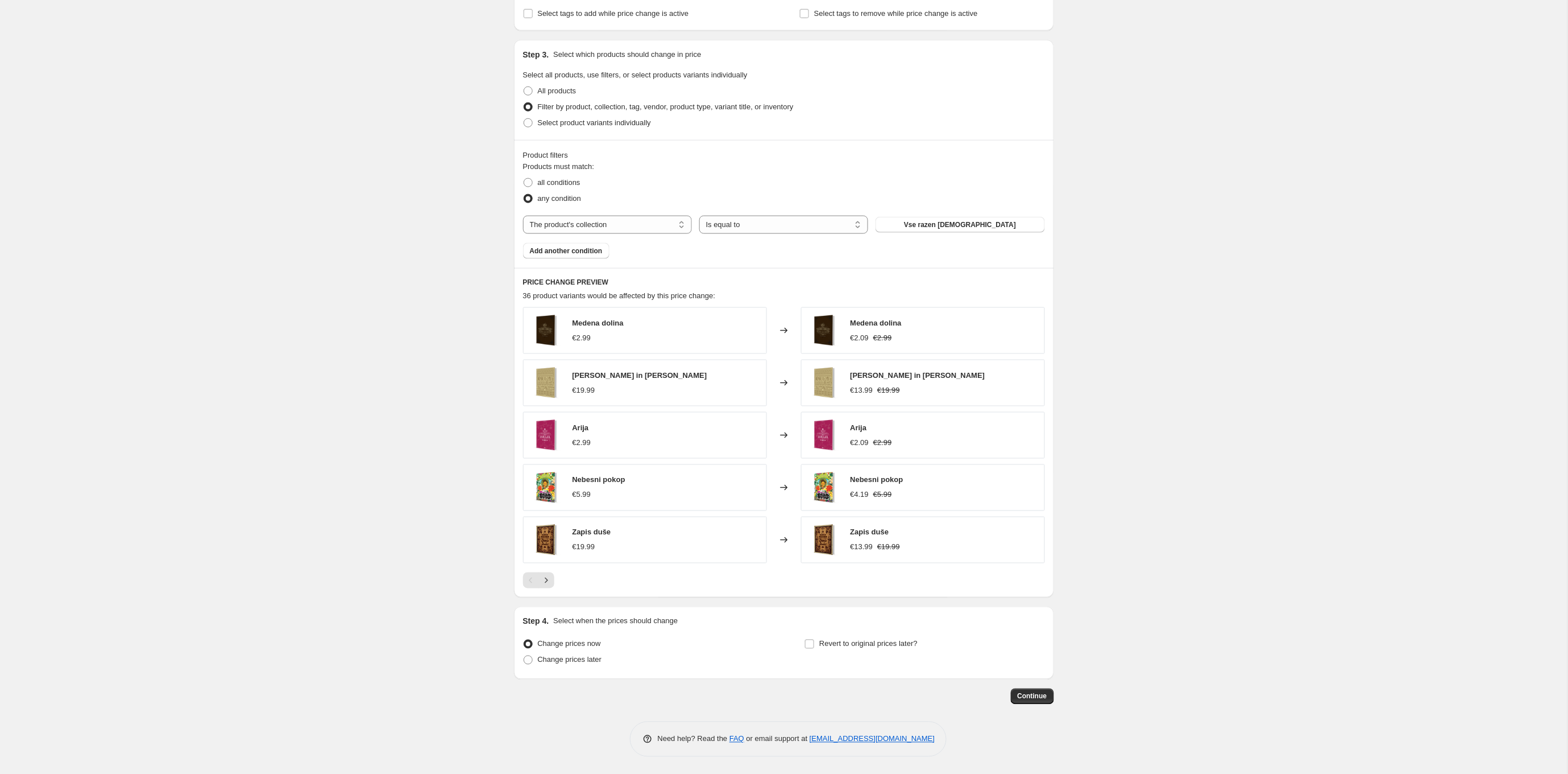
scroll to position [492, 0]
click at [895, 637] on label "Revert to original prices later?" at bounding box center [862, 643] width 113 height 16
click at [814, 639] on input "Revert to original prices later?" at bounding box center [809, 643] width 9 height 9
checkbox input "true"
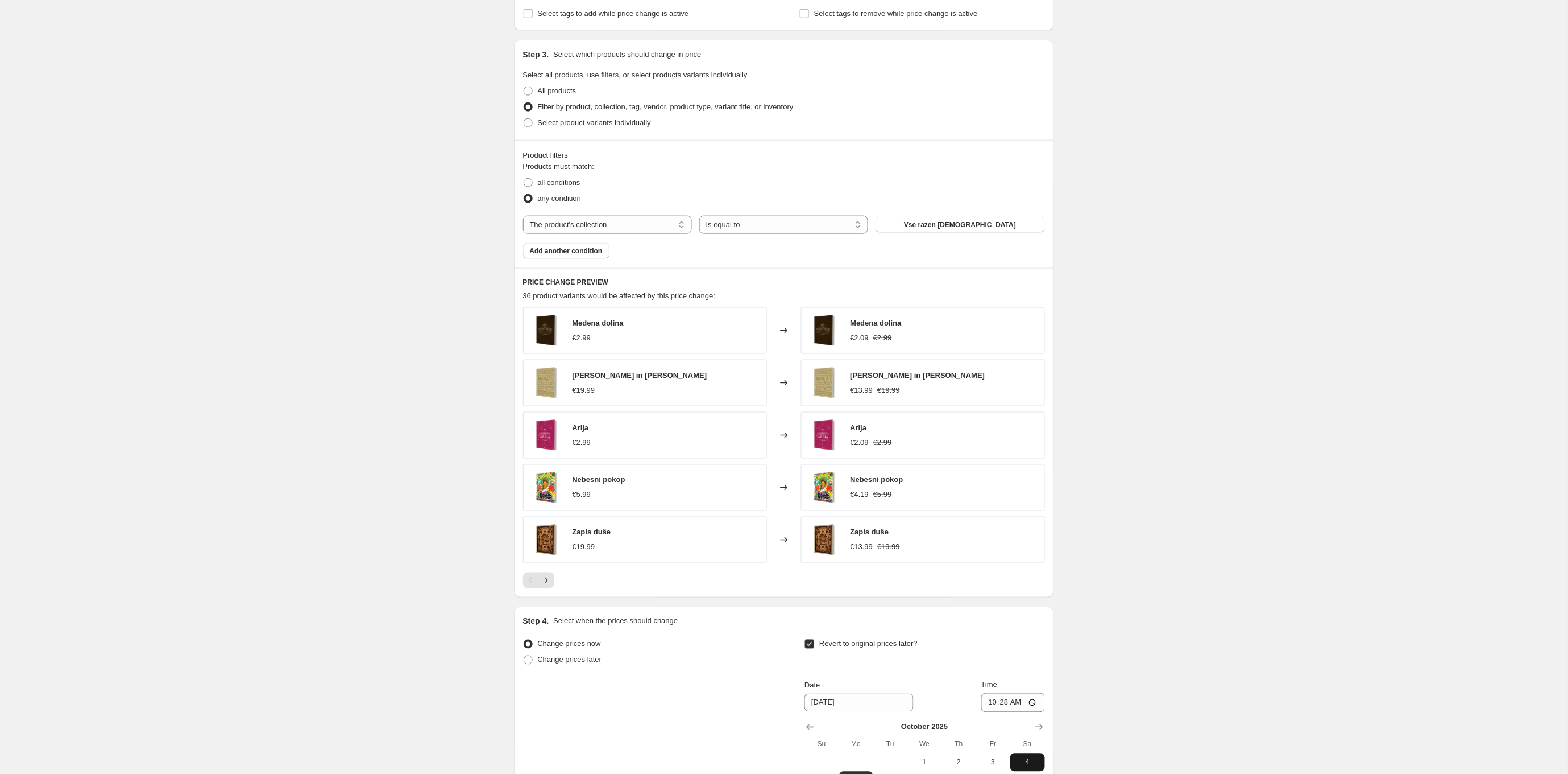
click at [1026, 761] on span "4" at bounding box center [1027, 762] width 25 height 9
type input "[DATE]"
click at [1009, 704] on input "10:28" at bounding box center [1013, 702] width 63 height 20
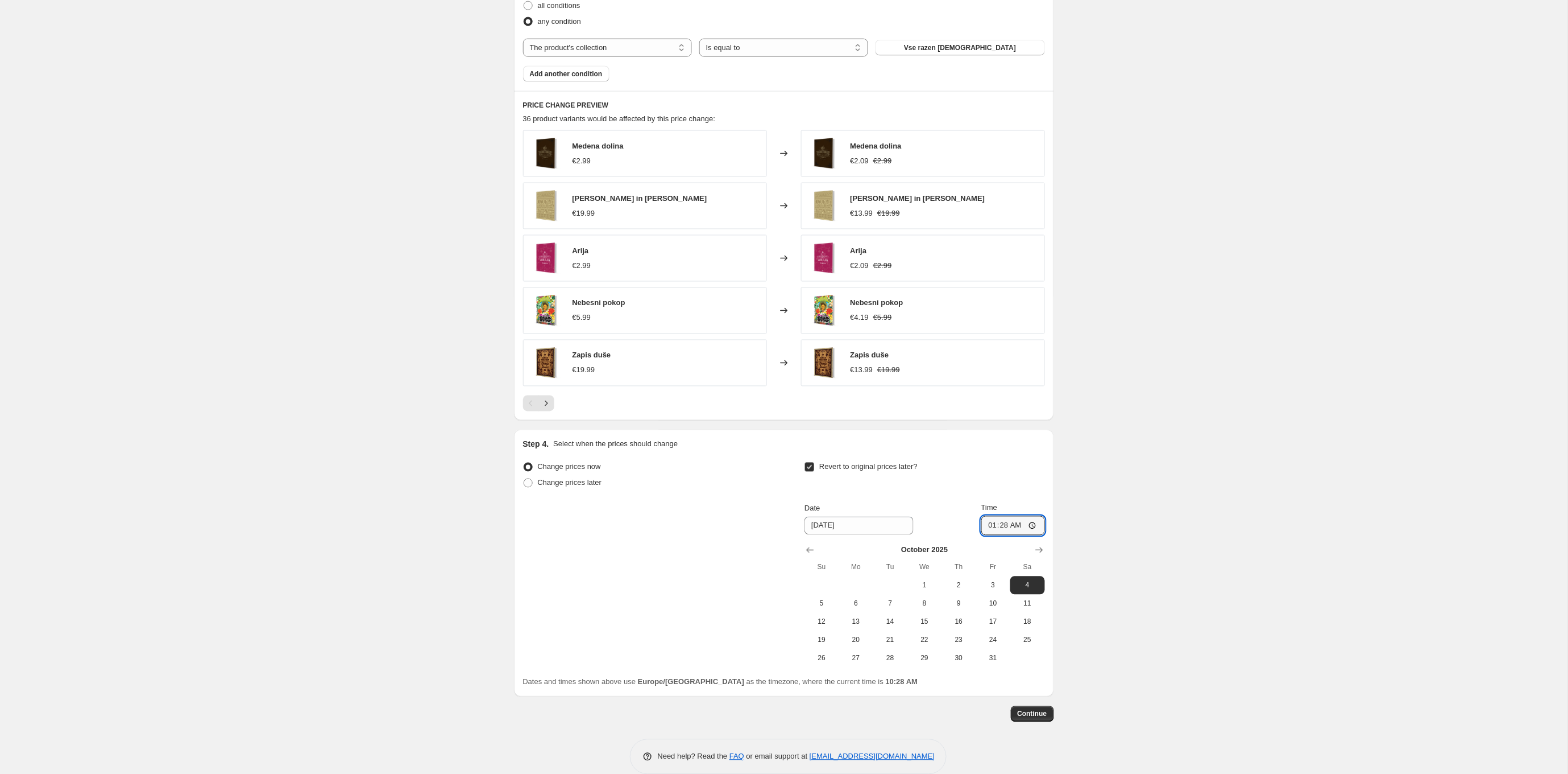
scroll to position [662, 0]
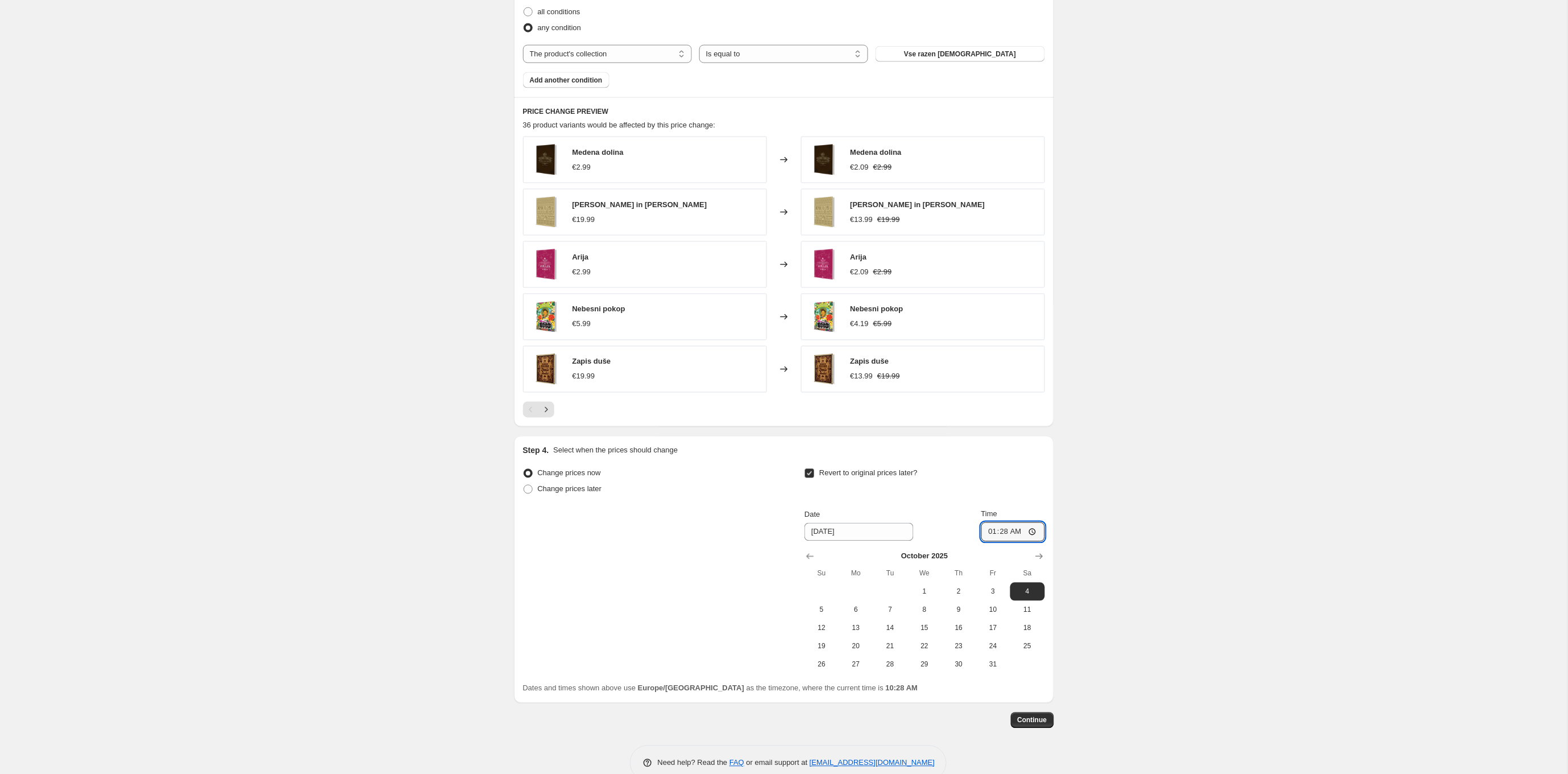
type input "01:28"
click at [1191, 401] on div "Create new price [MEDICAL_DATA]. This page is ready Create new price [MEDICAL_D…" at bounding box center [784, 67] width 1568 height 1460
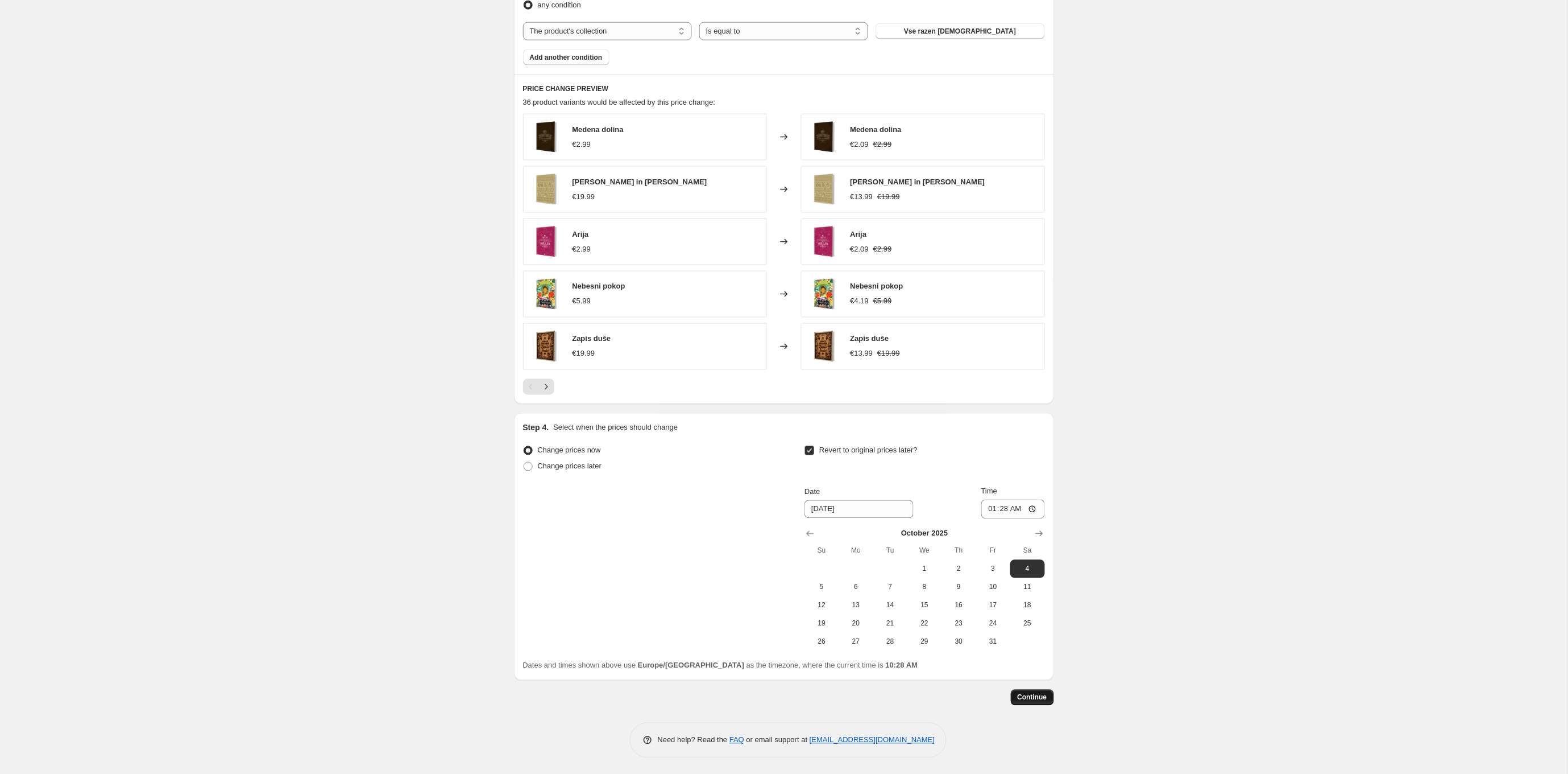
scroll to position [684, 0]
click at [1032, 694] on span "Continue" at bounding box center [1033, 698] width 30 height 9
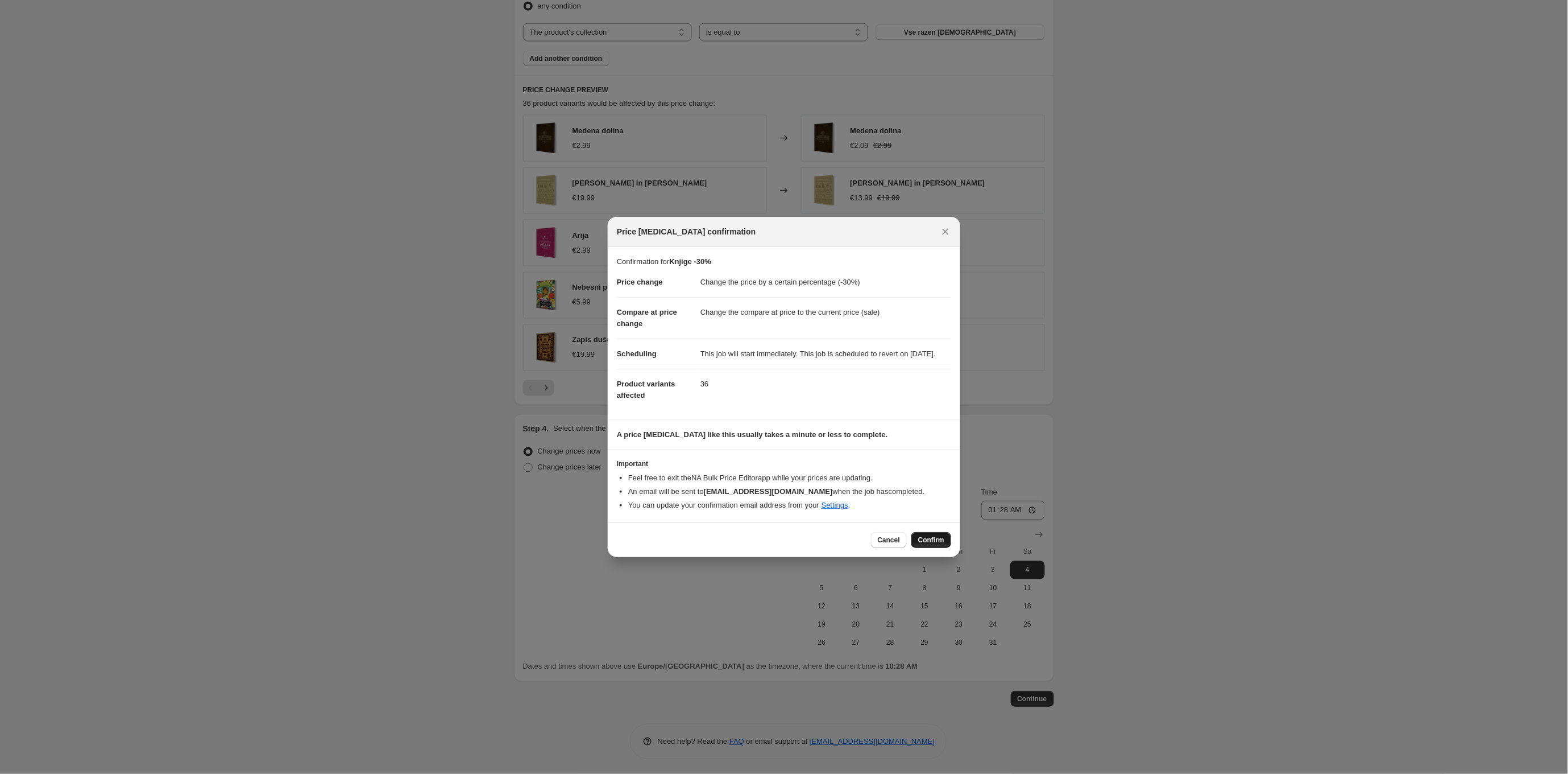
click at [927, 548] on button "Confirm" at bounding box center [932, 540] width 39 height 16
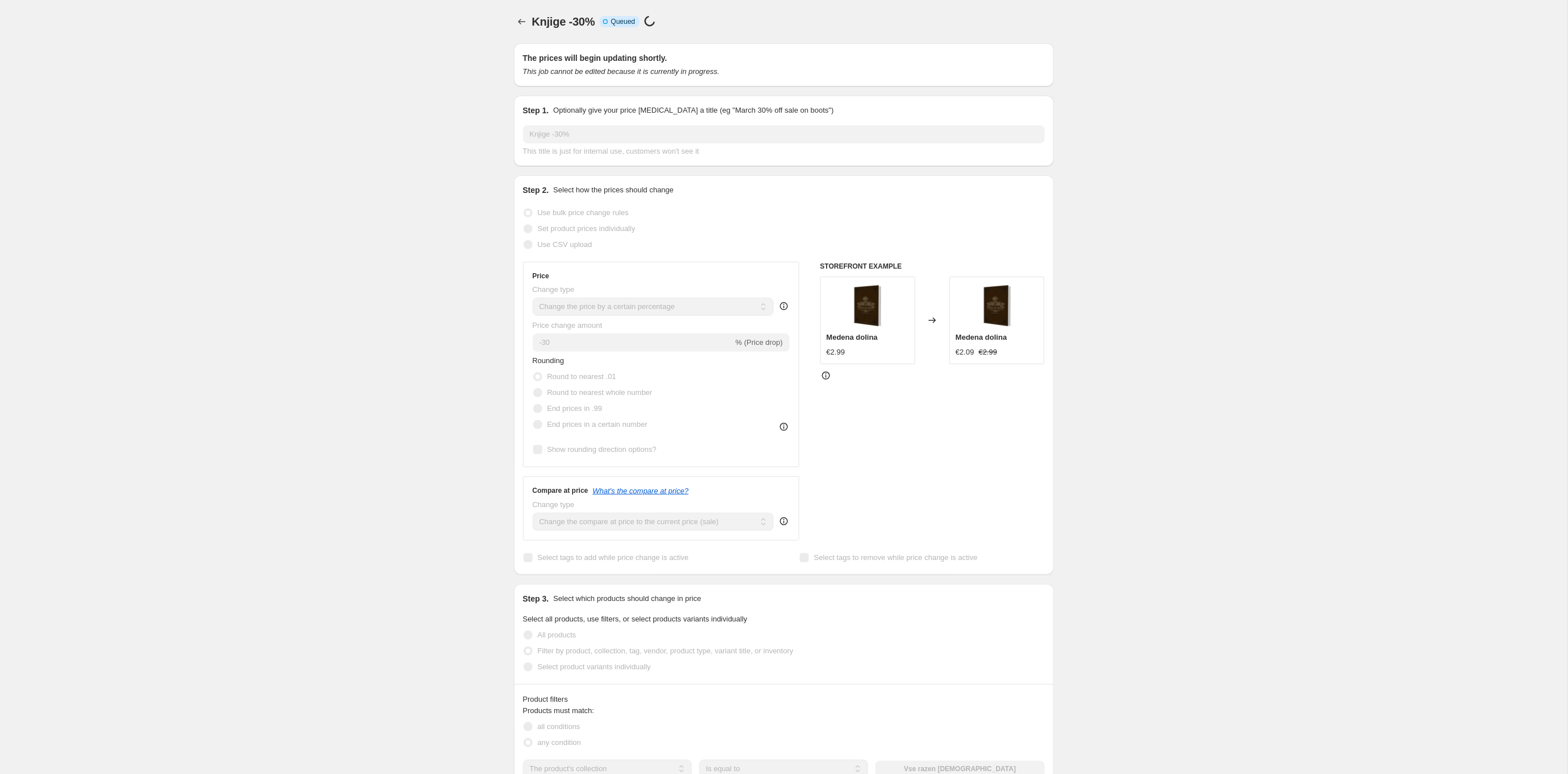
scroll to position [684, 0]
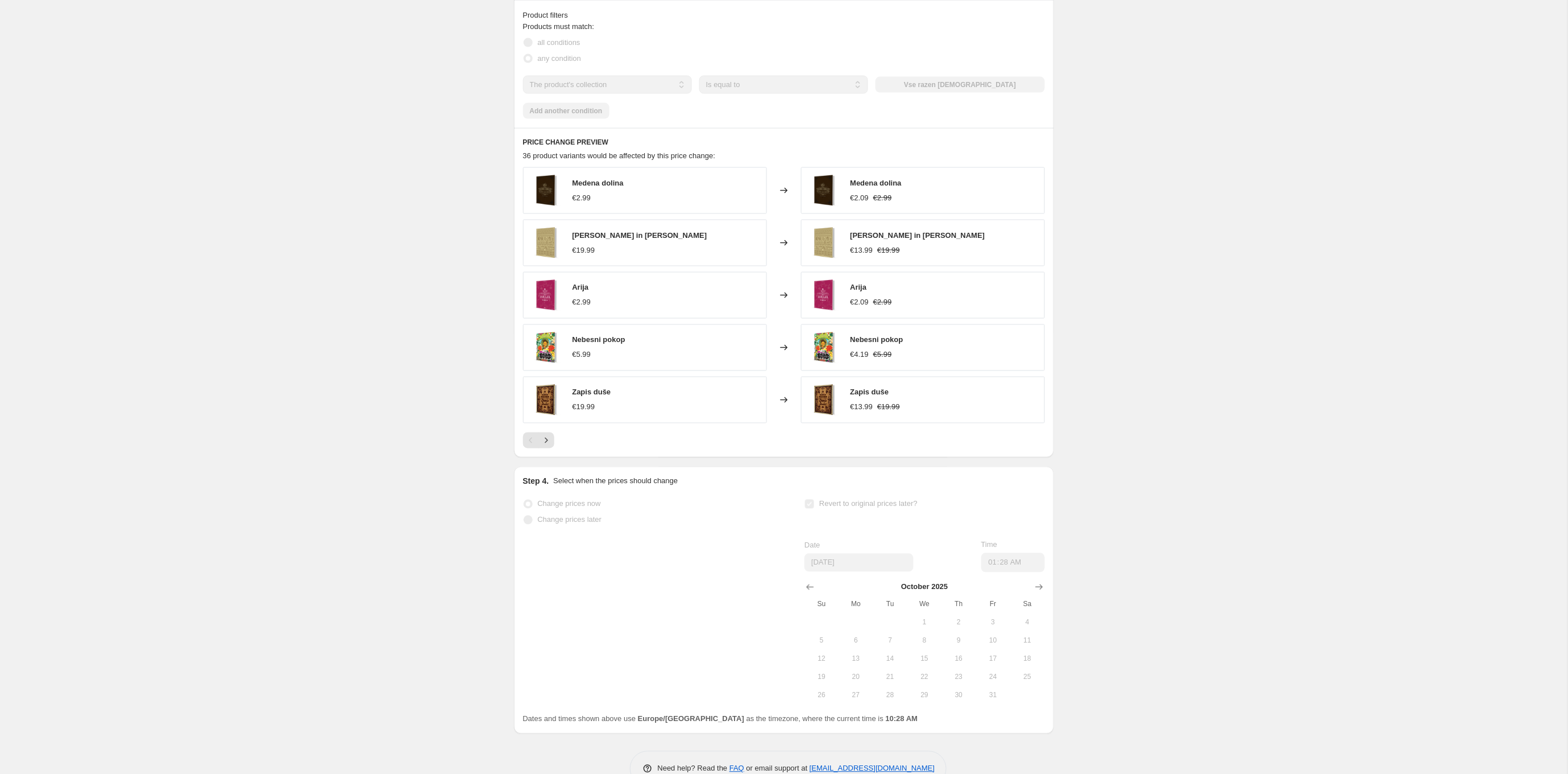
click at [1209, 258] on div "Knjige -30%. This page is ready Knjige -30% Info Incomplete Queued Price [MEDIC…" at bounding box center [784, 60] width 1568 height 1487
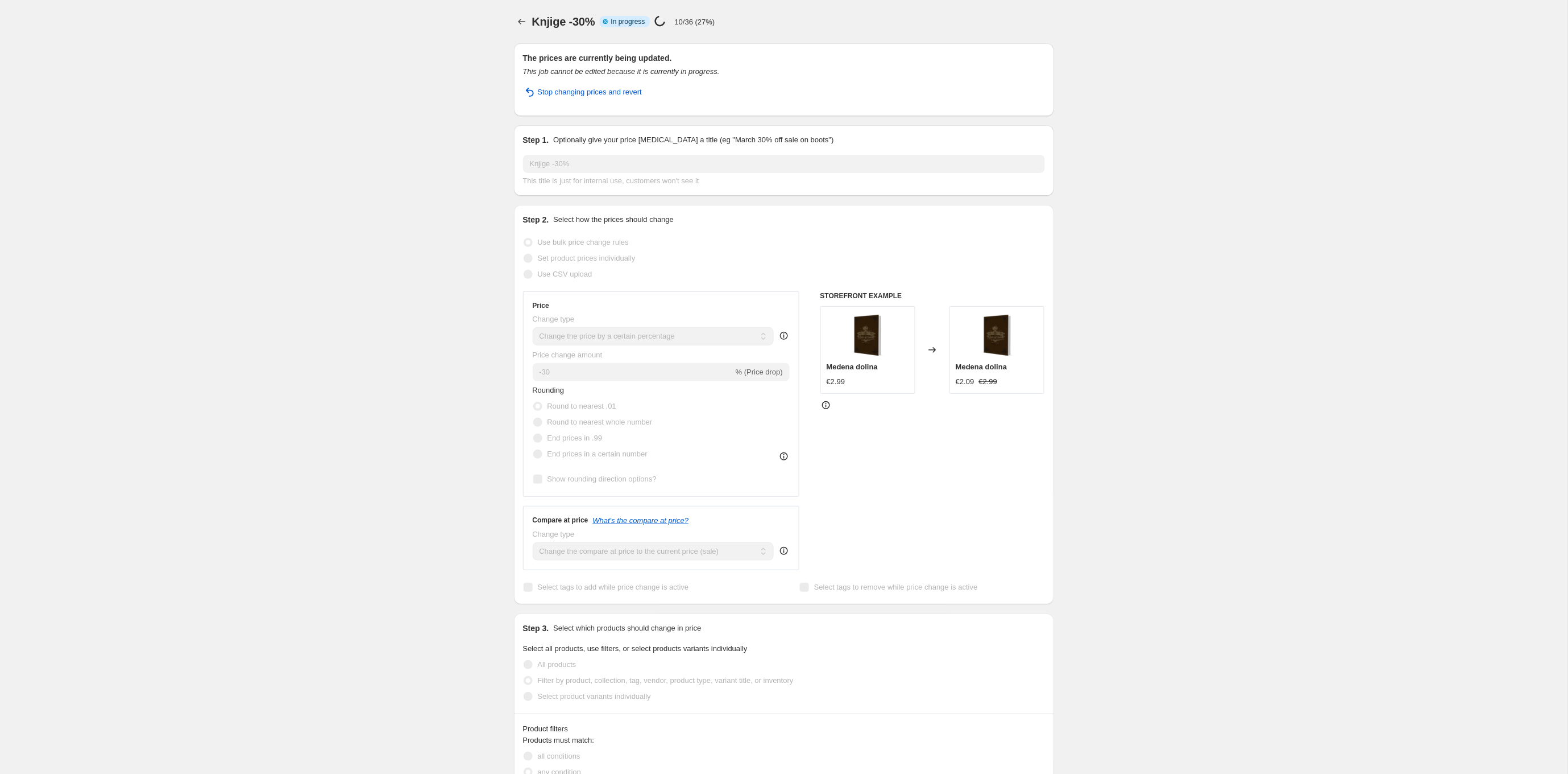
scroll to position [0, 0]
click at [422, 59] on div "Knjige -30%. This page is ready Knjige -30% Info Partially complete In progress…" at bounding box center [784, 758] width 1568 height 1517
click at [673, 25] on div "Price [MEDICAL_DATA] in progress... 10/36 (27%)" at bounding box center [685, 22] width 61 height 13
click at [520, 22] on icon "Price change jobs" at bounding box center [522, 21] width 12 height 12
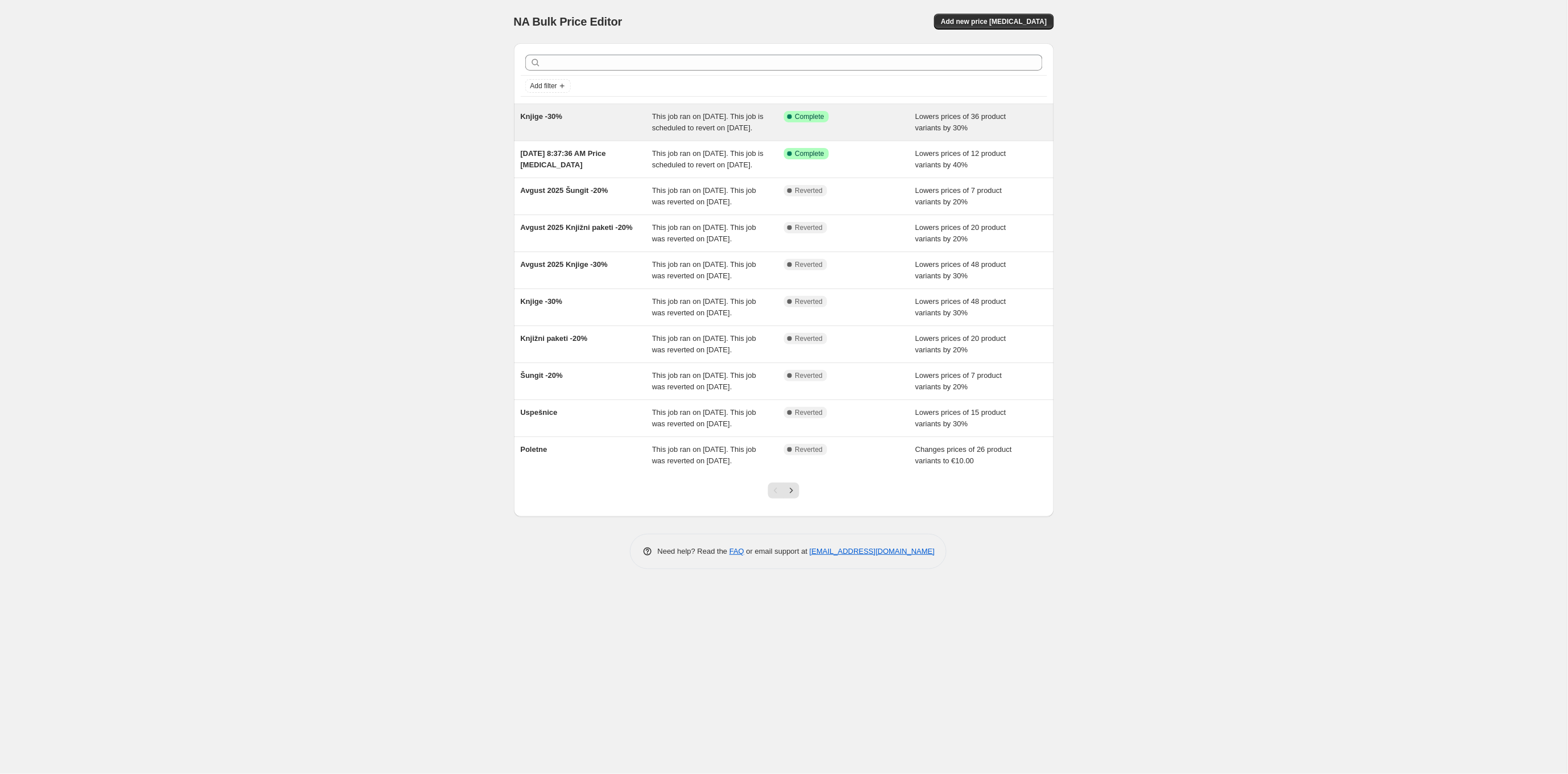
click at [581, 118] on div "Knjige -30%" at bounding box center [586, 123] width 132 height 23
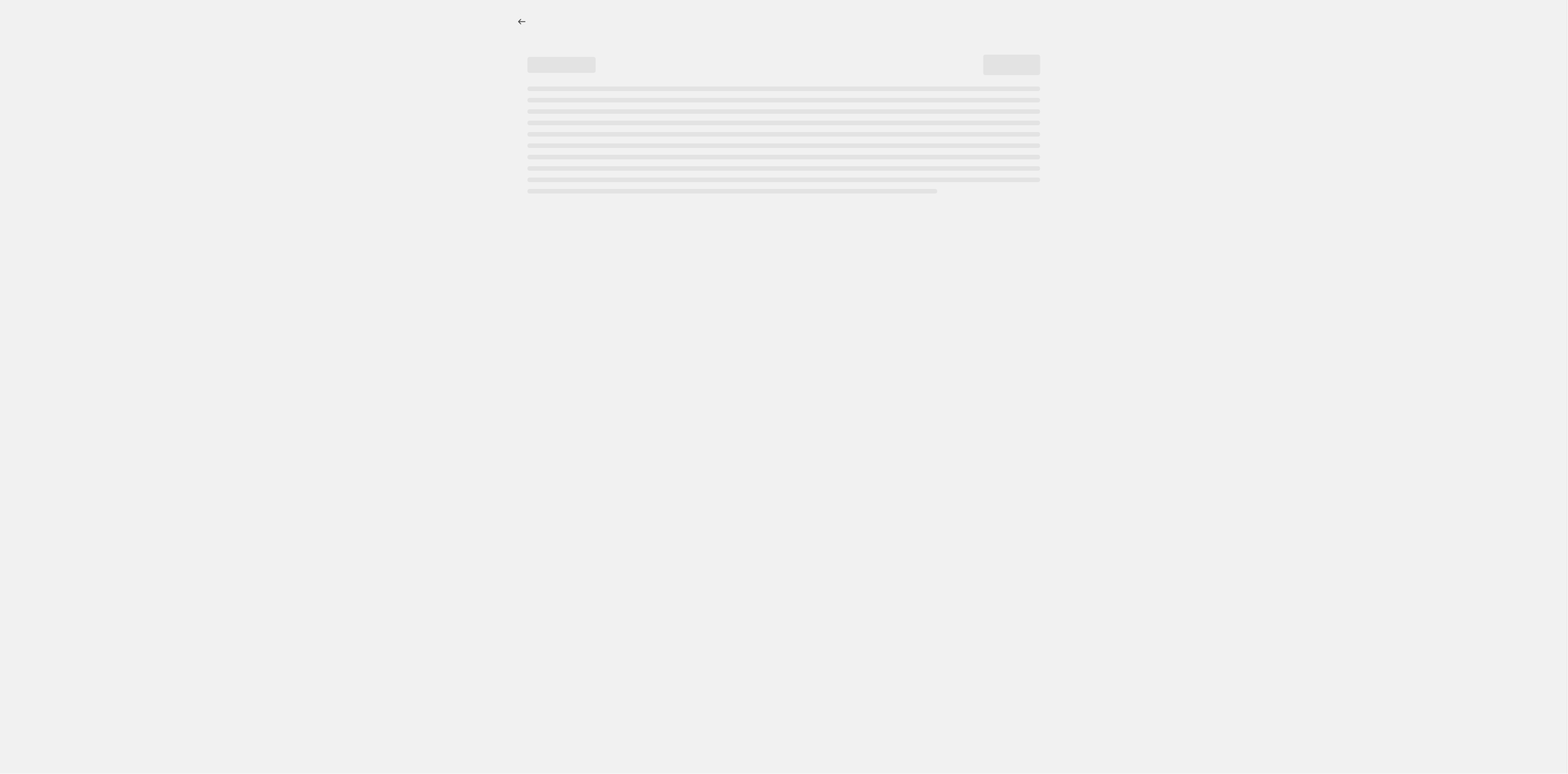
select select "percentage"
select select "collection"
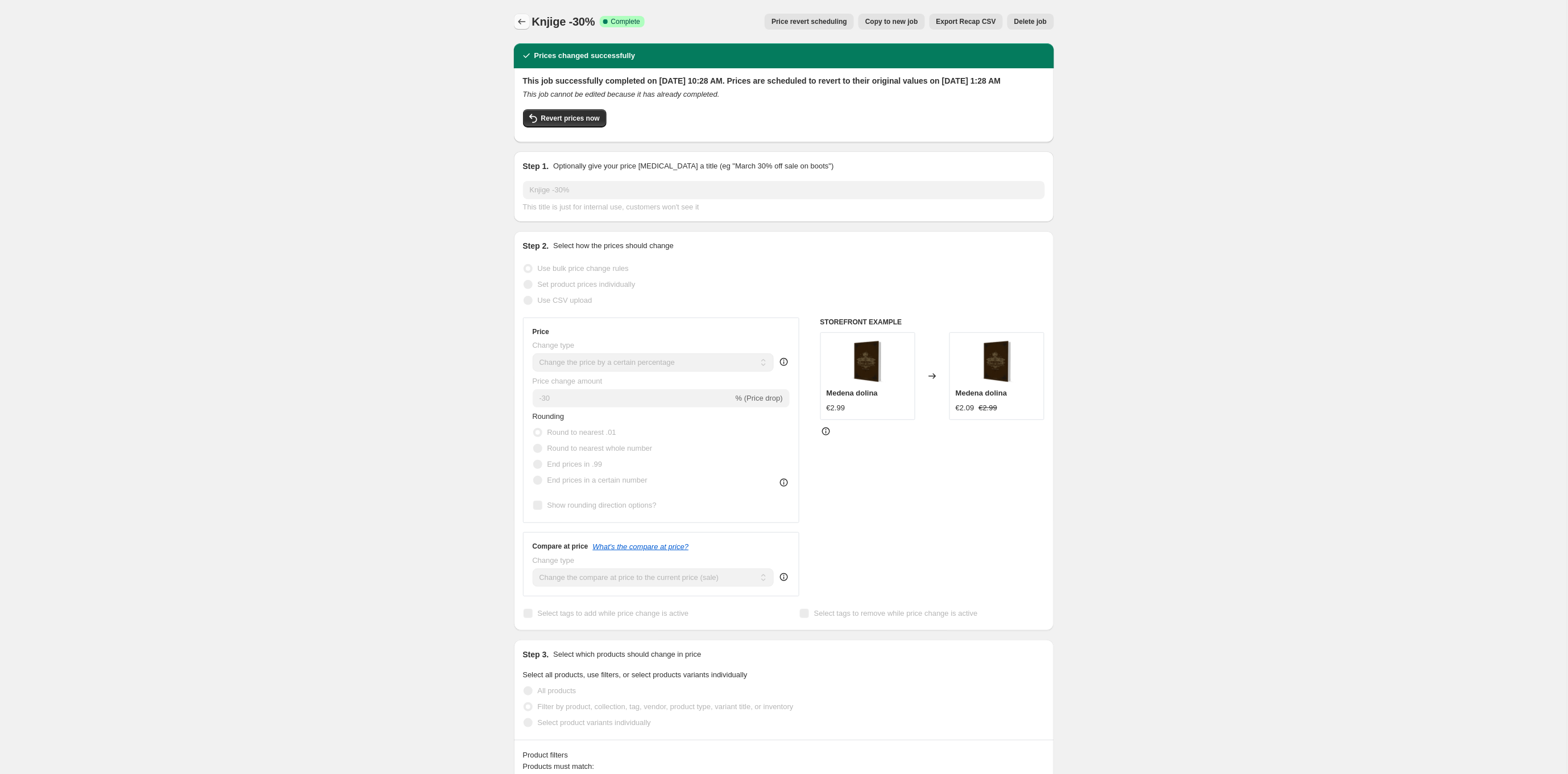
click at [521, 21] on icon "Price change jobs" at bounding box center [522, 21] width 12 height 12
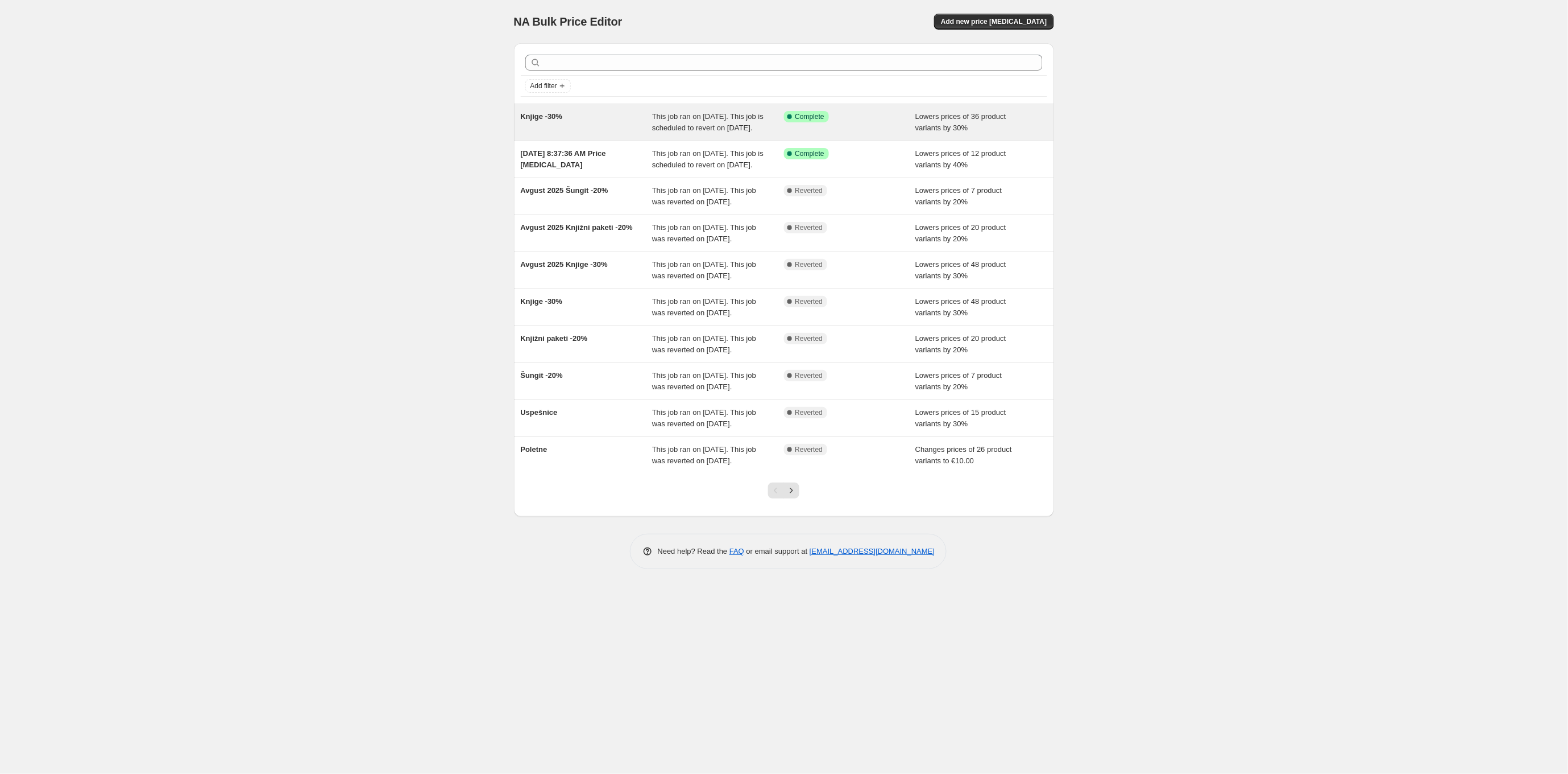
click at [580, 128] on div "Knjige -30%" at bounding box center [586, 123] width 132 height 23
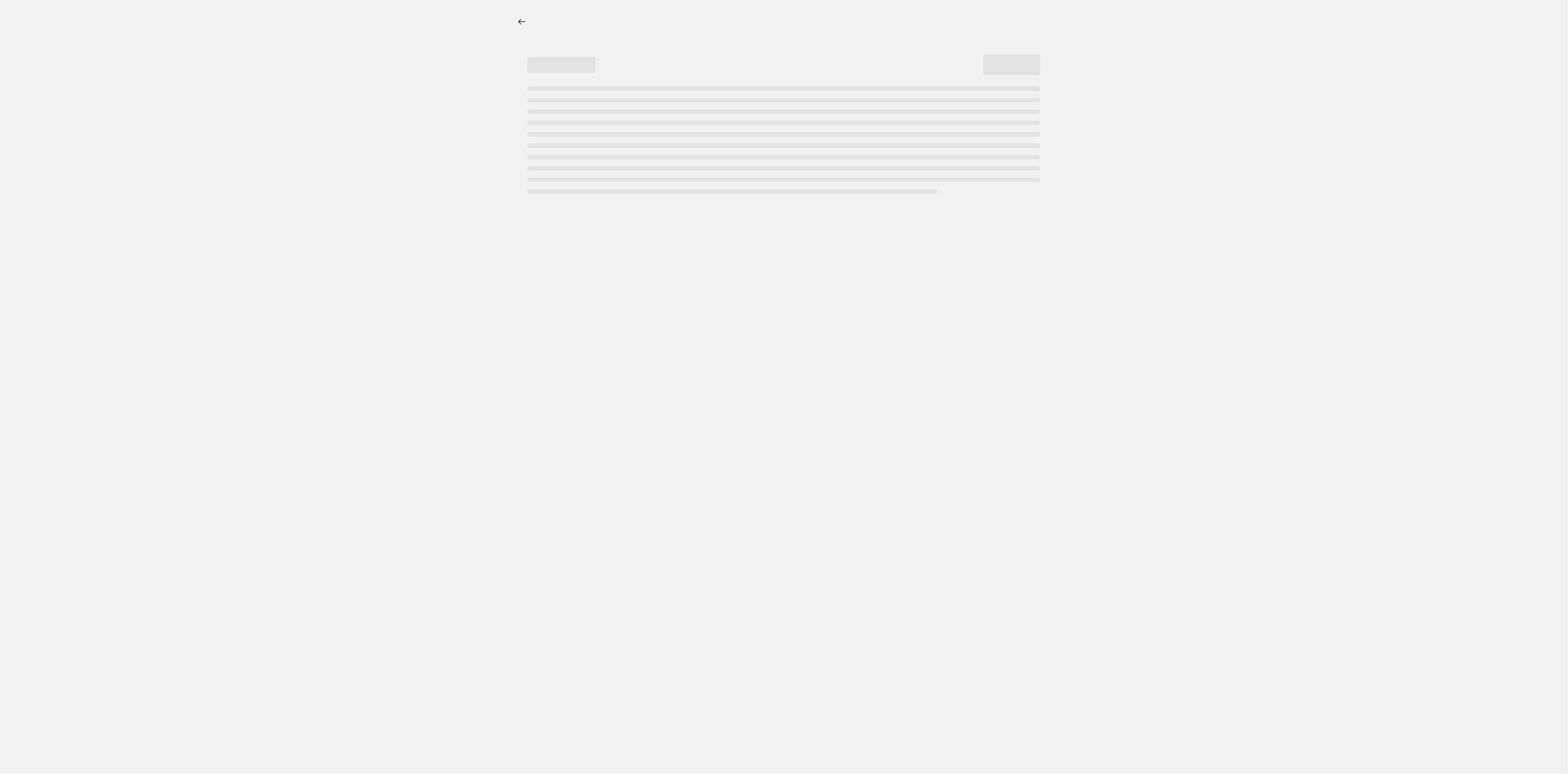
select select "percentage"
select select "collection"
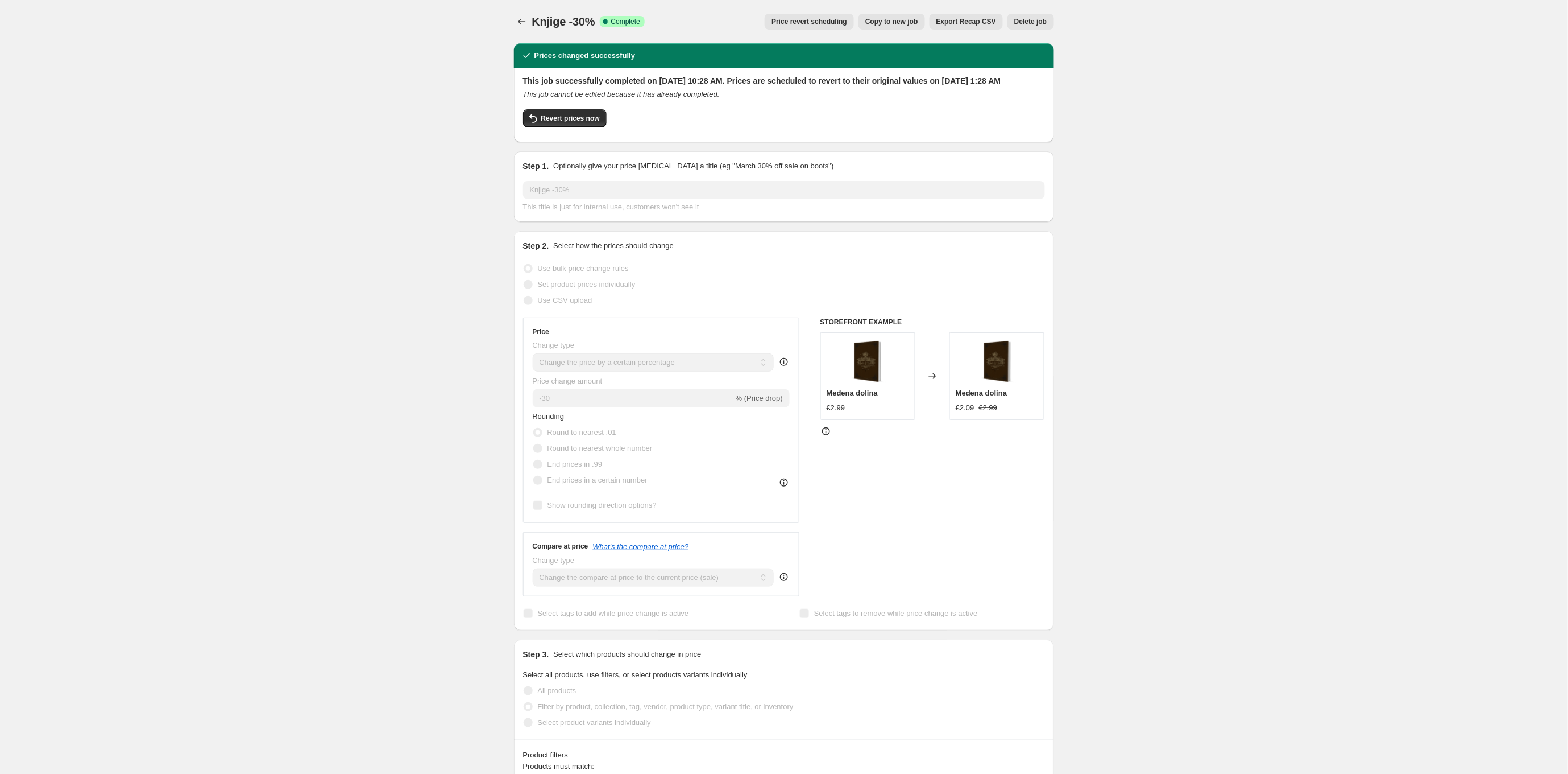
click at [1042, 22] on span "Delete job" at bounding box center [1030, 21] width 32 height 9
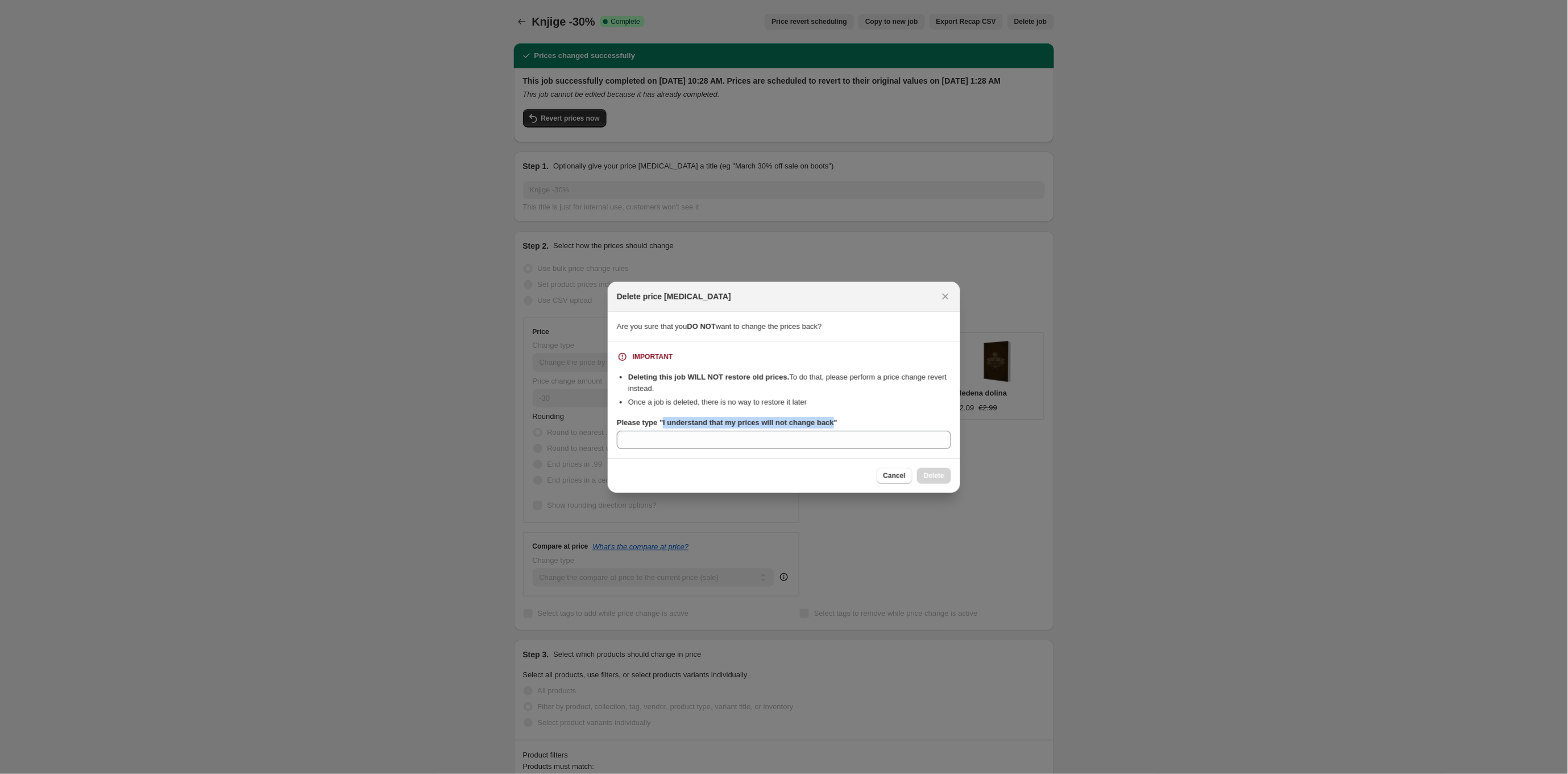
drag, startPoint x: 664, startPoint y: 422, endPoint x: 847, endPoint y: 424, distance: 183.0
click at [838, 424] on b "Please type "I understand that my prices will not change back"" at bounding box center [727, 422] width 220 height 8
click at [847, 431] on input "Please type "I understand that my prices will not change back"" at bounding box center [784, 440] width 335 height 18
click at [805, 443] on input "Please type "I understand that my prices will not change back"" at bounding box center [784, 440] width 335 height 18
click at [809, 443] on input "Please type "I understand that my prices will not change back"" at bounding box center [784, 440] width 335 height 18
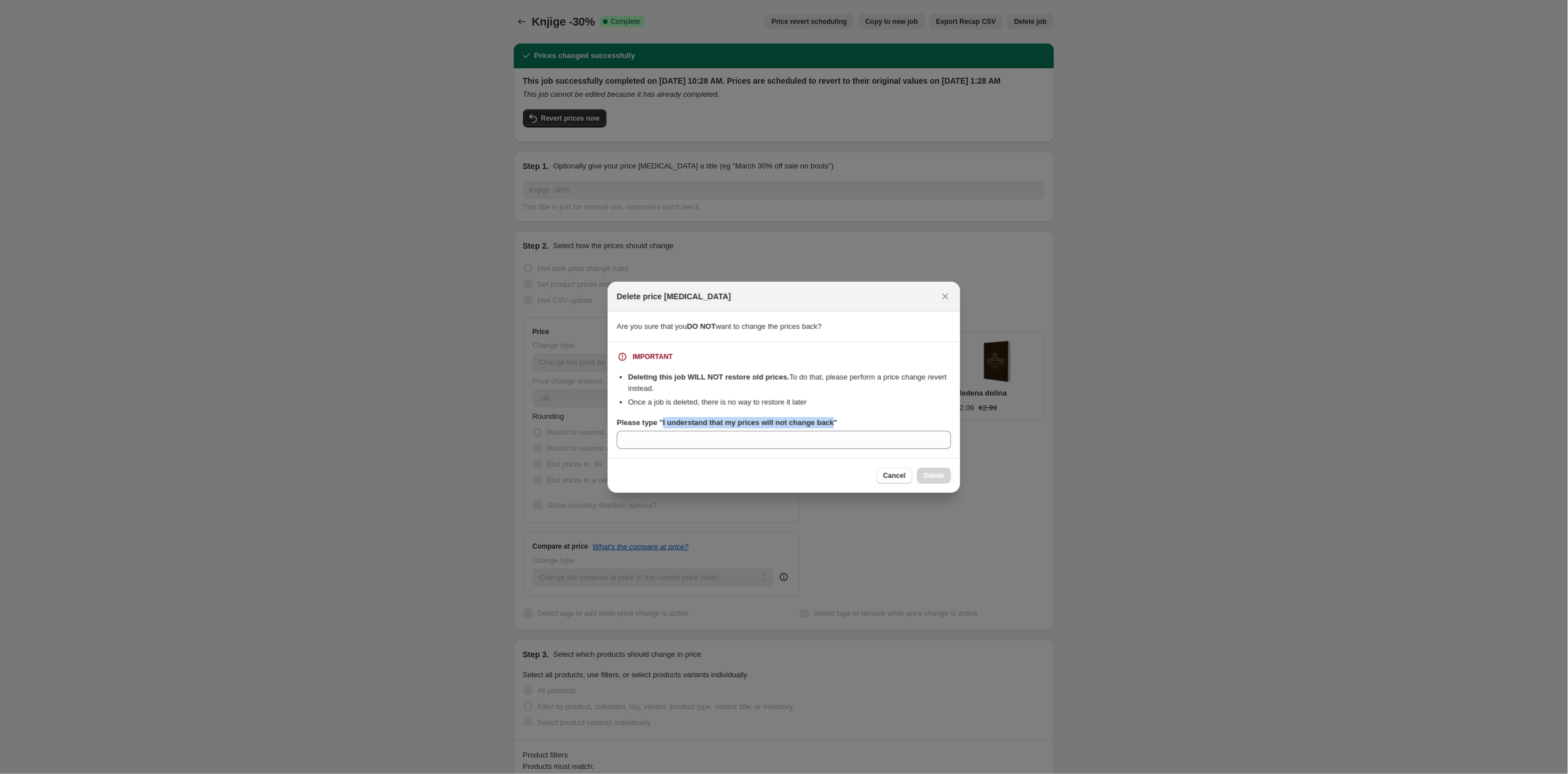
copy b "I understand that my prices will not change back"
drag, startPoint x: 665, startPoint y: 419, endPoint x: 847, endPoint y: 425, distance: 182.1
click at [838, 425] on b "Please type "I understand that my prices will not change back"" at bounding box center [727, 422] width 220 height 8
click at [847, 431] on input "Please type "I understand that my prices will not change back"" at bounding box center [784, 440] width 335 height 18
click at [828, 437] on input "Please type "I understand that my prices will not change back"" at bounding box center [784, 440] width 335 height 18
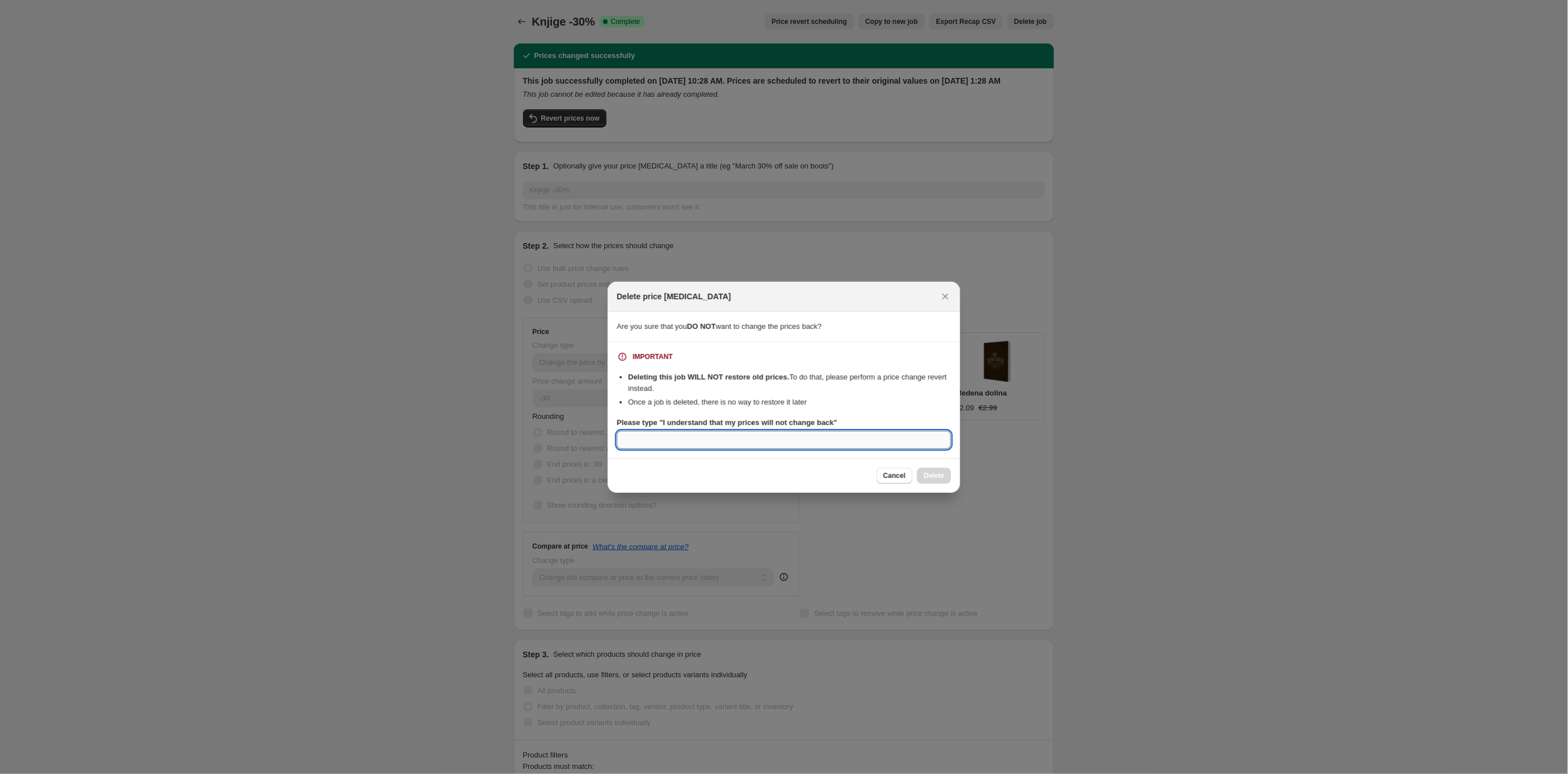
paste input "I understand that my prices will not change back"
type input "I understand that my prices will not change back"
click at [946, 477] on button "Delete" at bounding box center [934, 475] width 34 height 16
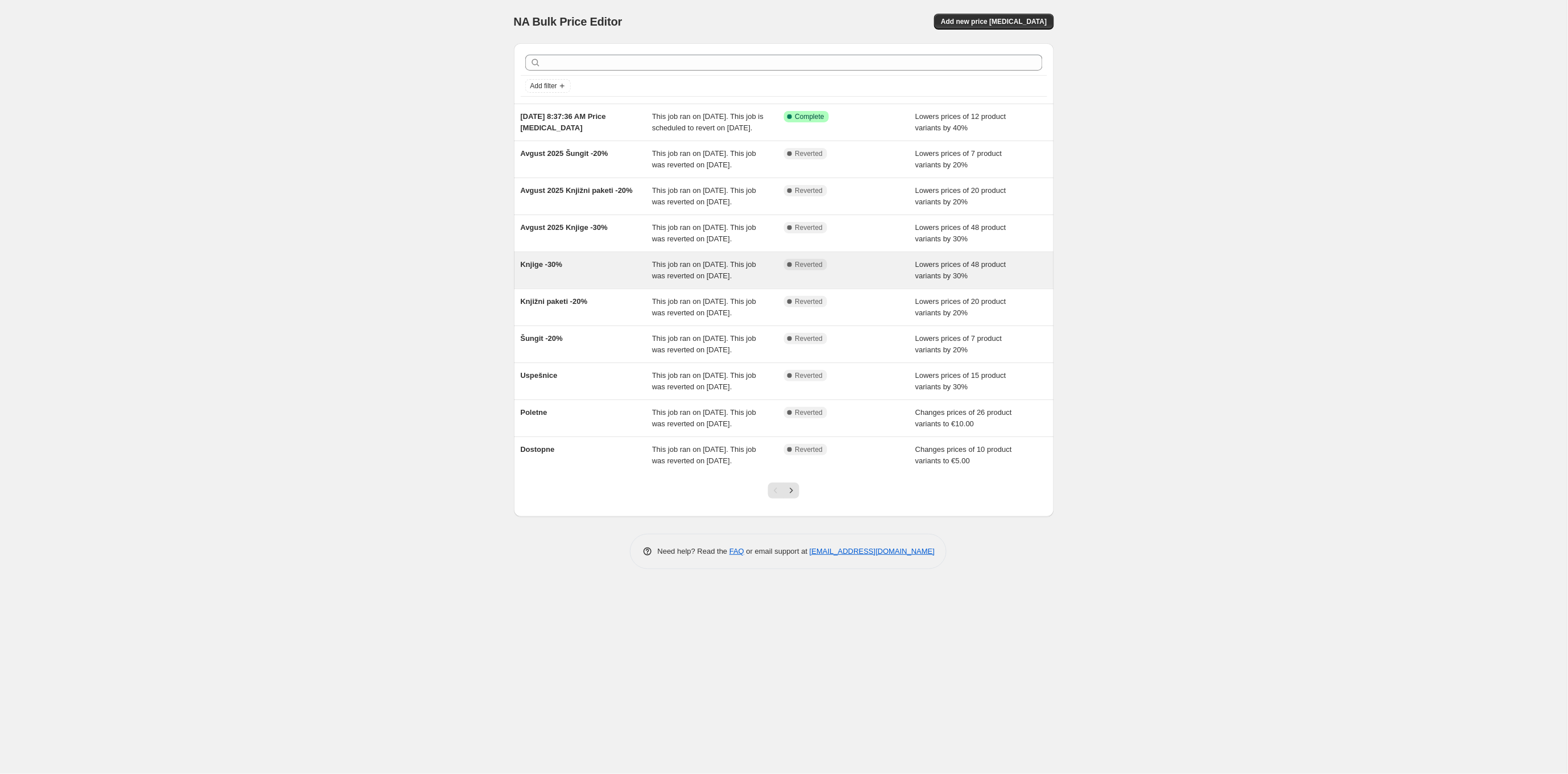
click at [607, 281] on div "Knjige -30%" at bounding box center [586, 271] width 132 height 23
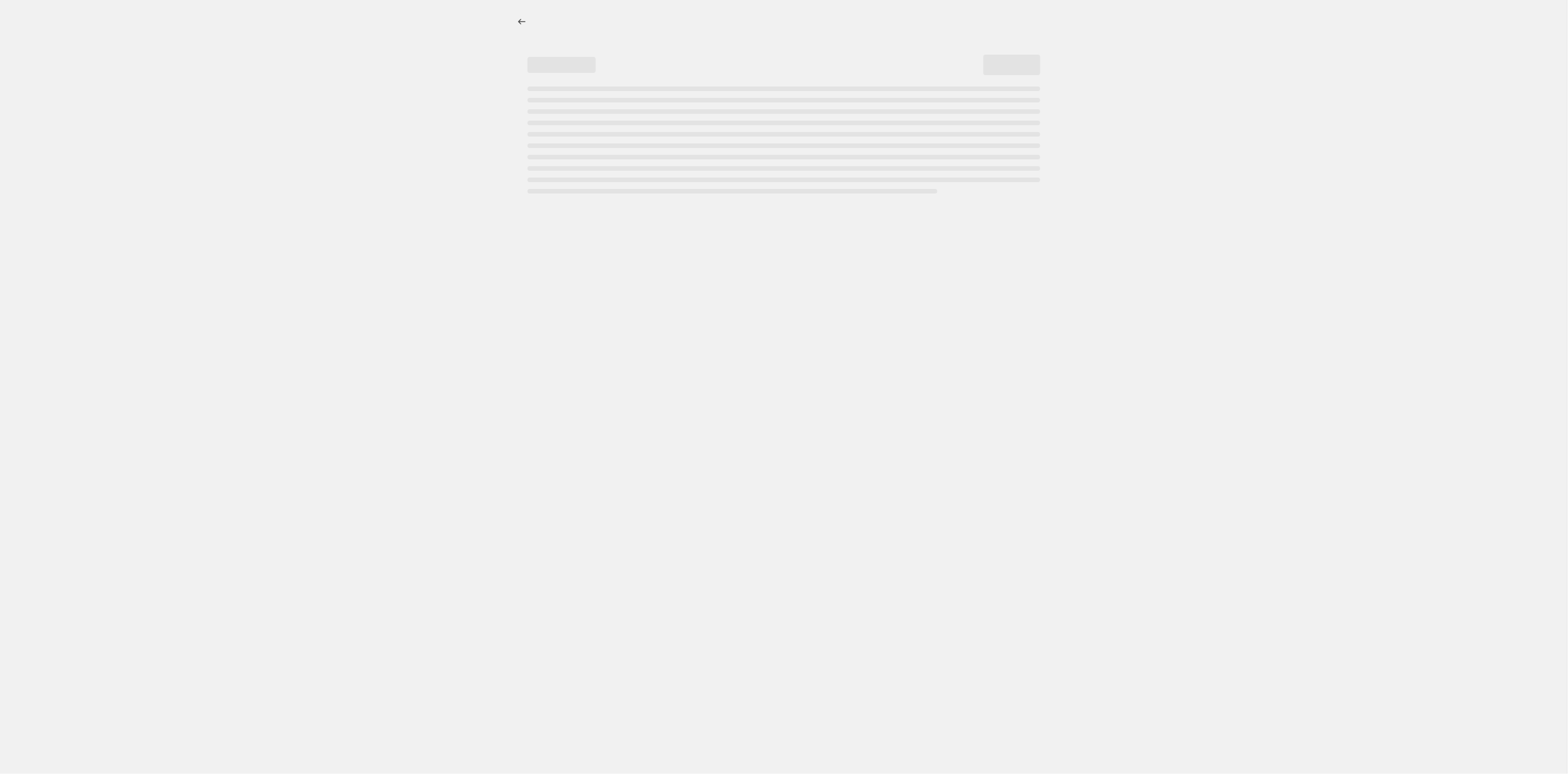
select select "percentage"
select select "collection"
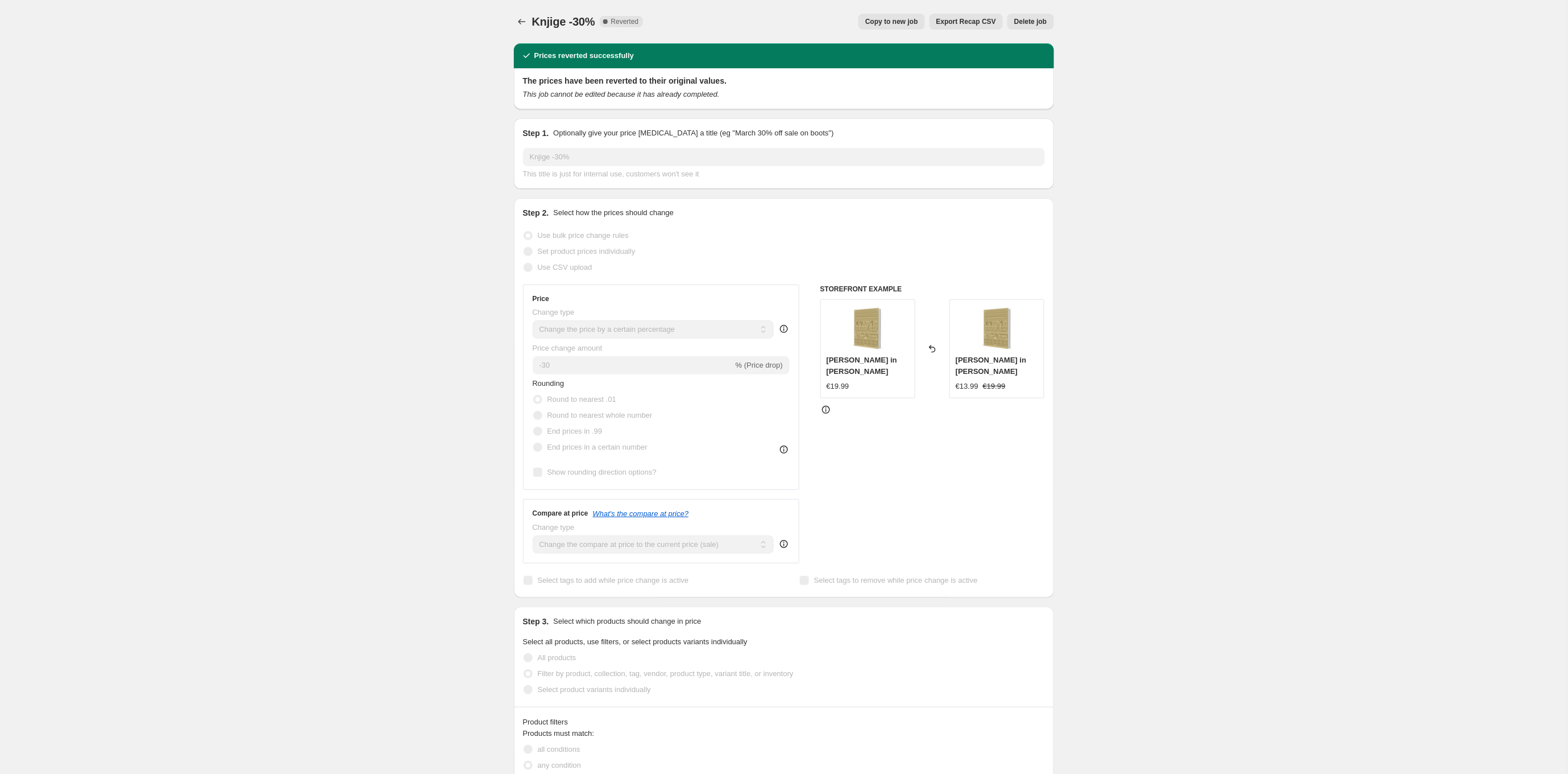
click at [895, 20] on span "Copy to new job" at bounding box center [892, 21] width 53 height 9
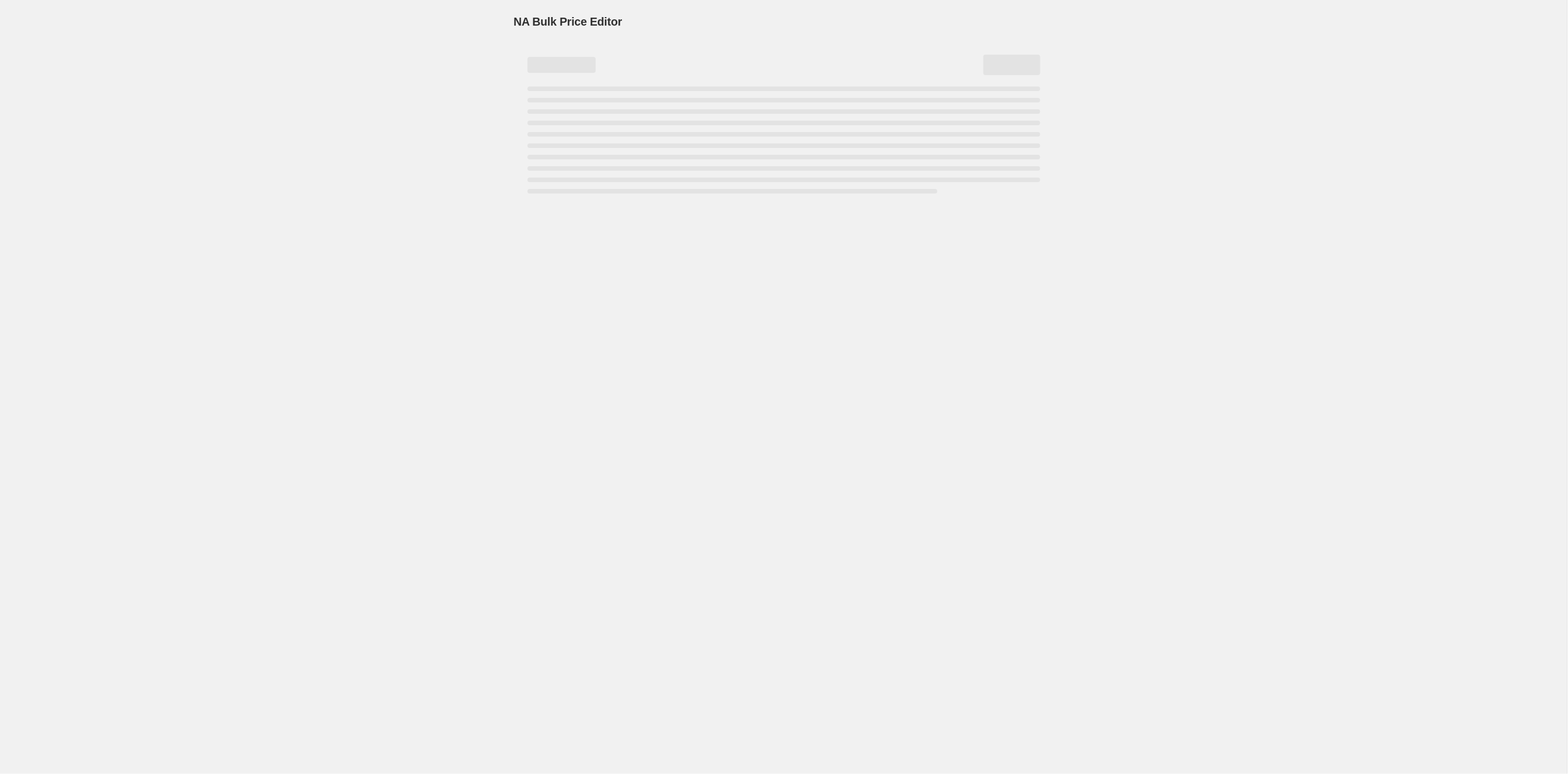
select select "percentage"
select select "collection"
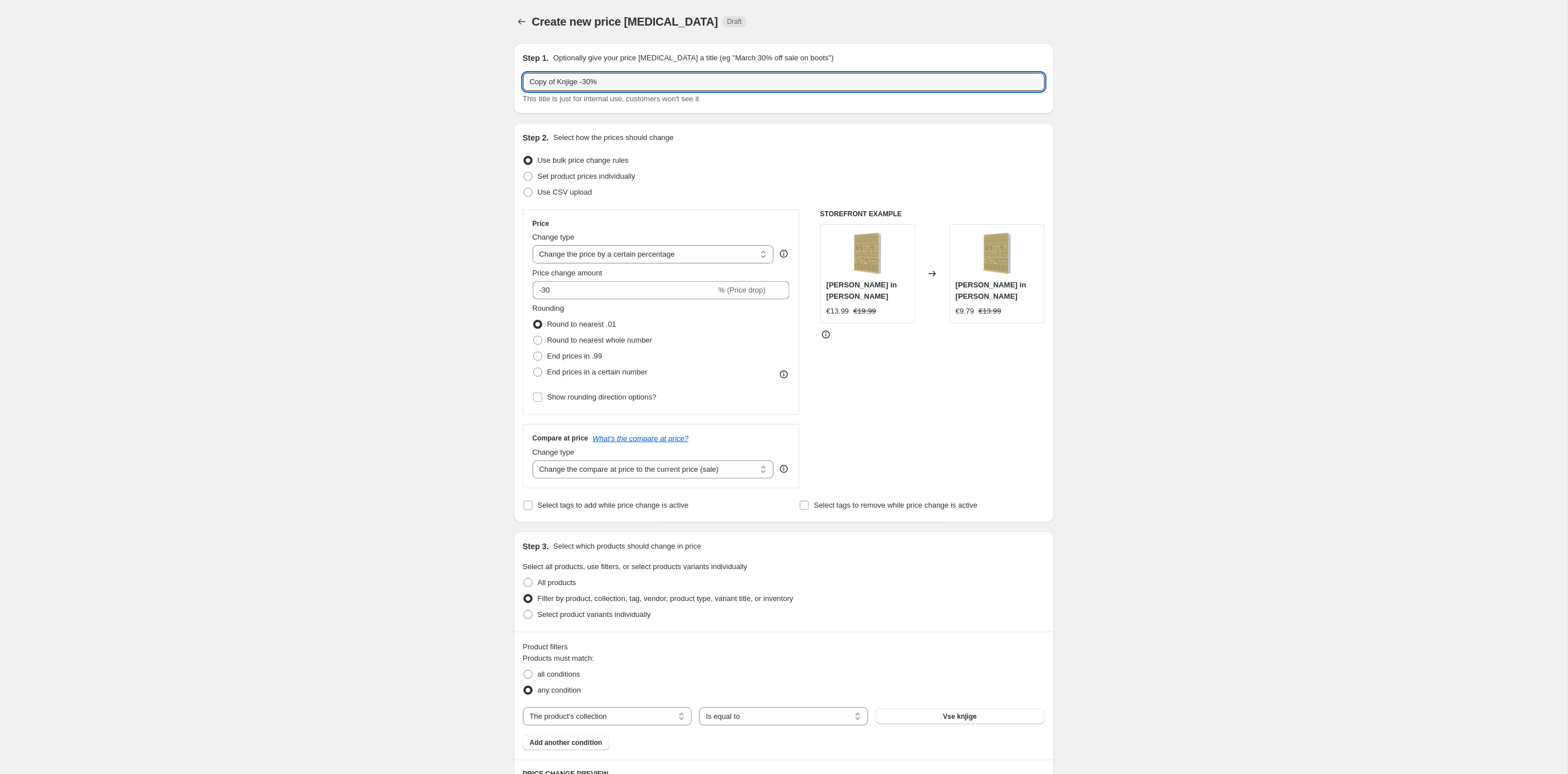
drag, startPoint x: 562, startPoint y: 81, endPoint x: 516, endPoint y: 85, distance: 46.2
click at [516, 85] on div "Step 1. Optionally give your price [MEDICAL_DATA] a title (eg "March 30% off sa…" at bounding box center [784, 79] width 540 height 71
type input "Knjige -30%"
click at [918, 708] on button "Vse knjige" at bounding box center [960, 716] width 169 height 16
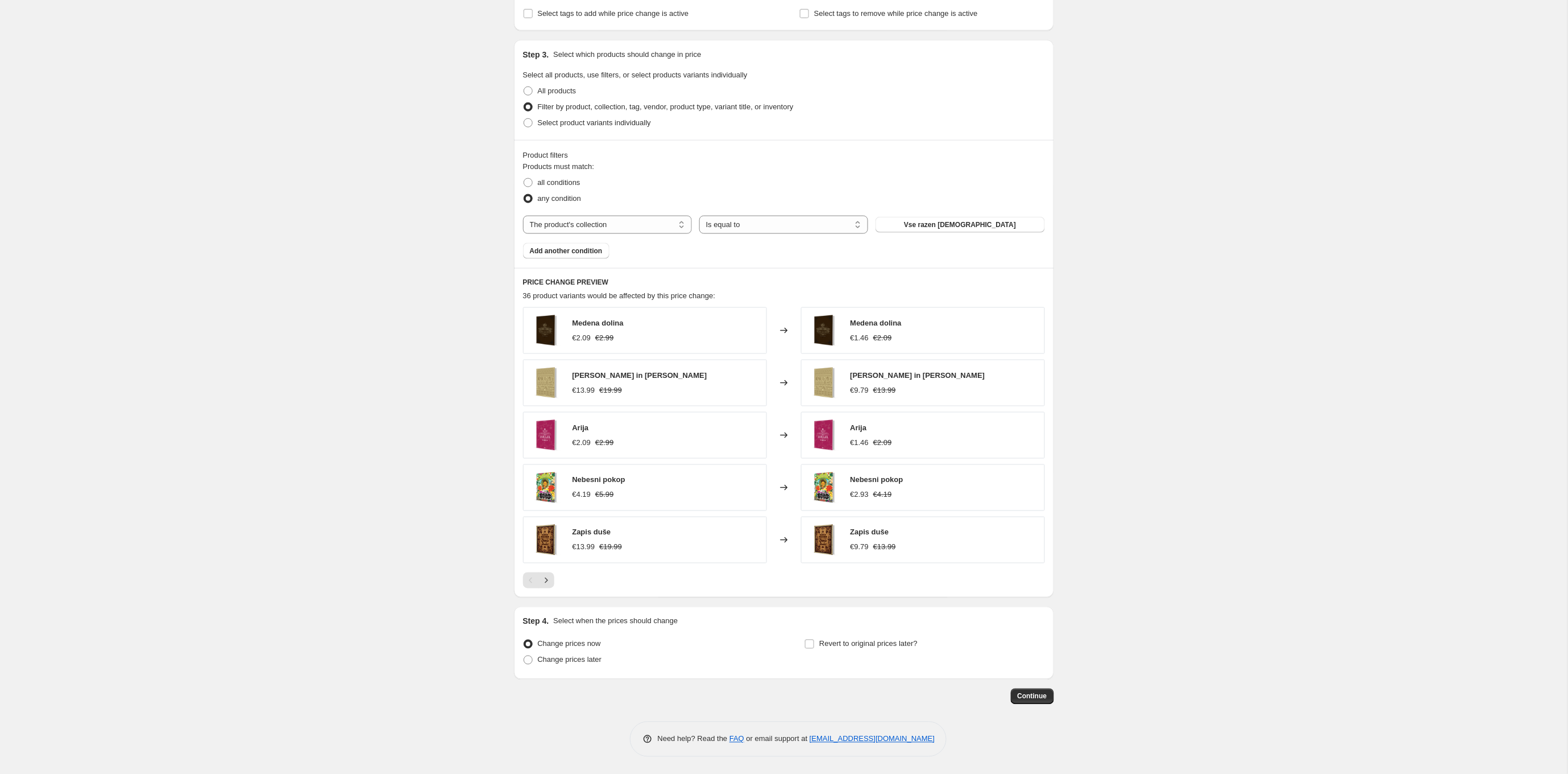
scroll to position [492, 0]
click at [904, 643] on span "Revert to original prices later?" at bounding box center [869, 643] width 99 height 8
click at [814, 643] on input "Revert to original prices later?" at bounding box center [809, 643] width 9 height 9
checkbox input "true"
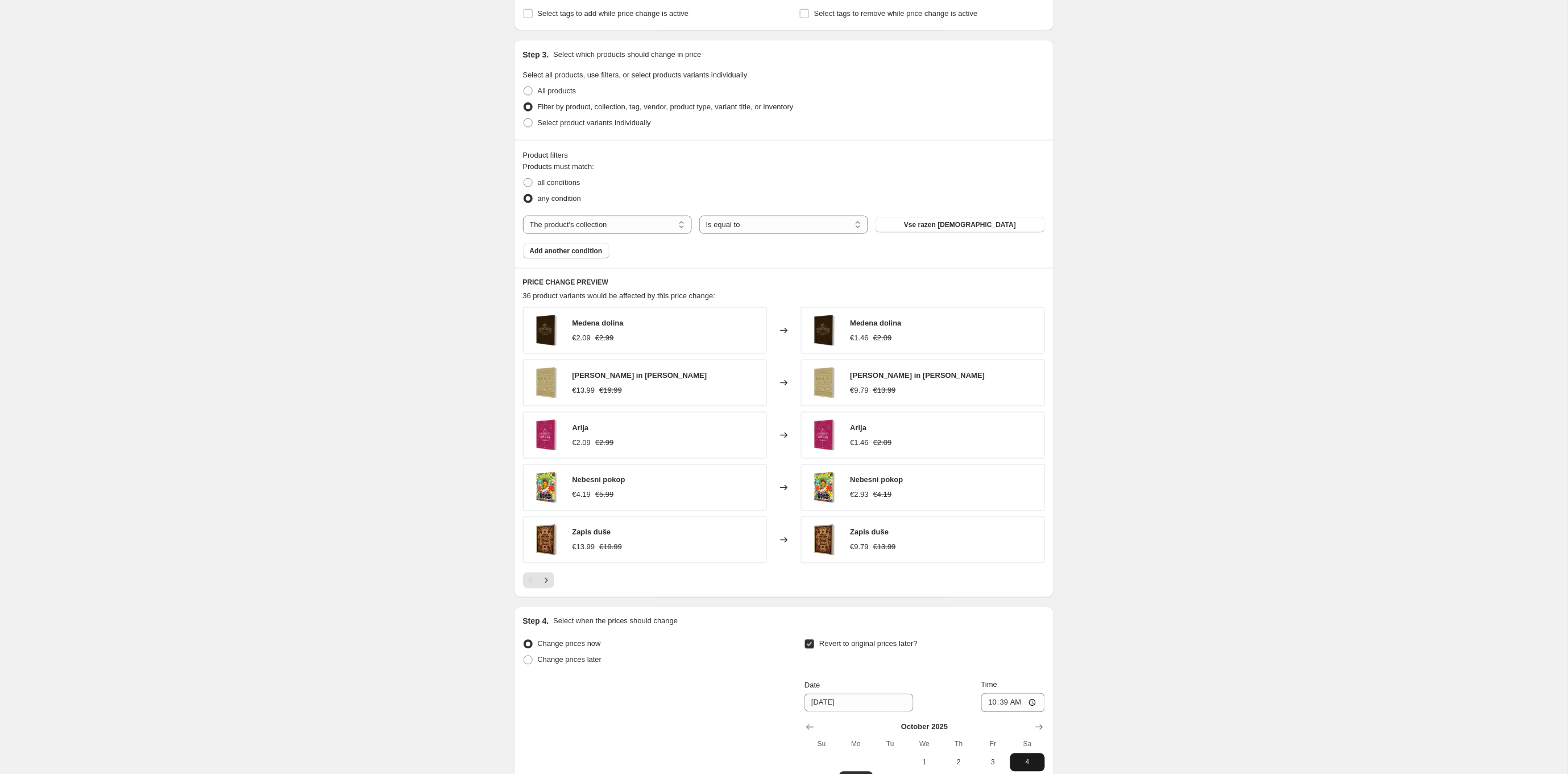
click at [1022, 758] on span "4" at bounding box center [1027, 762] width 25 height 9
type input "[DATE]"
click at [1007, 706] on input "10:39" at bounding box center [1013, 702] width 63 height 20
type input "01:39"
click at [1163, 517] on div "Create new price [MEDICAL_DATA]. This page is ready Create new price [MEDICAL_D…" at bounding box center [784, 238] width 1568 height 1460
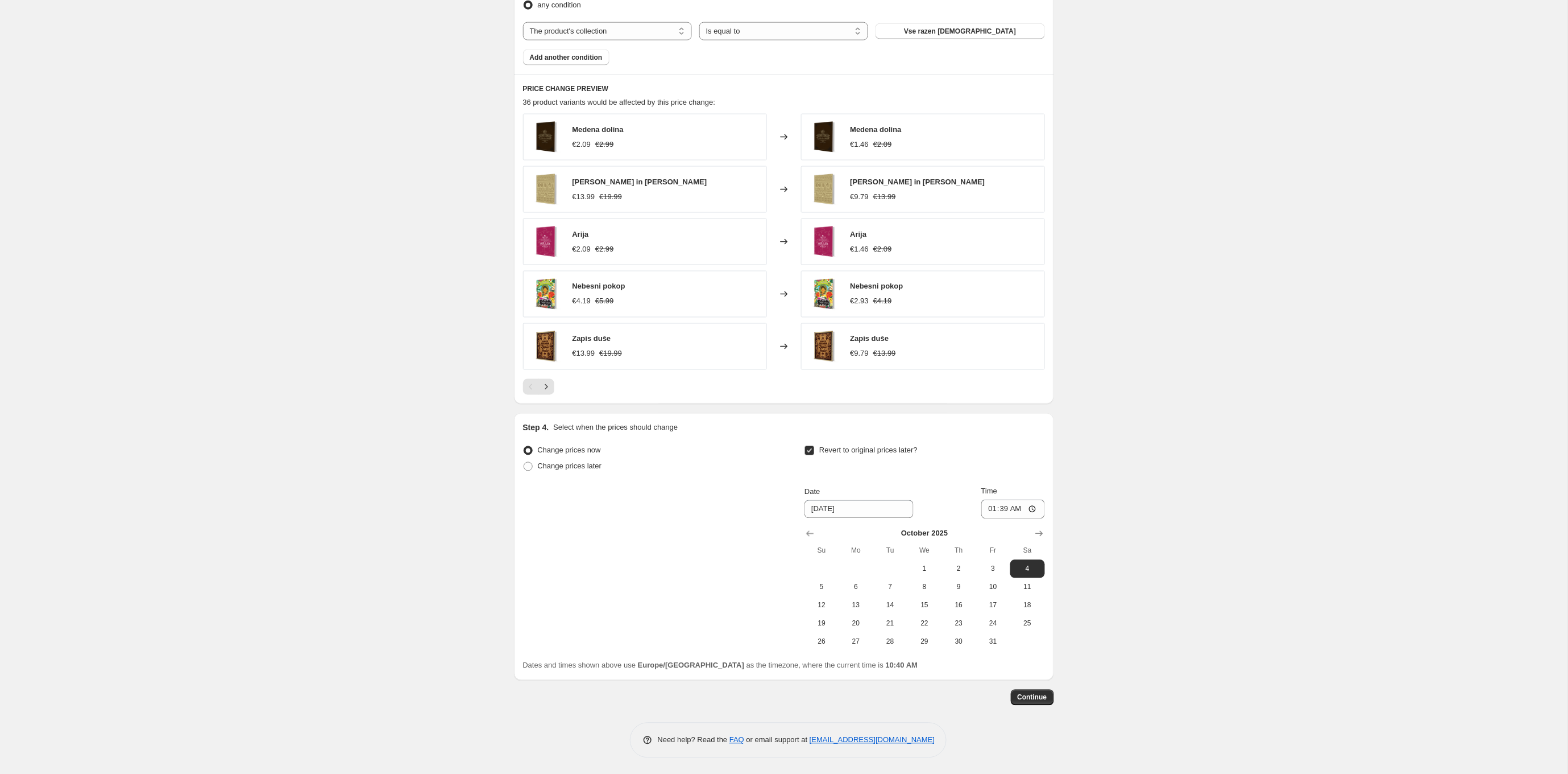
scroll to position [684, 0]
click at [1034, 696] on span "Continue" at bounding box center [1033, 698] width 30 height 9
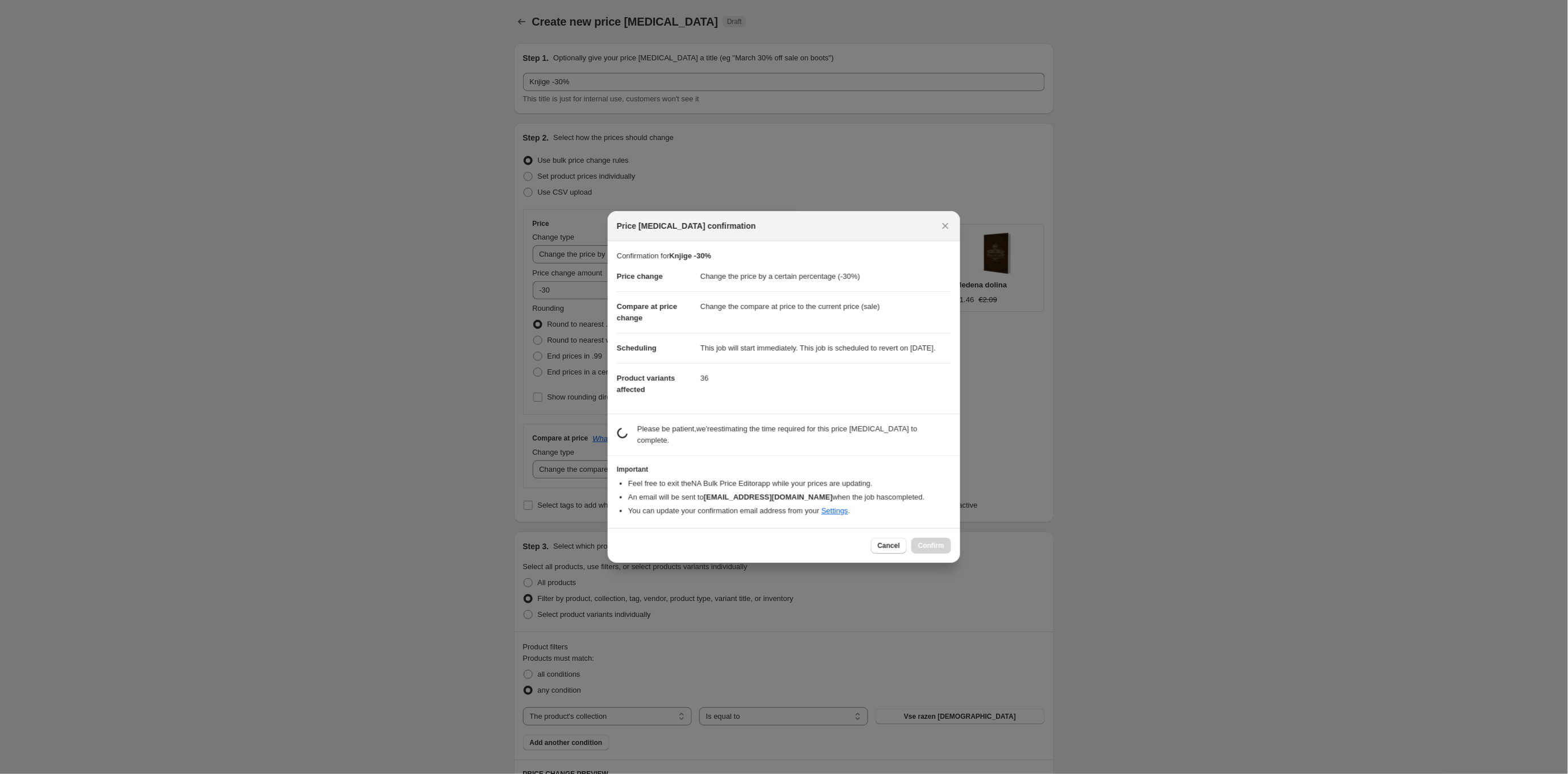
scroll to position [684, 0]
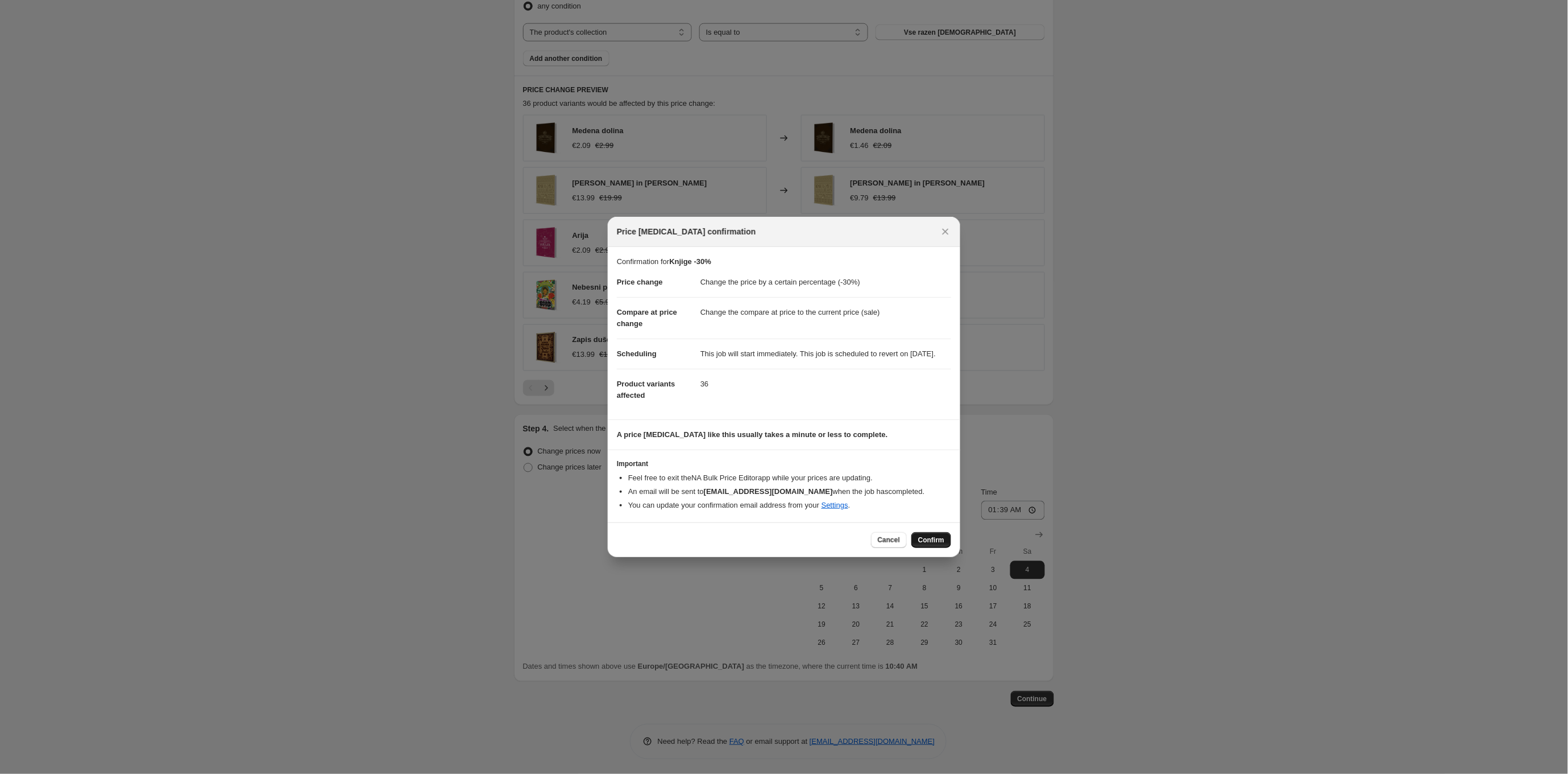
click at [941, 545] on span "Confirm" at bounding box center [932, 540] width 26 height 9
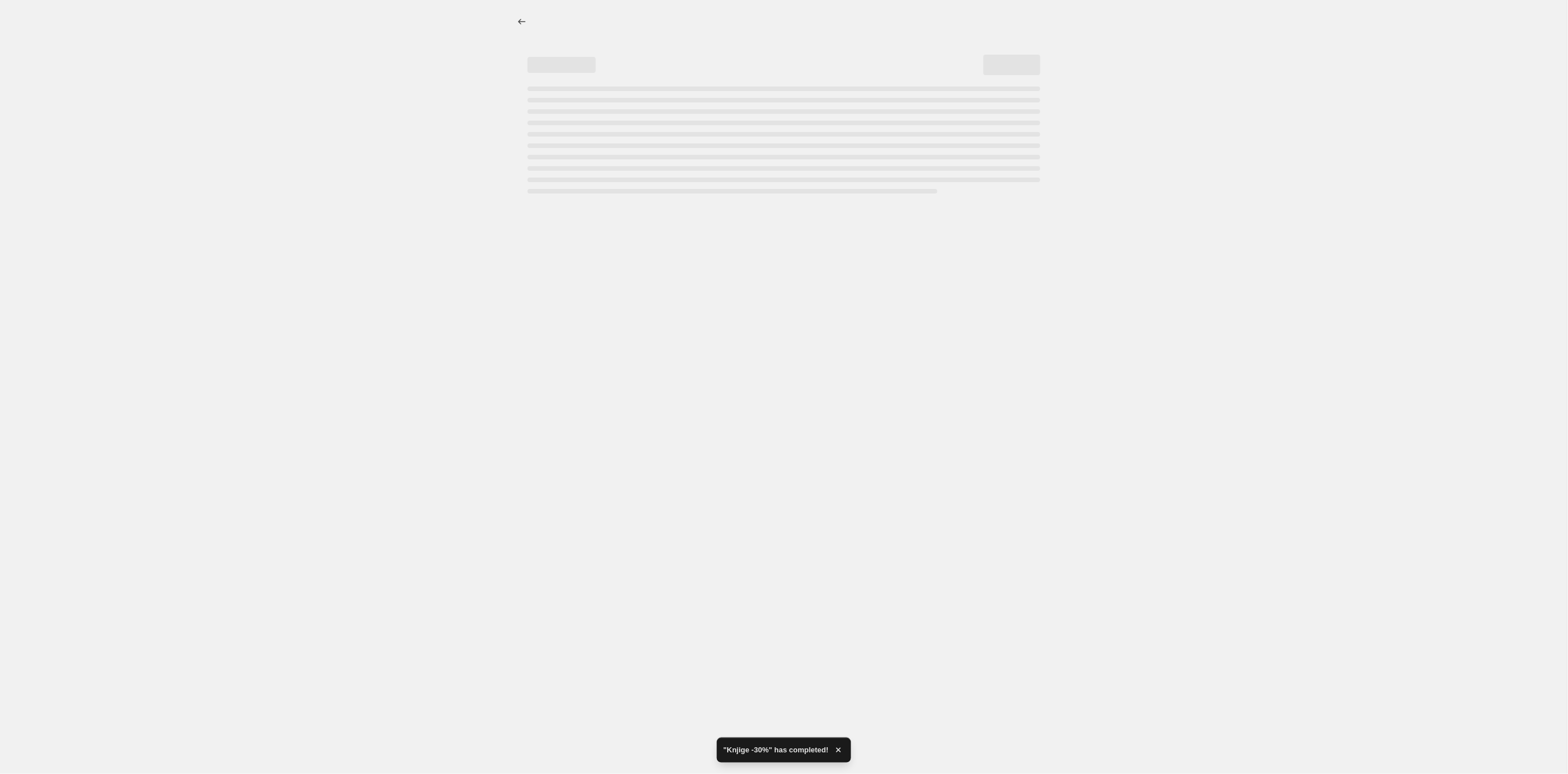
select select "percentage"
select select "collection"
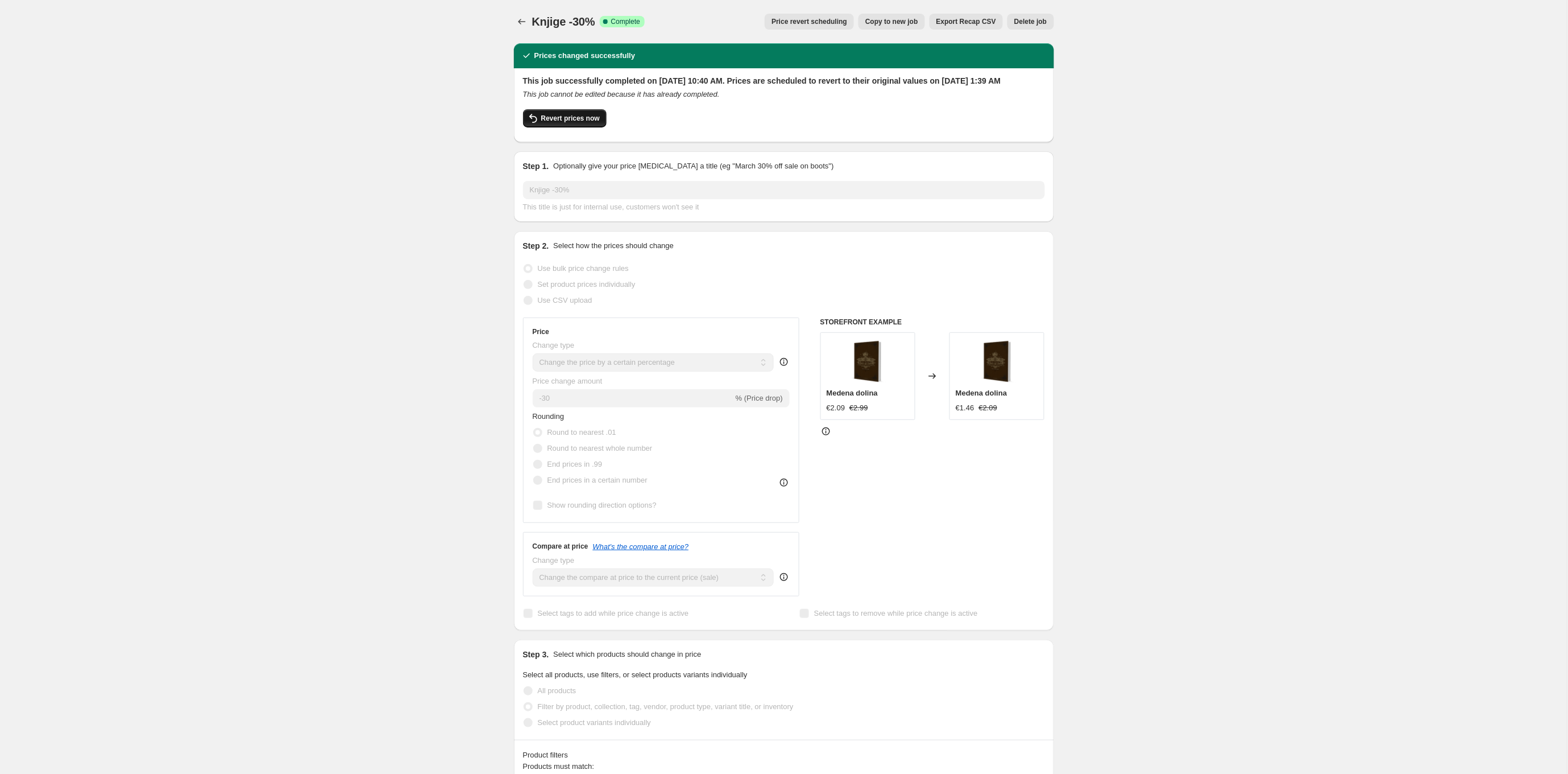
click at [575, 123] on span "Revert prices now" at bounding box center [570, 118] width 58 height 9
checkbox input "false"
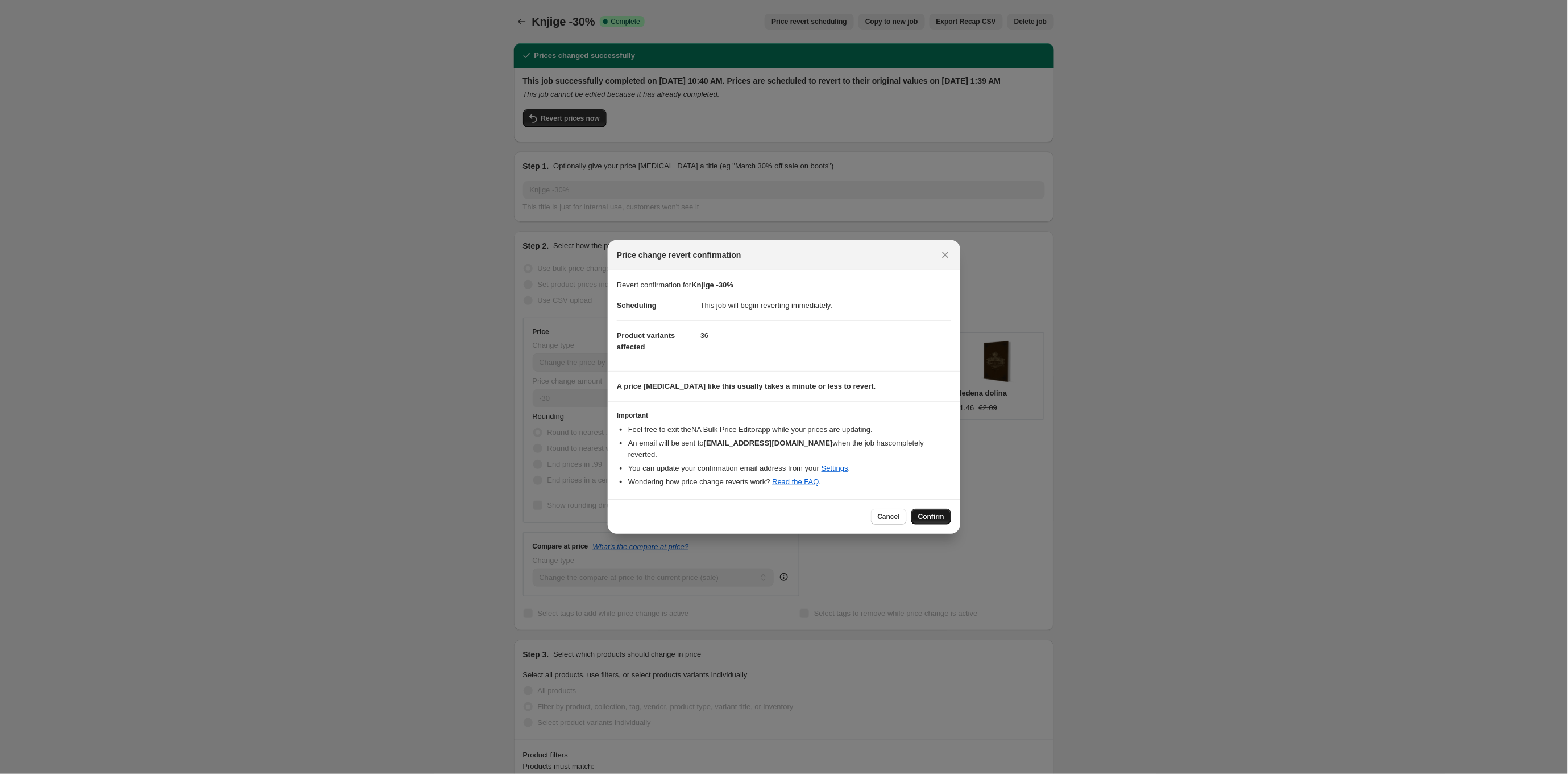
click at [941, 512] on span "Confirm" at bounding box center [932, 516] width 26 height 9
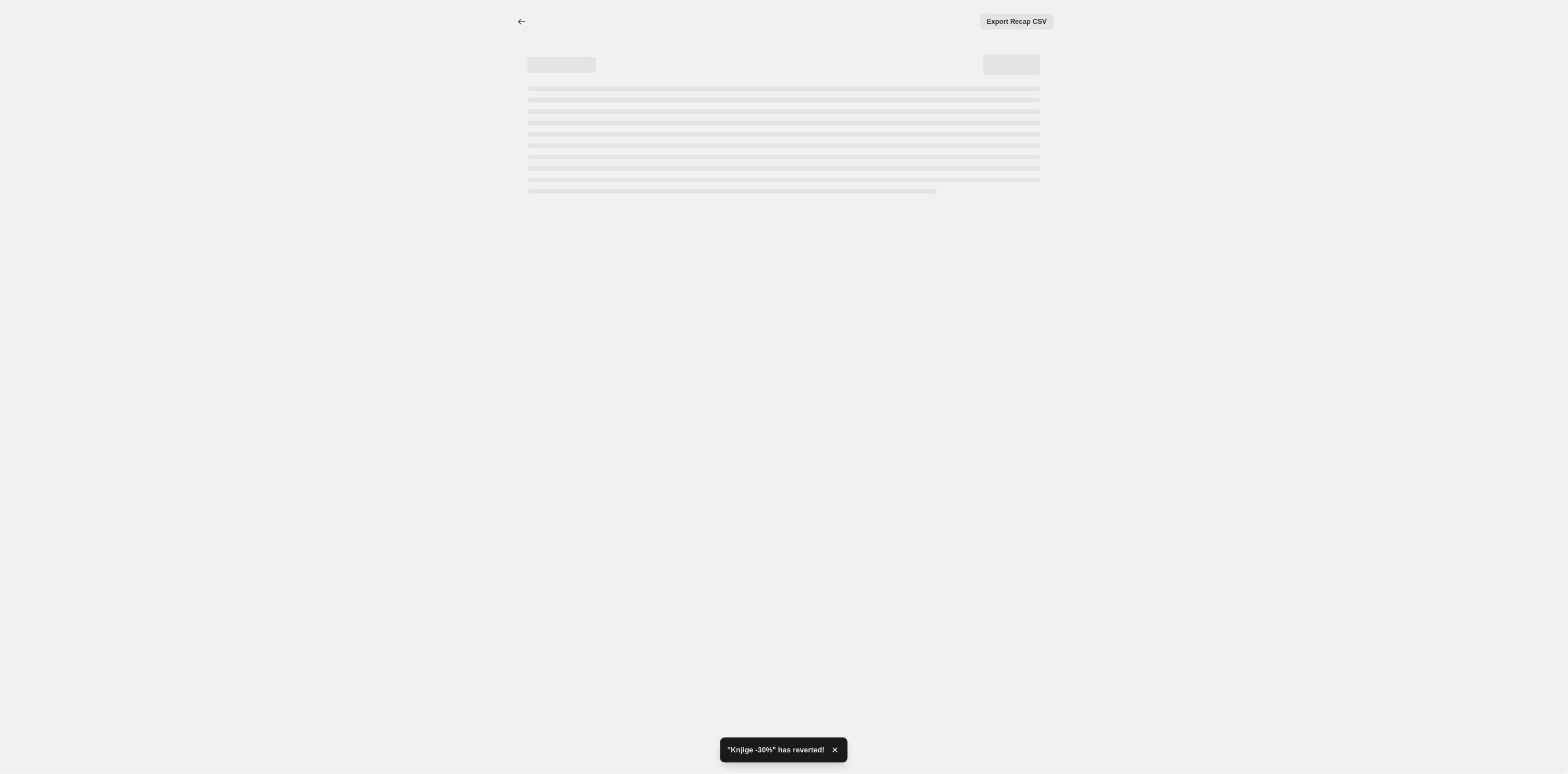
select select "percentage"
select select "collection"
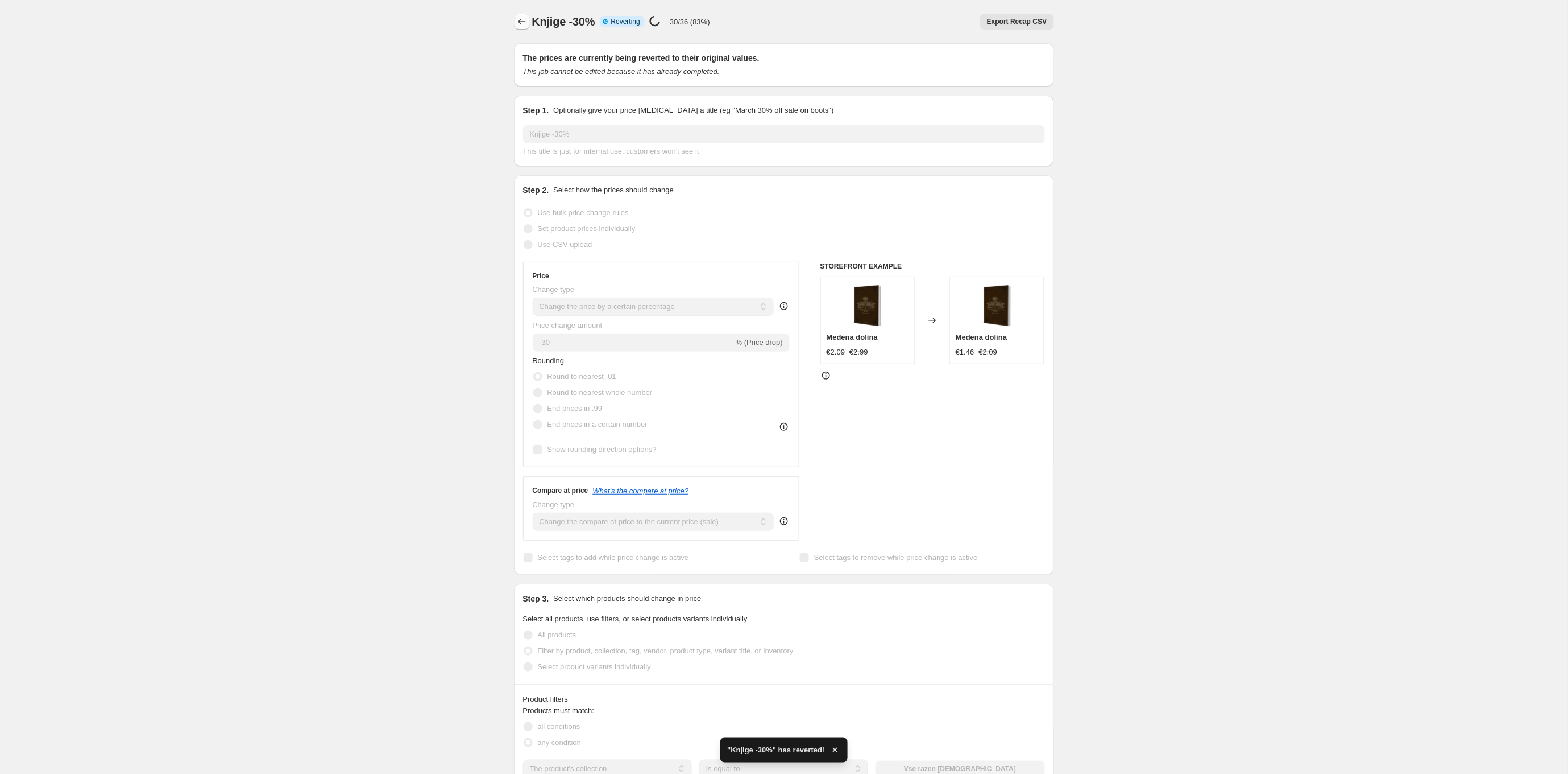
checkbox input "true"
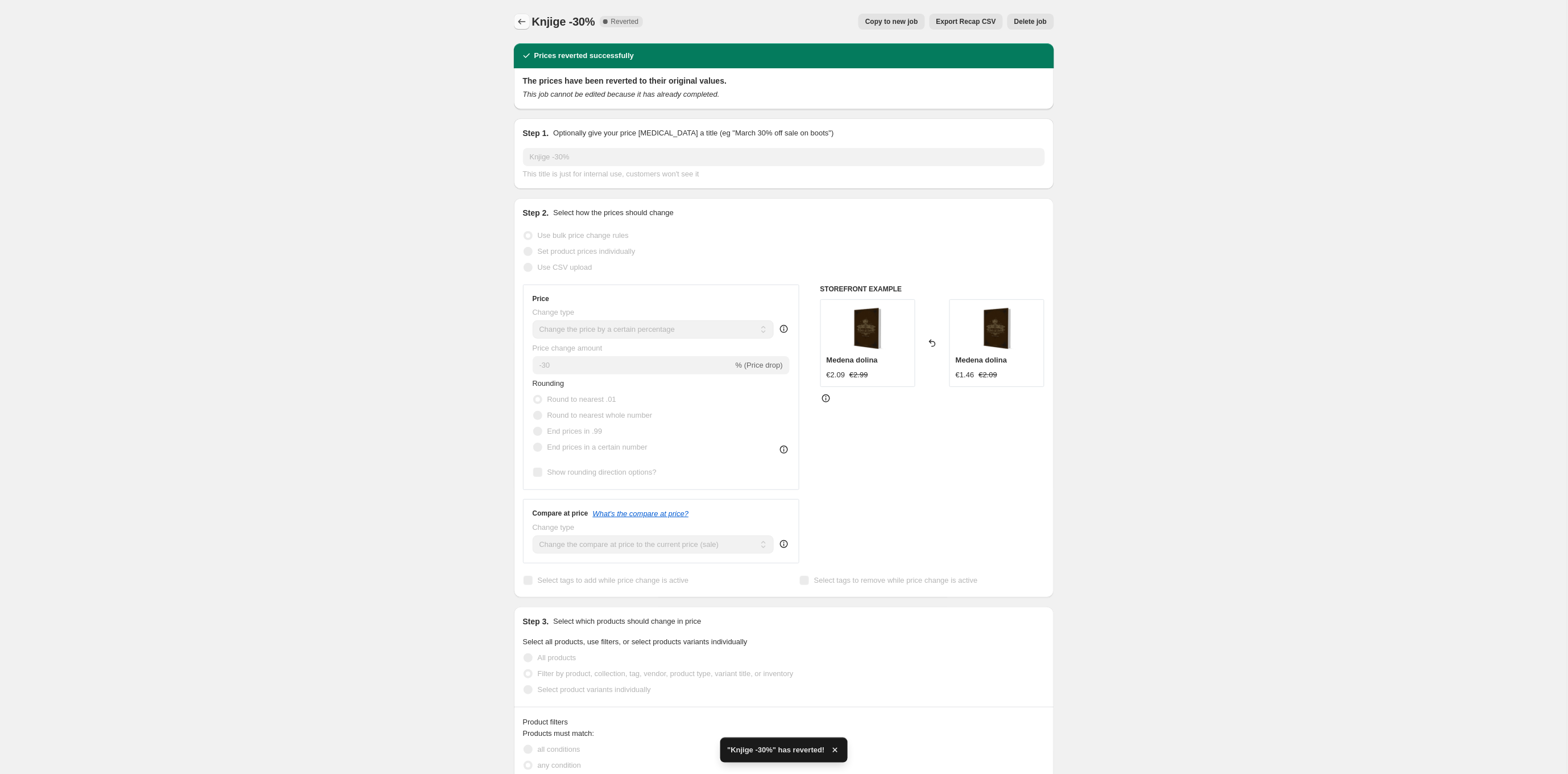
click at [518, 21] on icon "Price change jobs" at bounding box center [522, 21] width 12 height 12
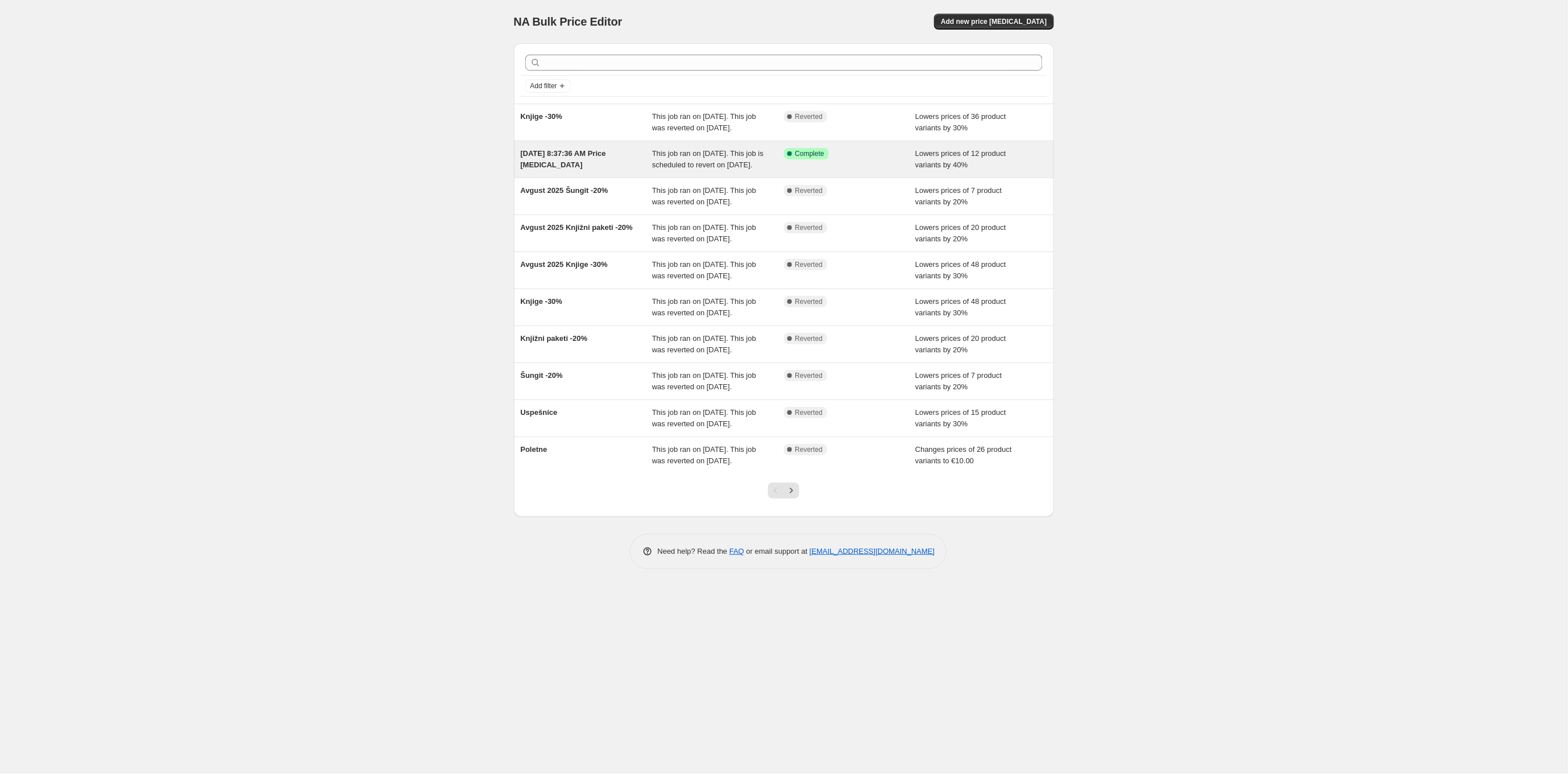
click at [621, 170] on div "[DATE] 8:37:36 AM Price [MEDICAL_DATA]" at bounding box center [586, 160] width 132 height 23
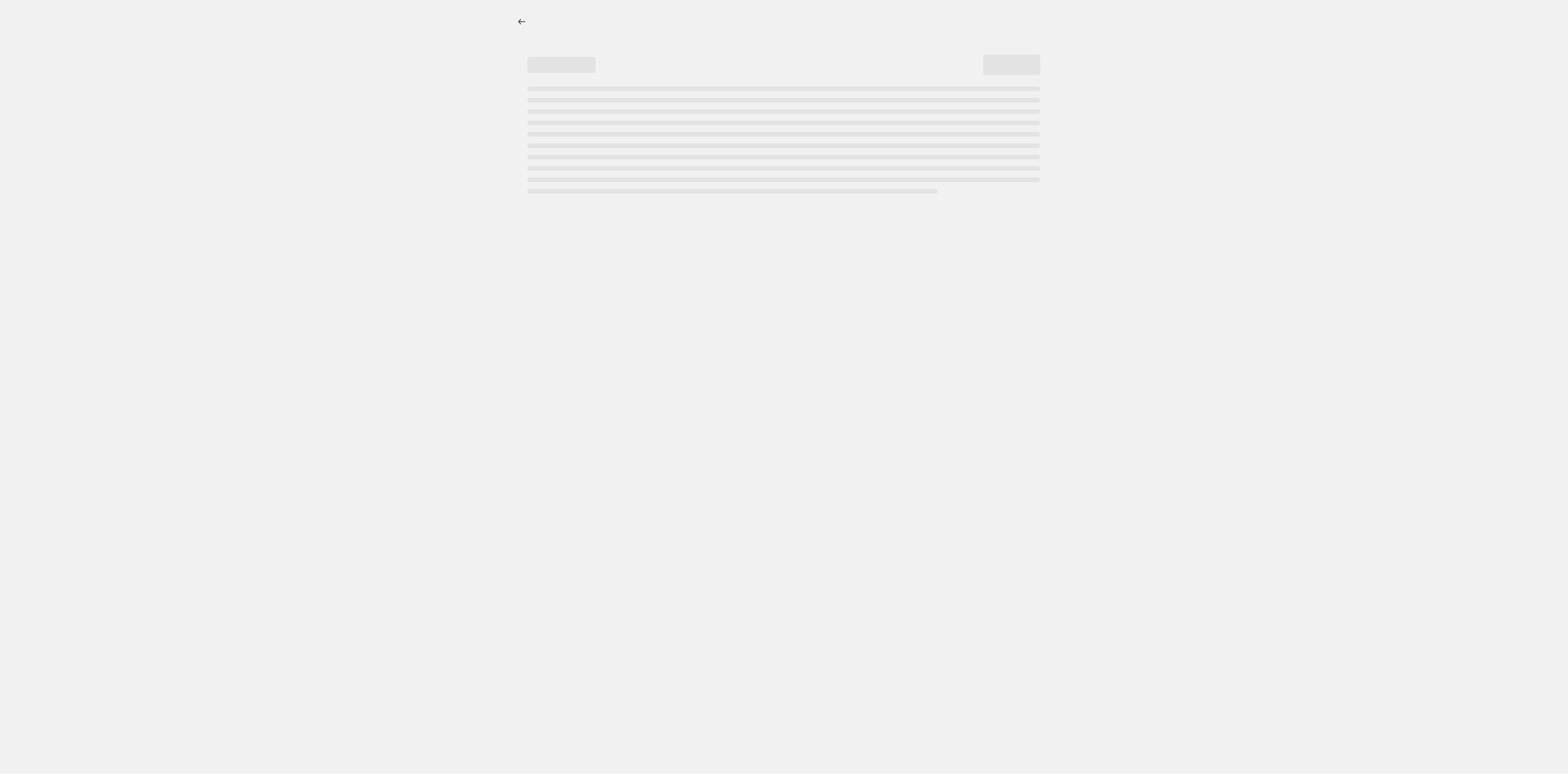
select select "percentage"
select select "collection"
select select "product_type"
select select "not_equal"
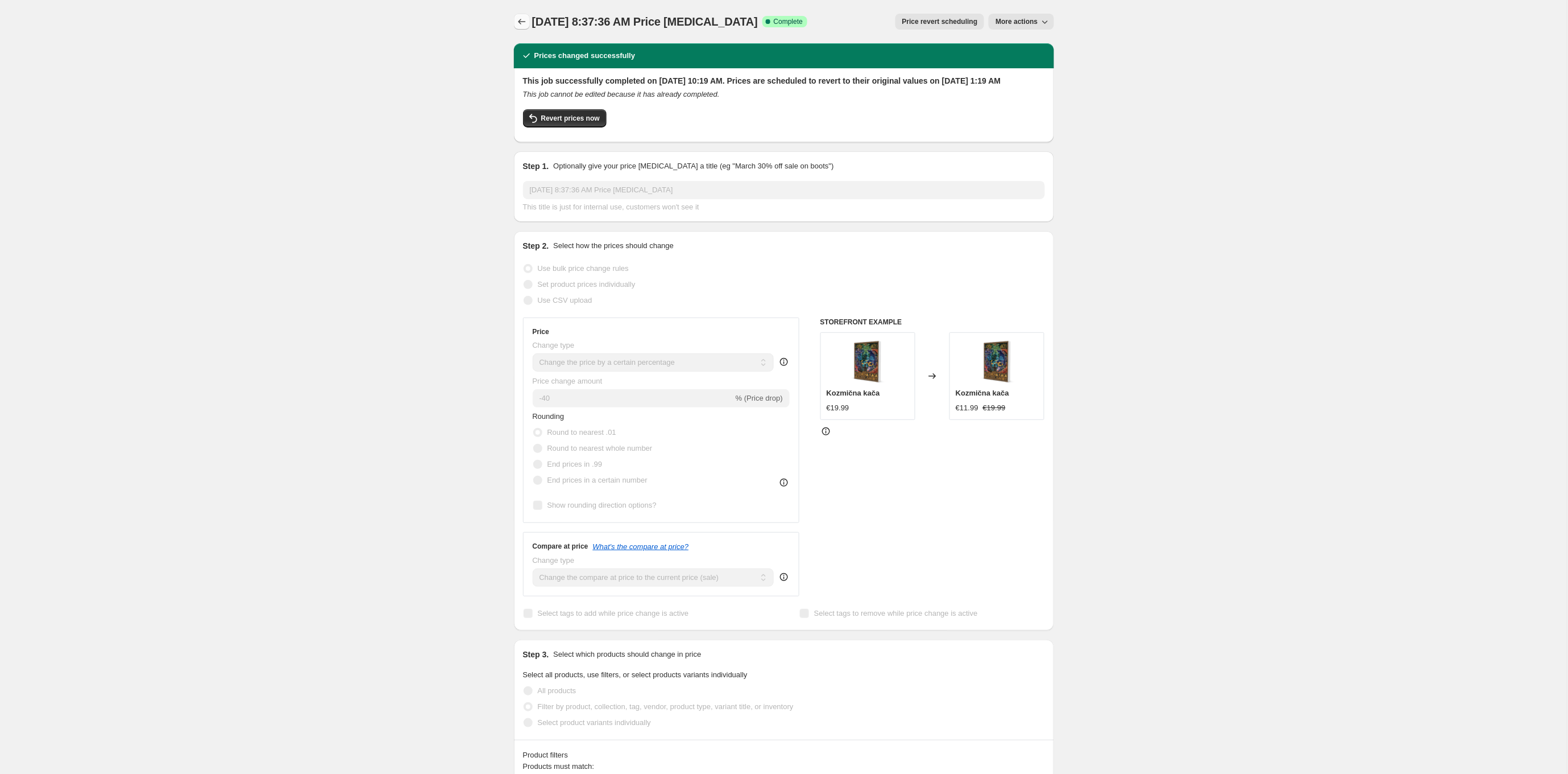
click at [520, 21] on icon "Price change jobs" at bounding box center [522, 21] width 12 height 12
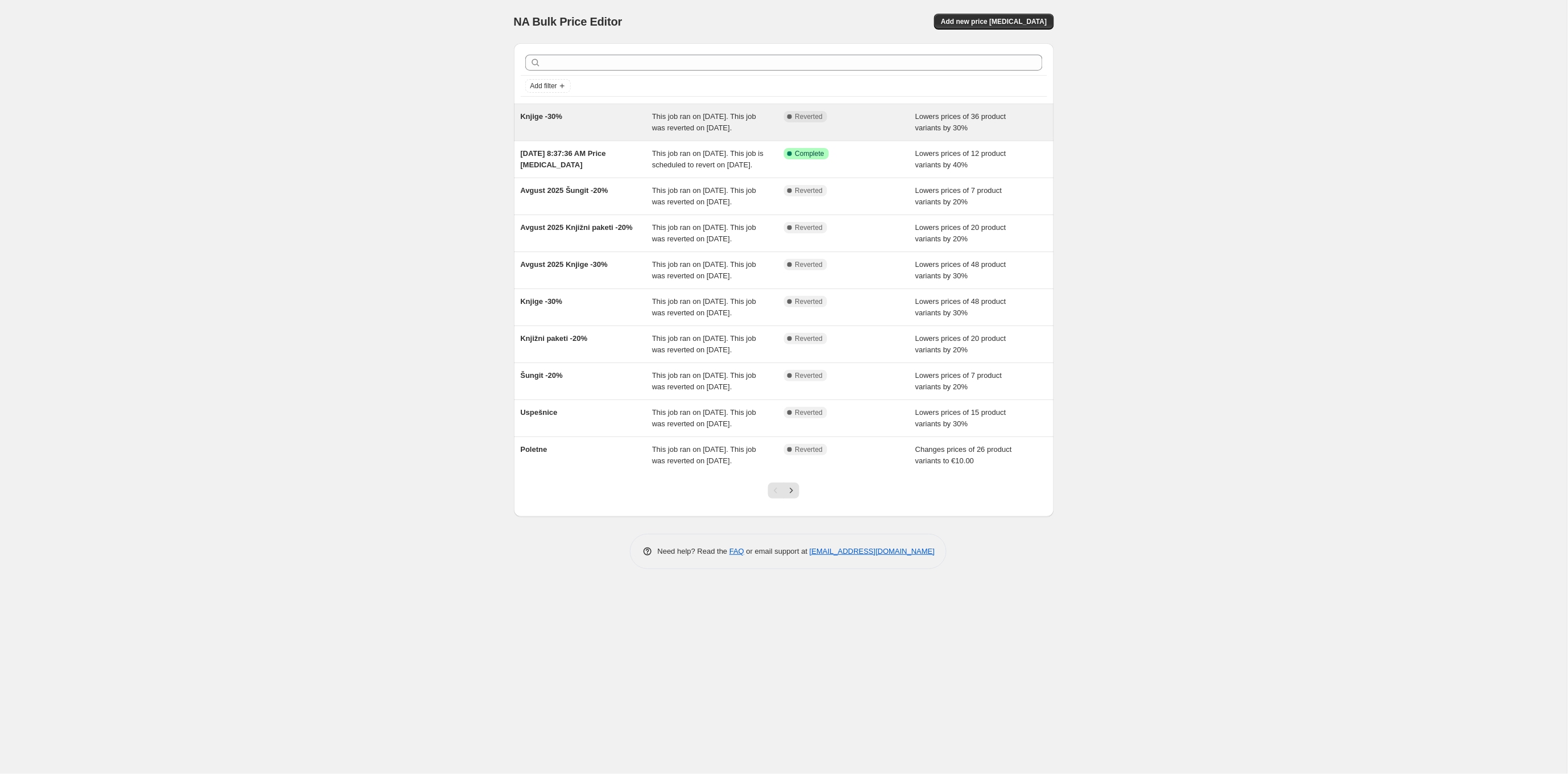
click at [639, 117] on div "Knjige -30%" at bounding box center [586, 123] width 132 height 23
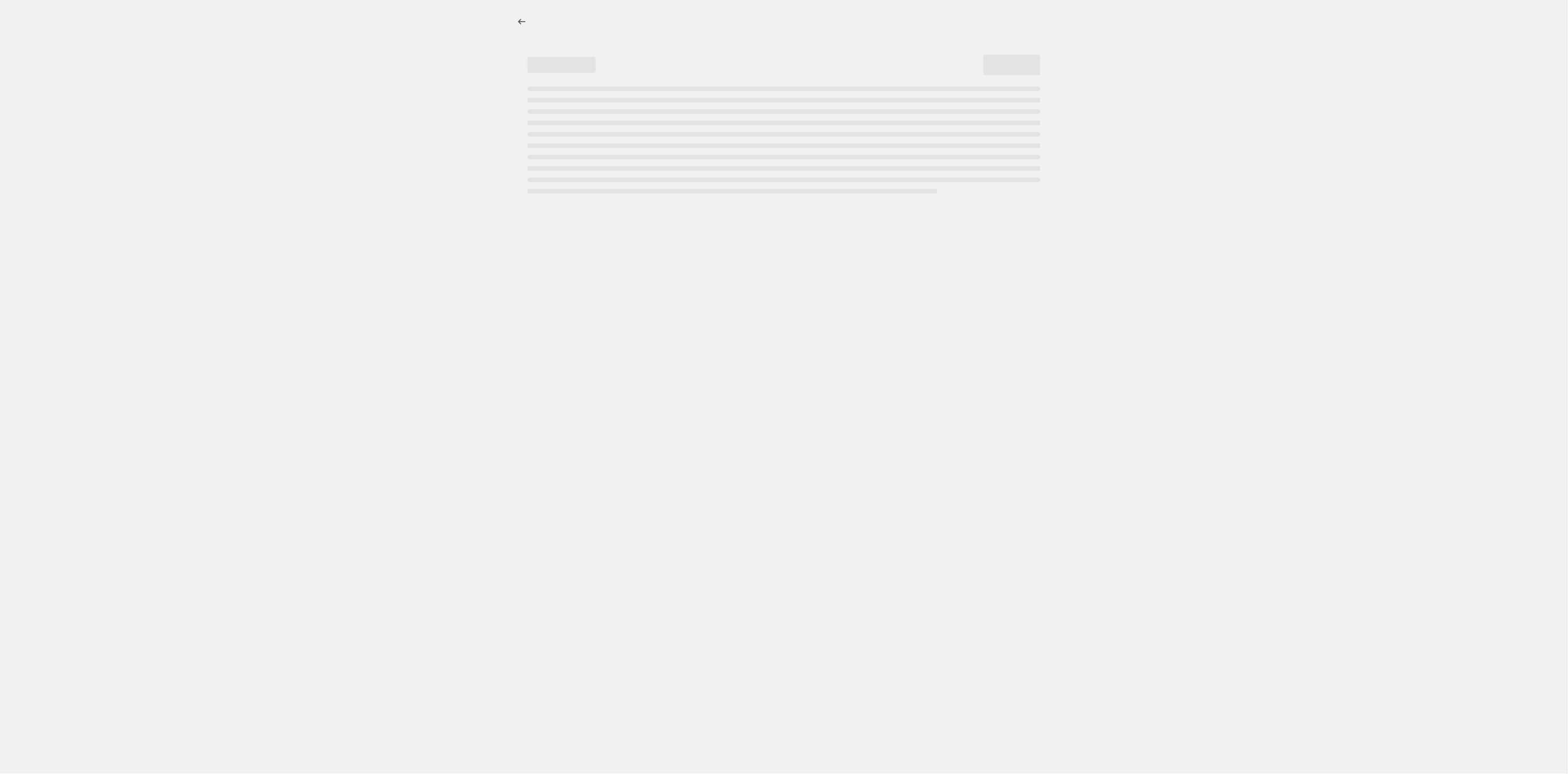
select select "percentage"
select select "collection"
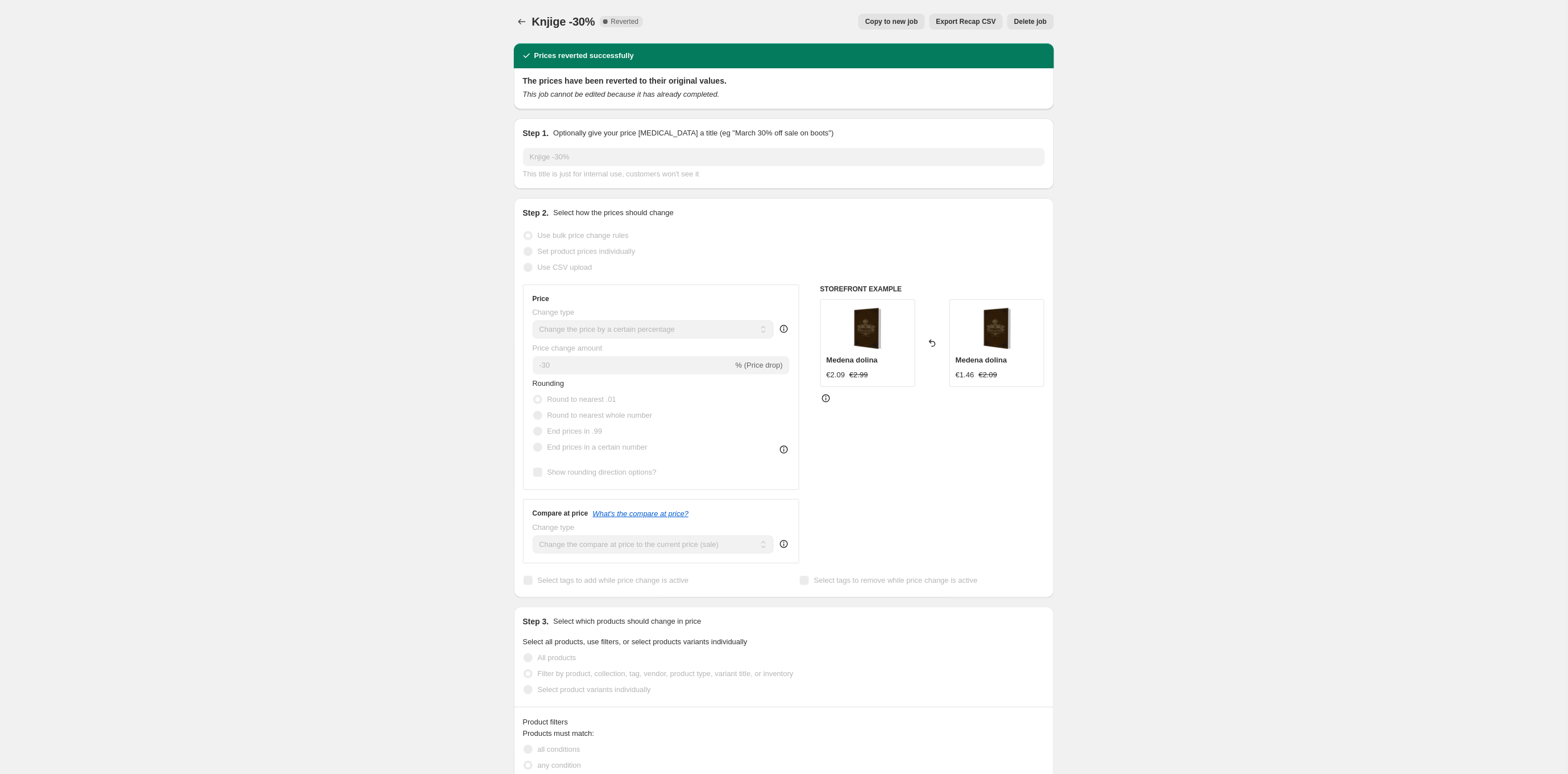
click at [1044, 17] on span "Delete job" at bounding box center [1030, 21] width 32 height 9
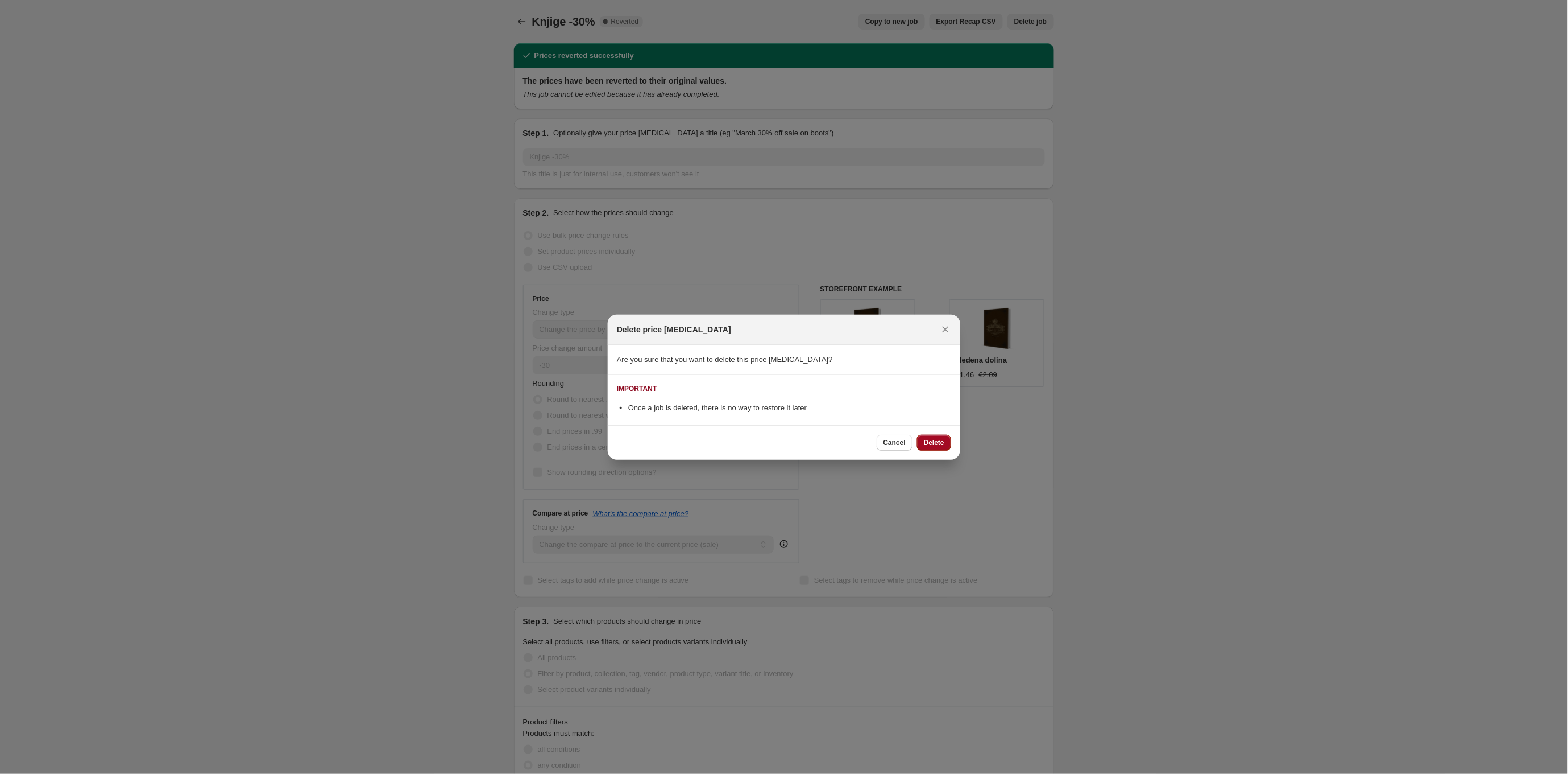
click at [934, 437] on button "Delete" at bounding box center [934, 442] width 34 height 16
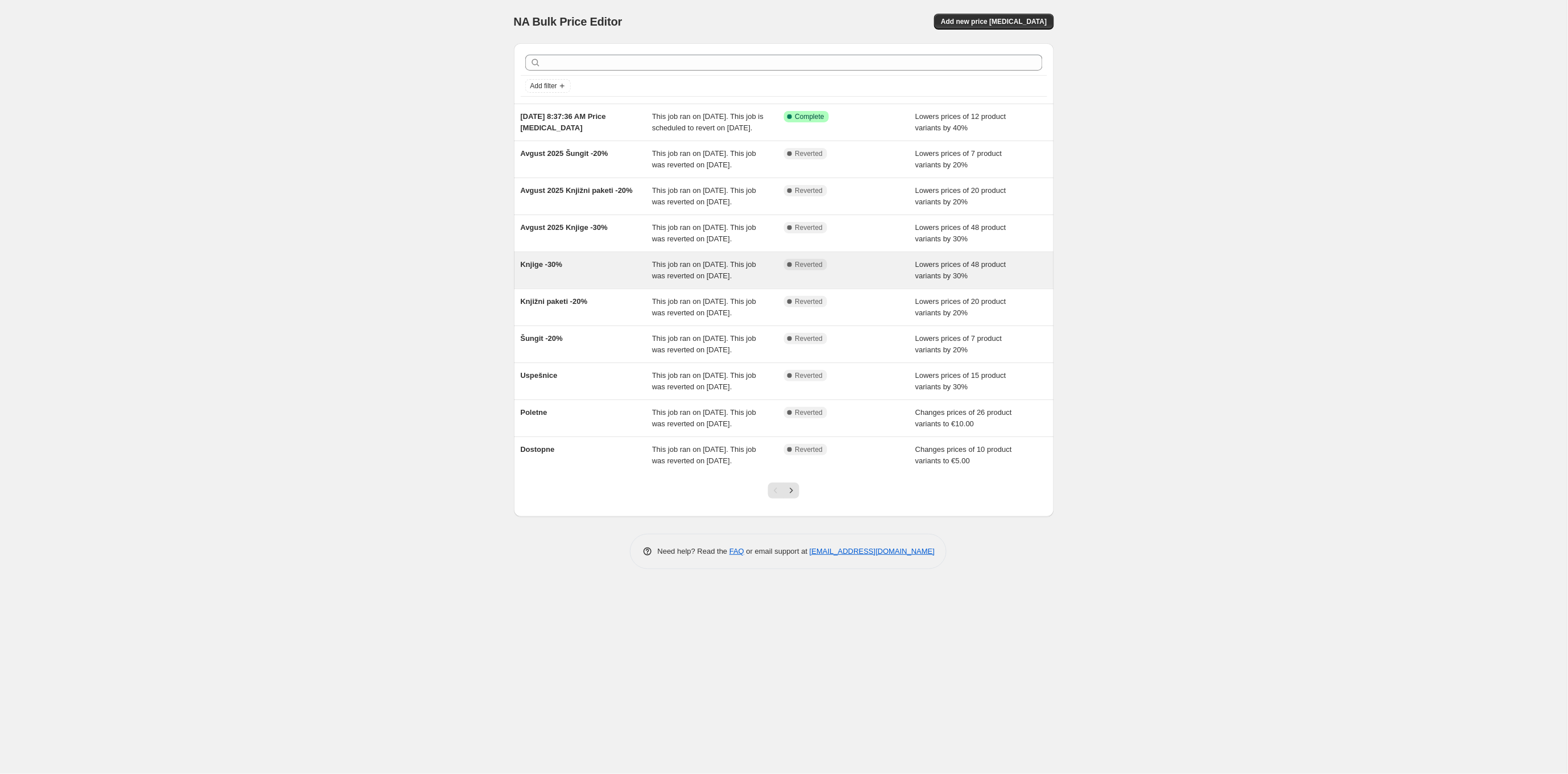
click at [598, 281] on div "Knjige -30%" at bounding box center [586, 271] width 132 height 23
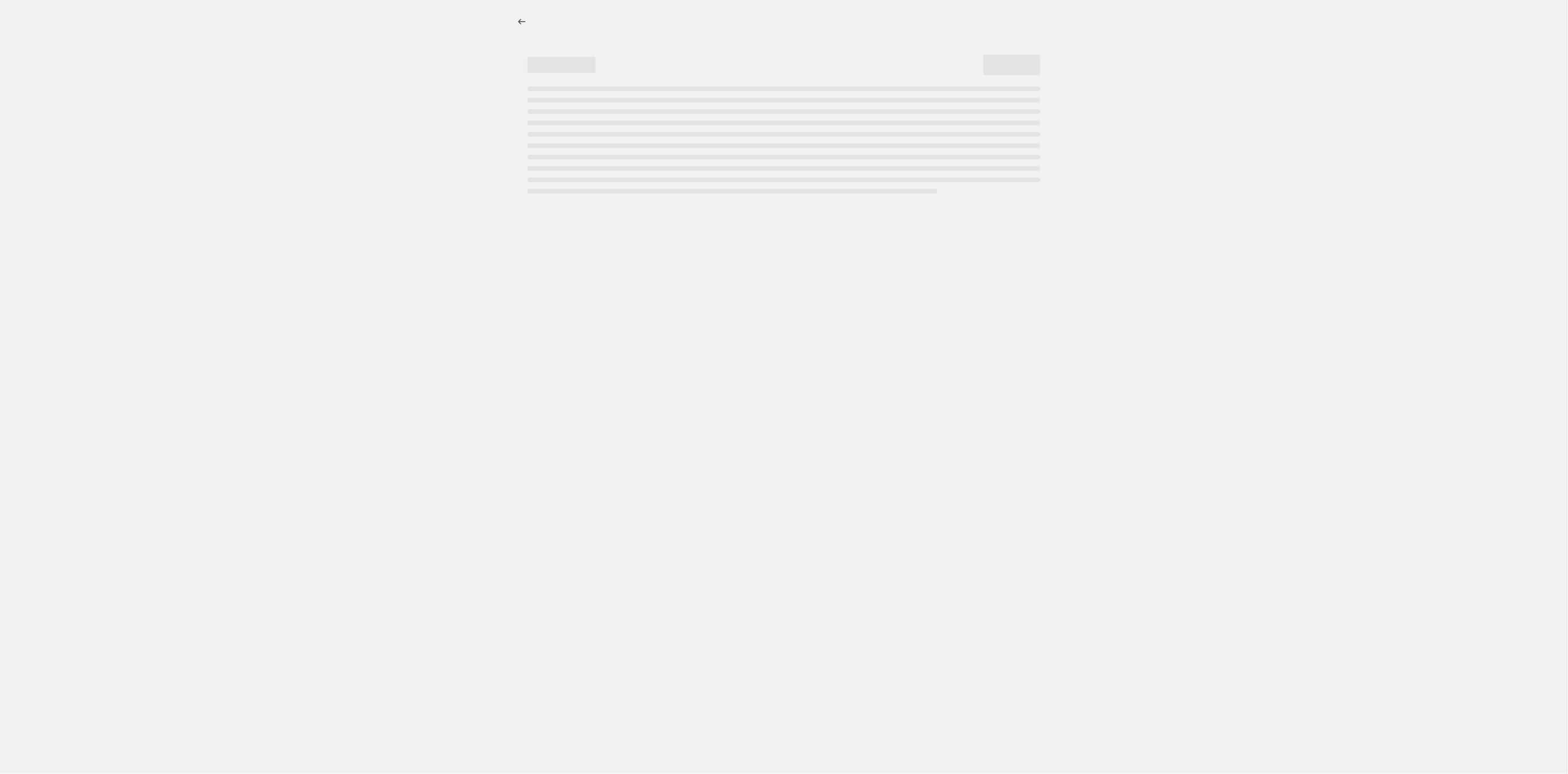
select select "percentage"
select select "collection"
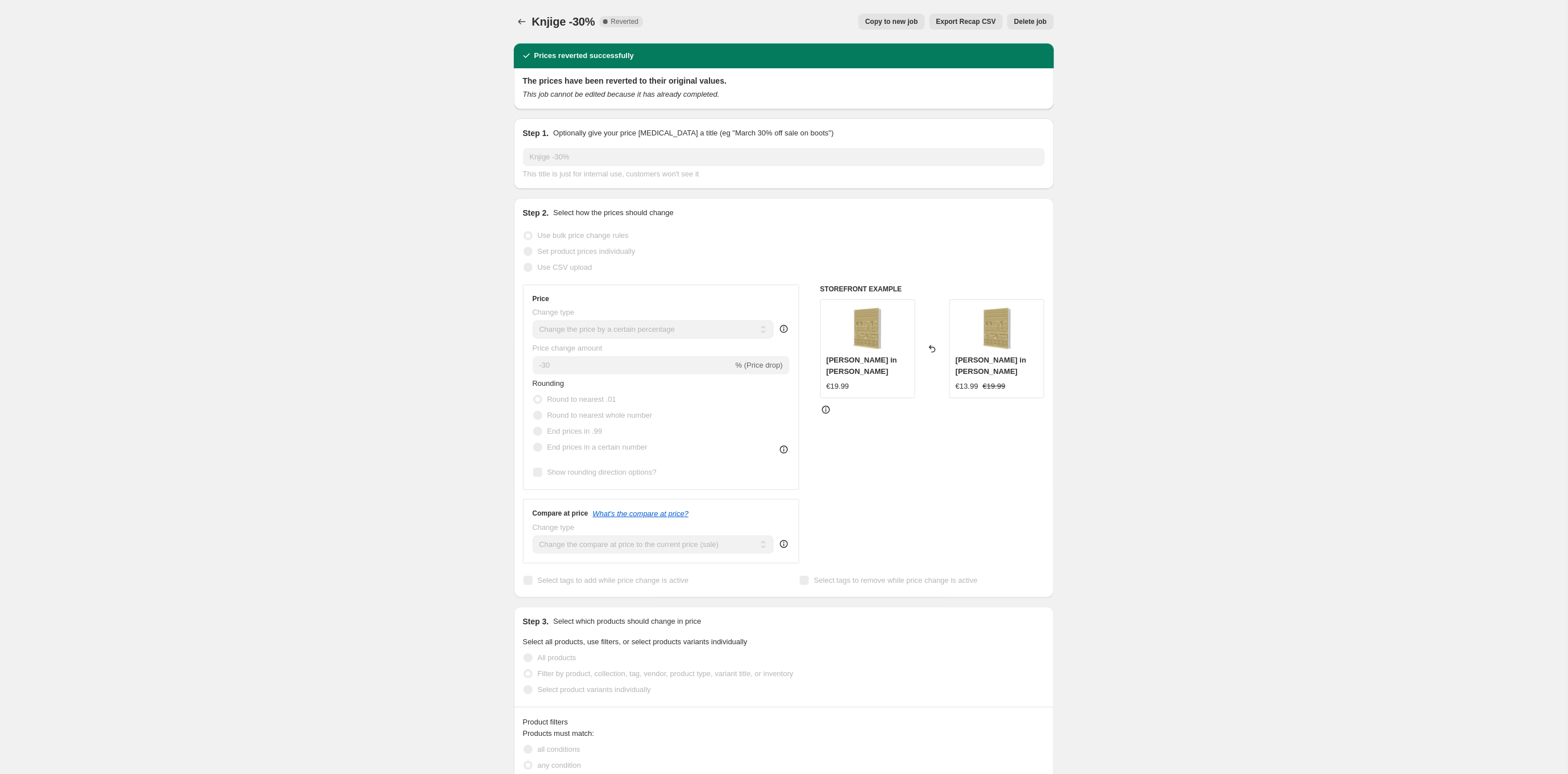
click at [898, 21] on span "Copy to new job" at bounding box center [892, 21] width 53 height 9
select select "percentage"
select select "collection"
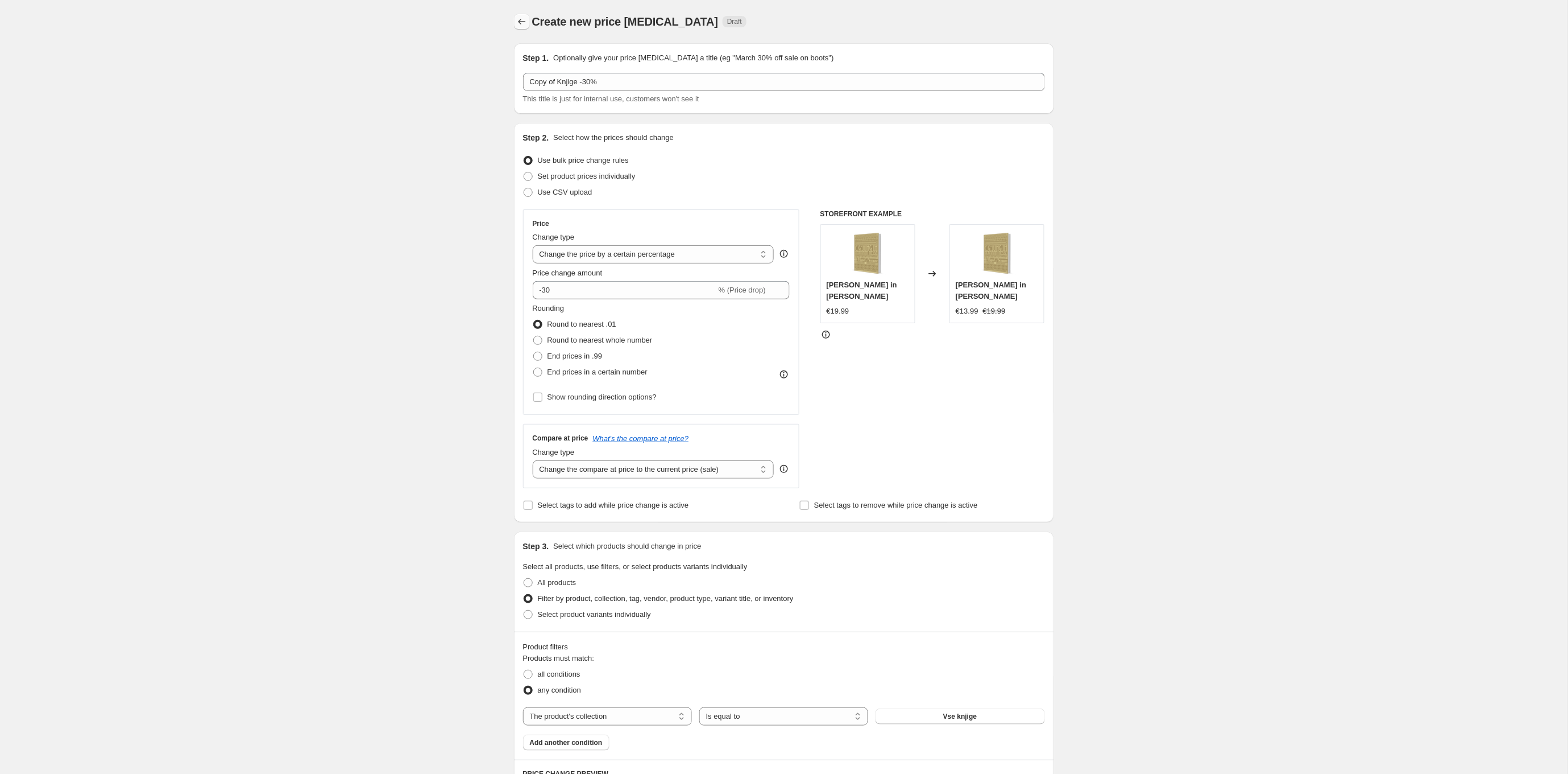
click at [523, 20] on icon "Price change jobs" at bounding box center [522, 21] width 12 height 12
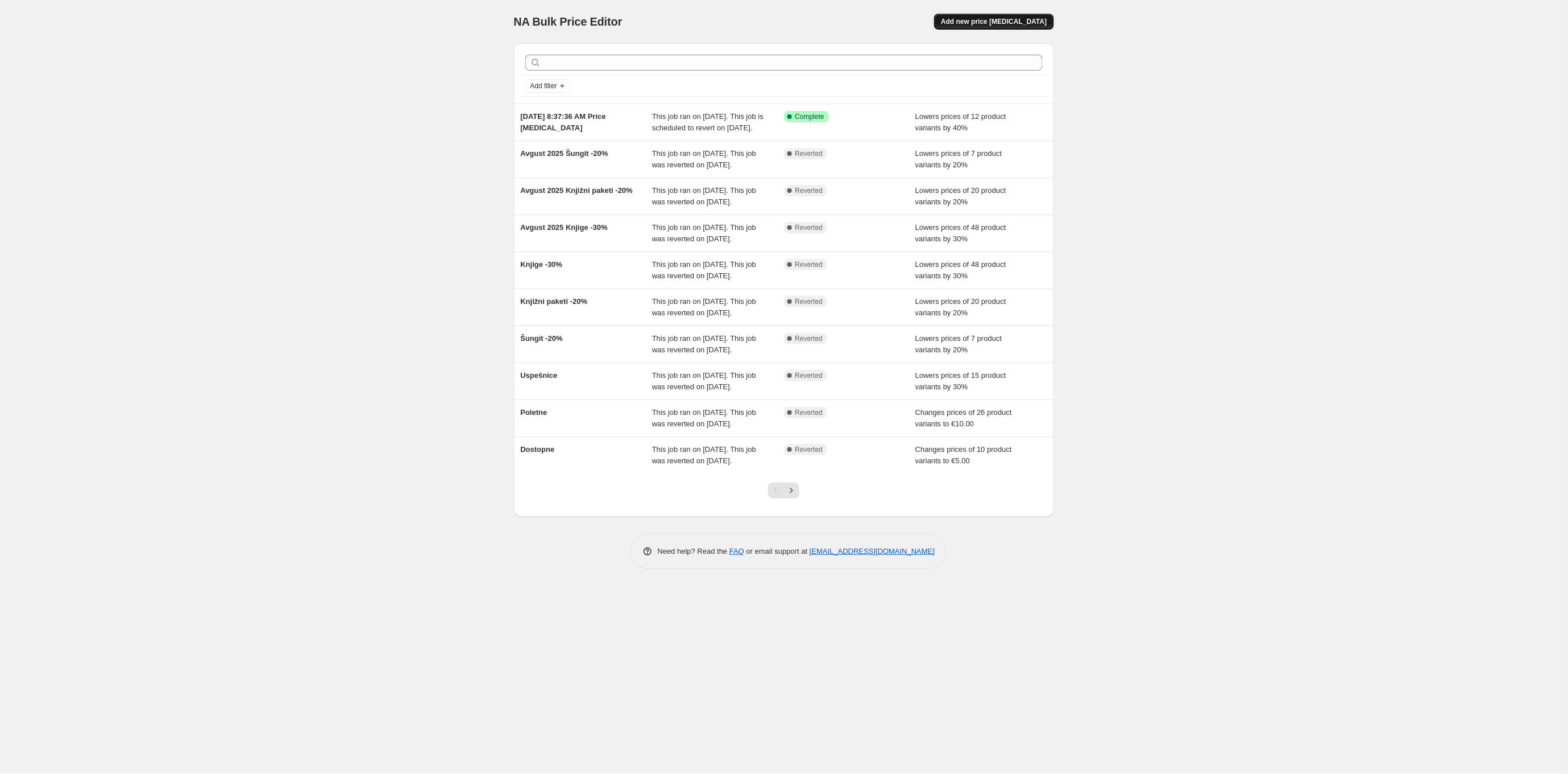
click at [1003, 17] on span "Add new price [MEDICAL_DATA]" at bounding box center [994, 21] width 106 height 9
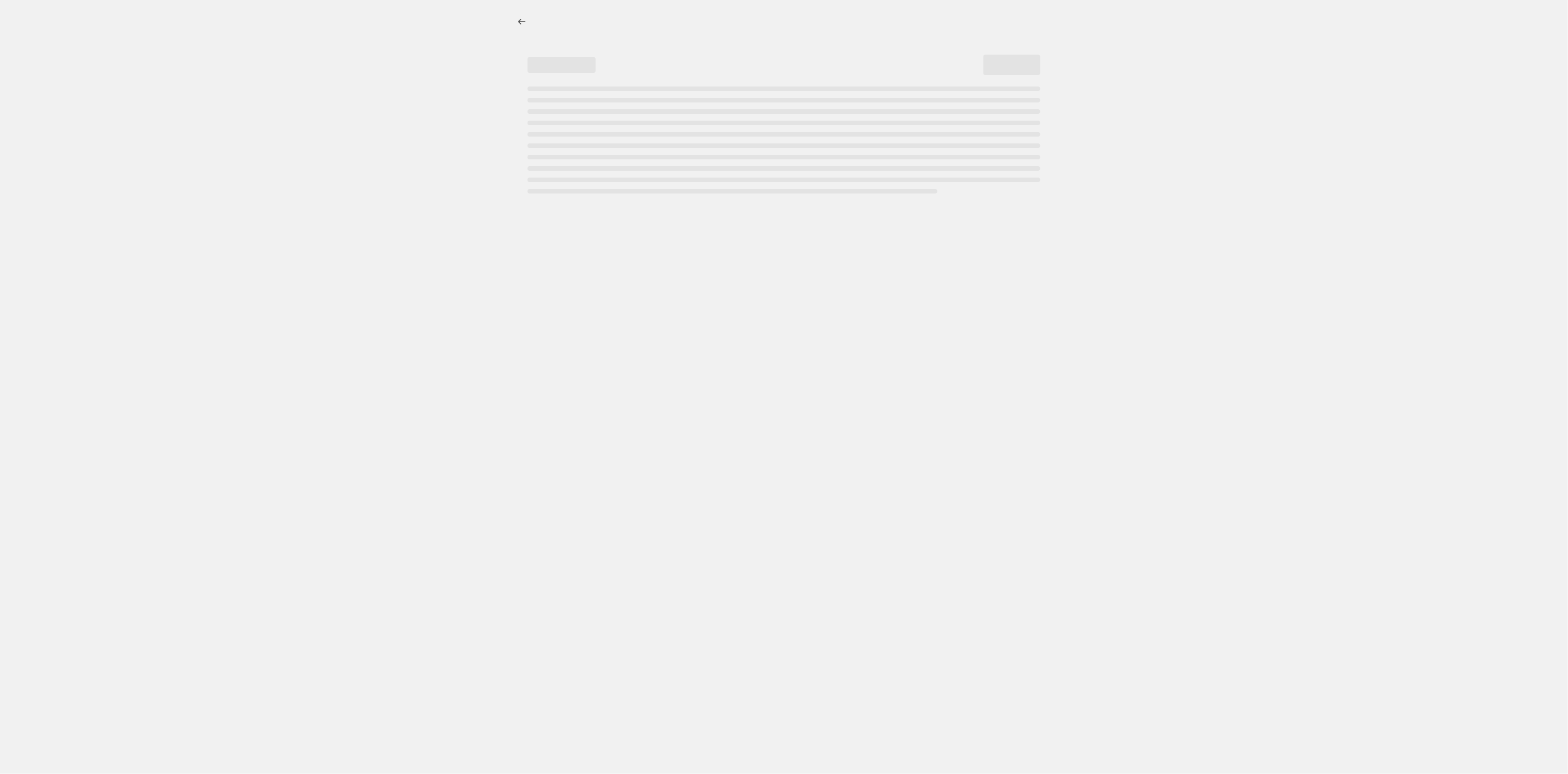
select select "percentage"
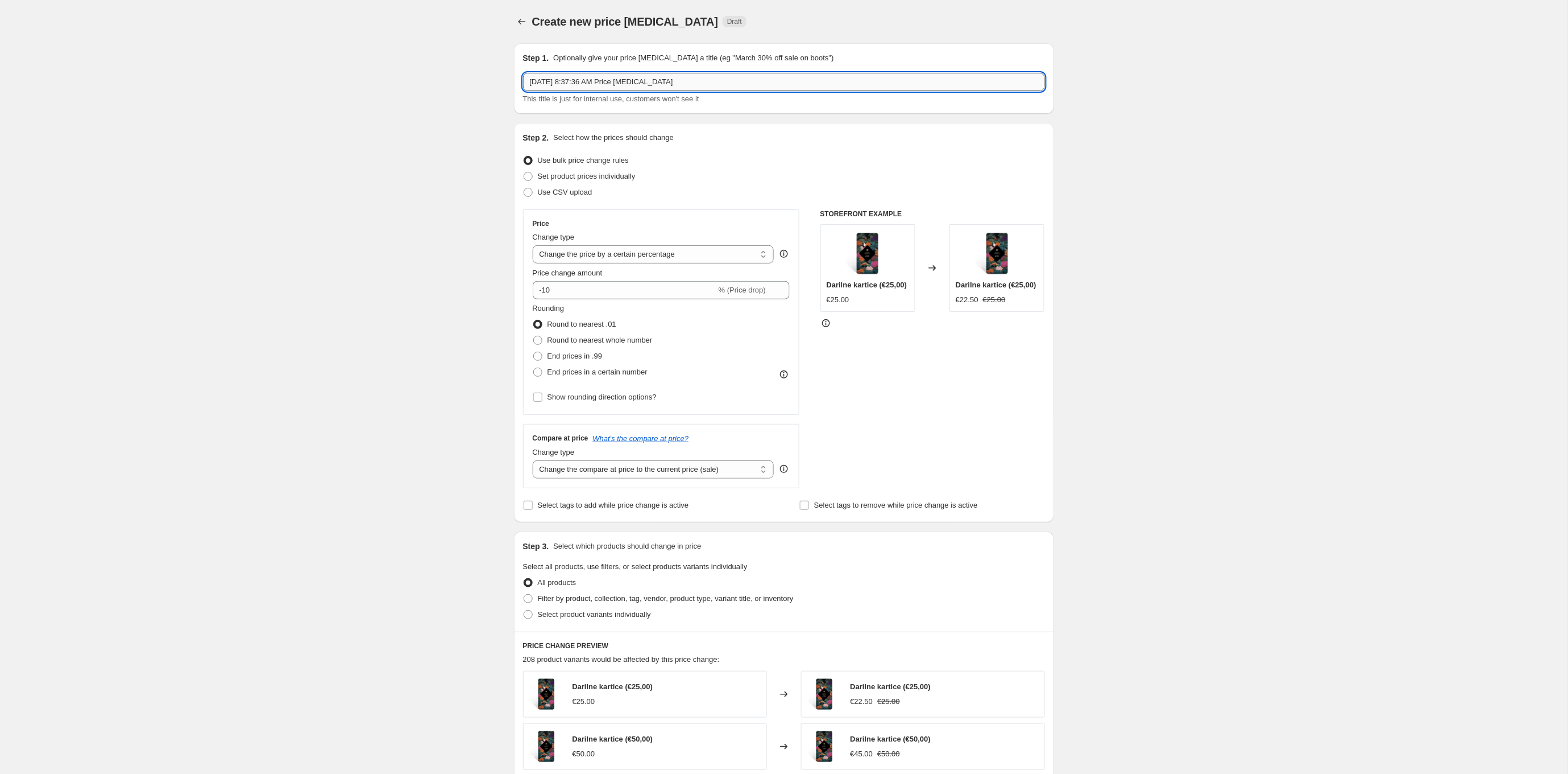
click at [632, 78] on input "[DATE] 8:37:36 AM Price [MEDICAL_DATA]" at bounding box center [784, 82] width 522 height 18
click at [639, 81] on input "[DATE] 8:37:36 AM KNJIGEPrice [MEDICAL_DATA]" at bounding box center [784, 82] width 522 height 18
click at [660, 81] on input "[DATE] 8:37:36 AM KNJIGEPrice [MEDICAL_DATA]" at bounding box center [784, 82] width 522 height 18
click at [646, 84] on input "[DATE] 8:37:36 AM KNJIGE Price [MEDICAL_DATA]" at bounding box center [784, 82] width 522 height 18
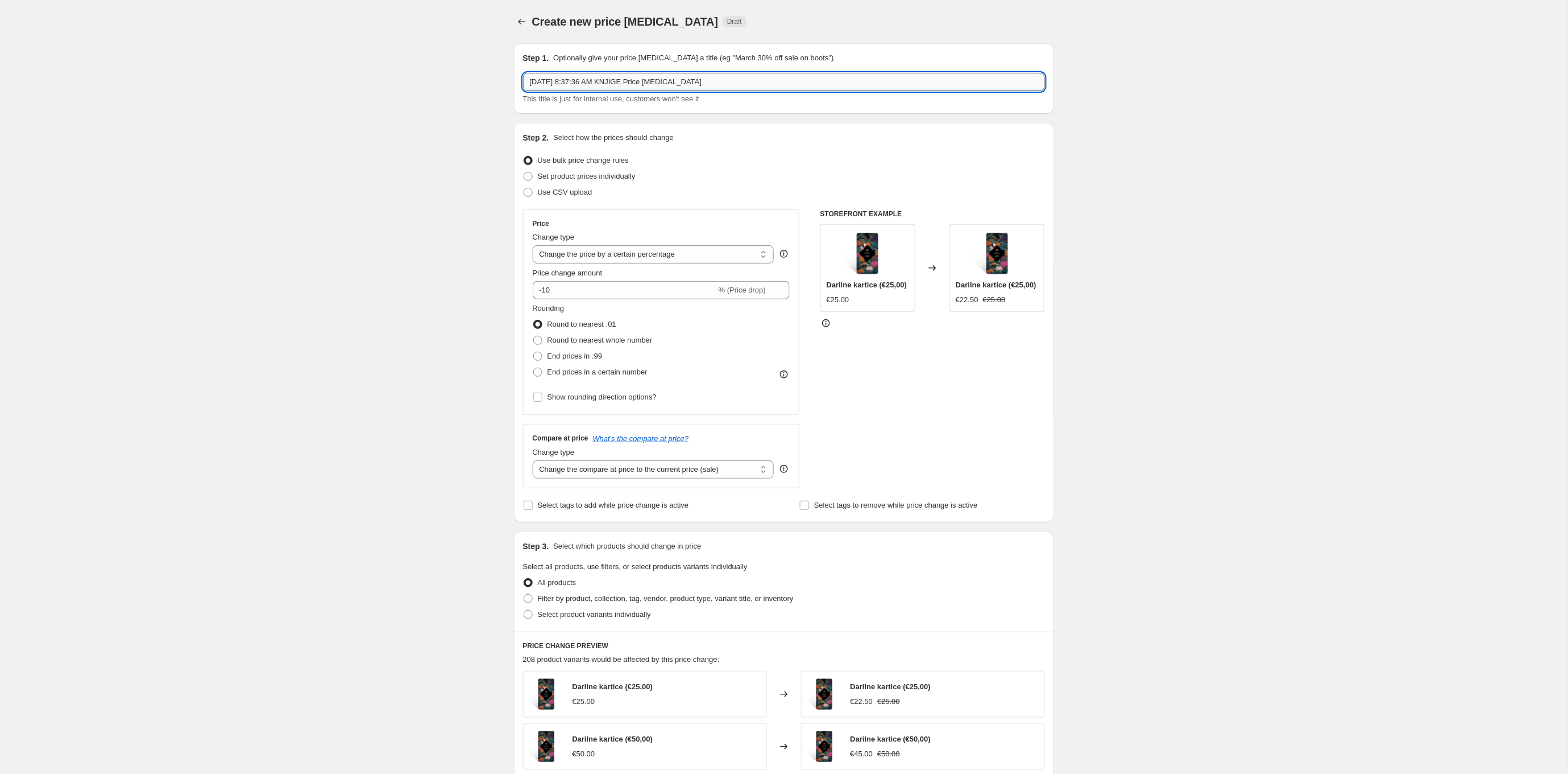
click at [646, 84] on input "[DATE] 8:37:36 AM KNJIGE Price [MEDICAL_DATA]" at bounding box center [784, 82] width 522 height 18
paste input "KNJIGE"
type input "KNJIGE30"
click at [547, 290] on input "-10" at bounding box center [624, 290] width 183 height 18
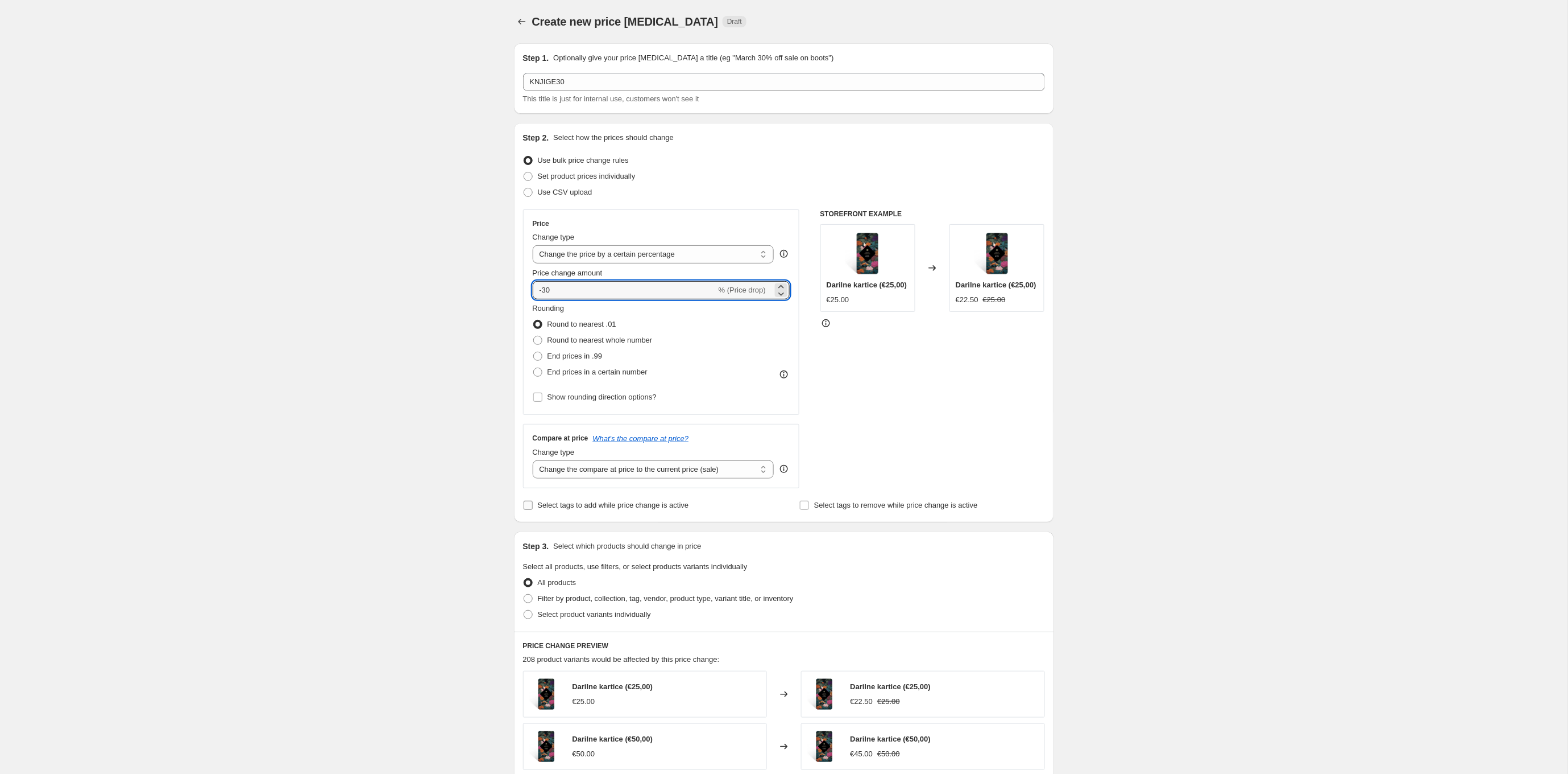
type input "-30"
click at [604, 594] on span "Filter by product, collection, tag, vendor, product type, variant title, or inv…" at bounding box center [665, 598] width 256 height 8
click at [525, 594] on input "Filter by product, collection, tag, vendor, product type, variant title, or inv…" at bounding box center [524, 594] width 1 height 1
radio input "true"
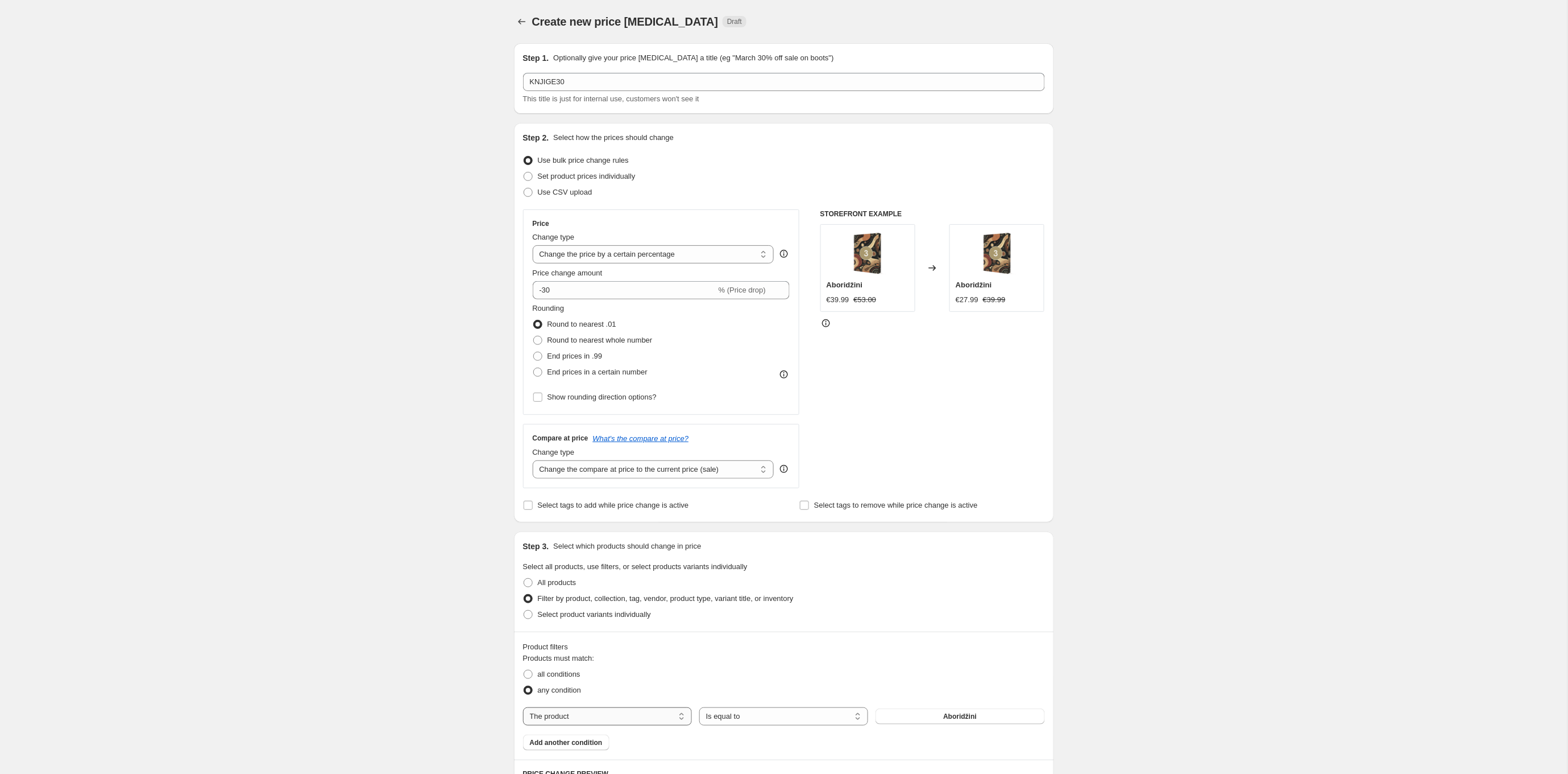
select select "collection"
click at [937, 719] on button "Aboridžini" at bounding box center [960, 716] width 169 height 16
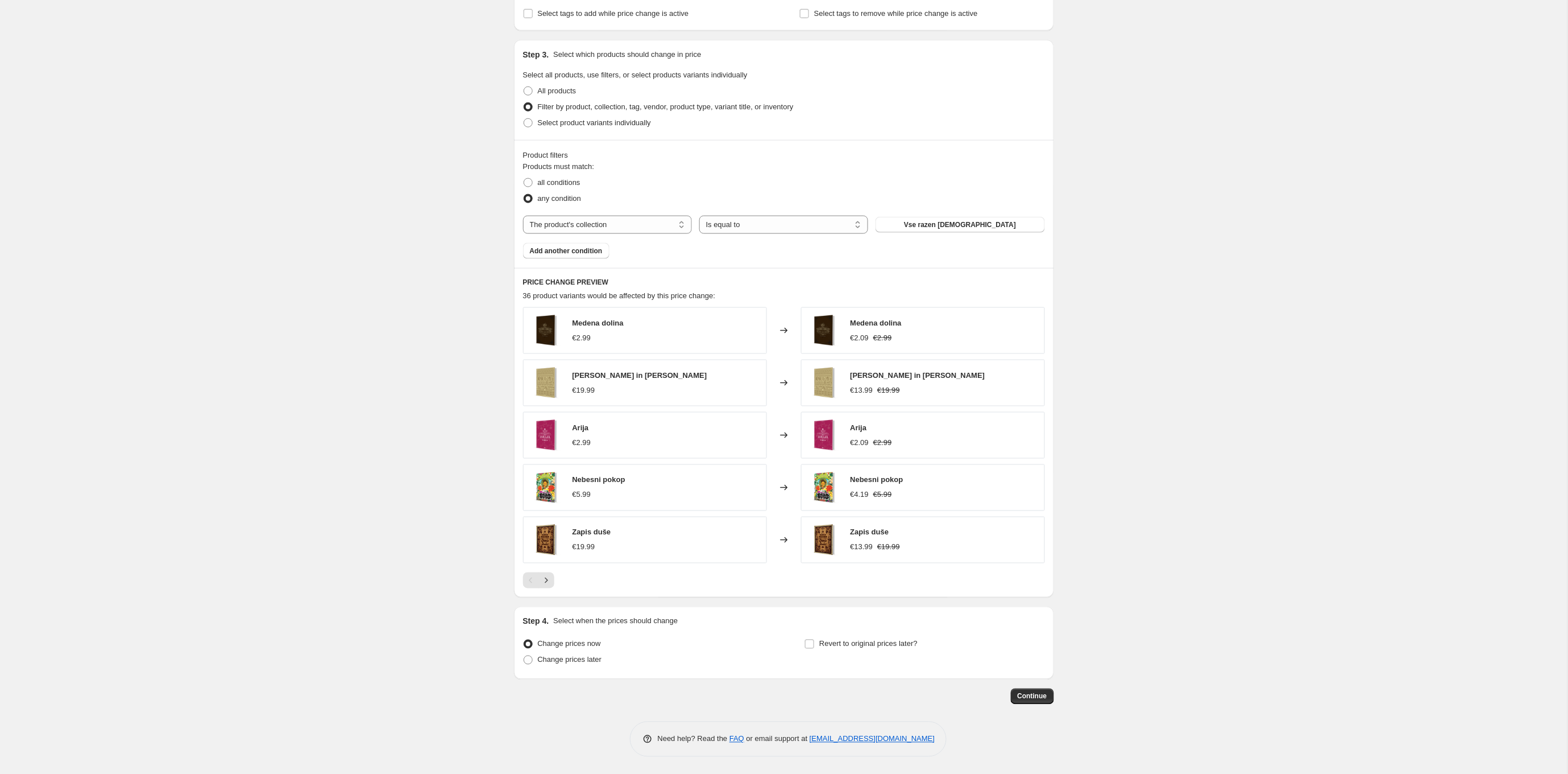
scroll to position [492, 0]
click at [909, 642] on span "Revert to original prices later?" at bounding box center [869, 643] width 99 height 8
click at [814, 642] on input "Revert to original prices later?" at bounding box center [809, 643] width 9 height 9
checkbox input "true"
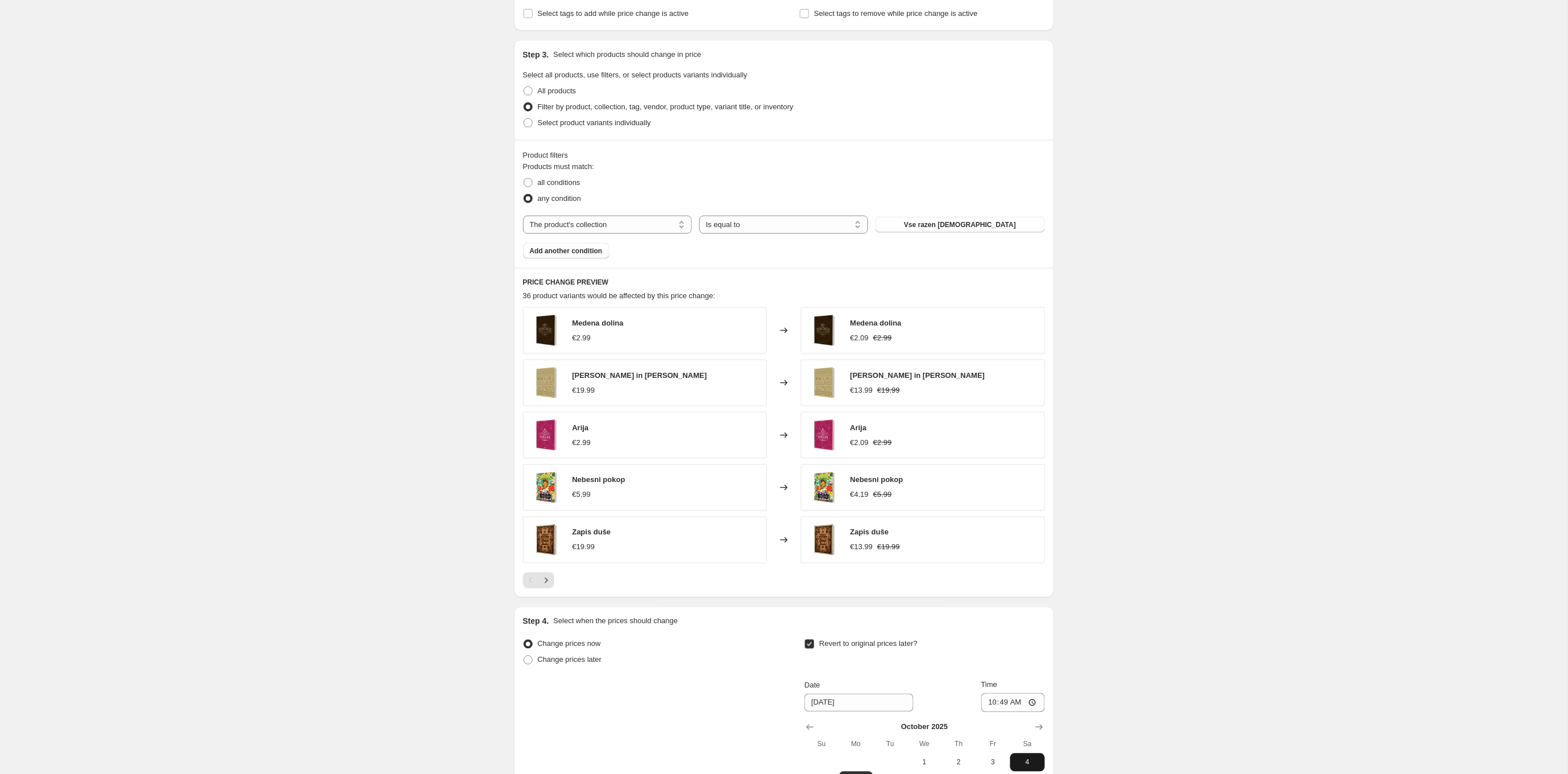
click at [1025, 759] on span "4" at bounding box center [1027, 762] width 25 height 9
type input "[DATE]"
click at [1006, 707] on input "10:49" at bounding box center [1013, 702] width 63 height 20
type input "01:49"
click at [1118, 675] on div "Create new price [MEDICAL_DATA]. This page is ready Create new price [MEDICAL_D…" at bounding box center [784, 238] width 1568 height 1460
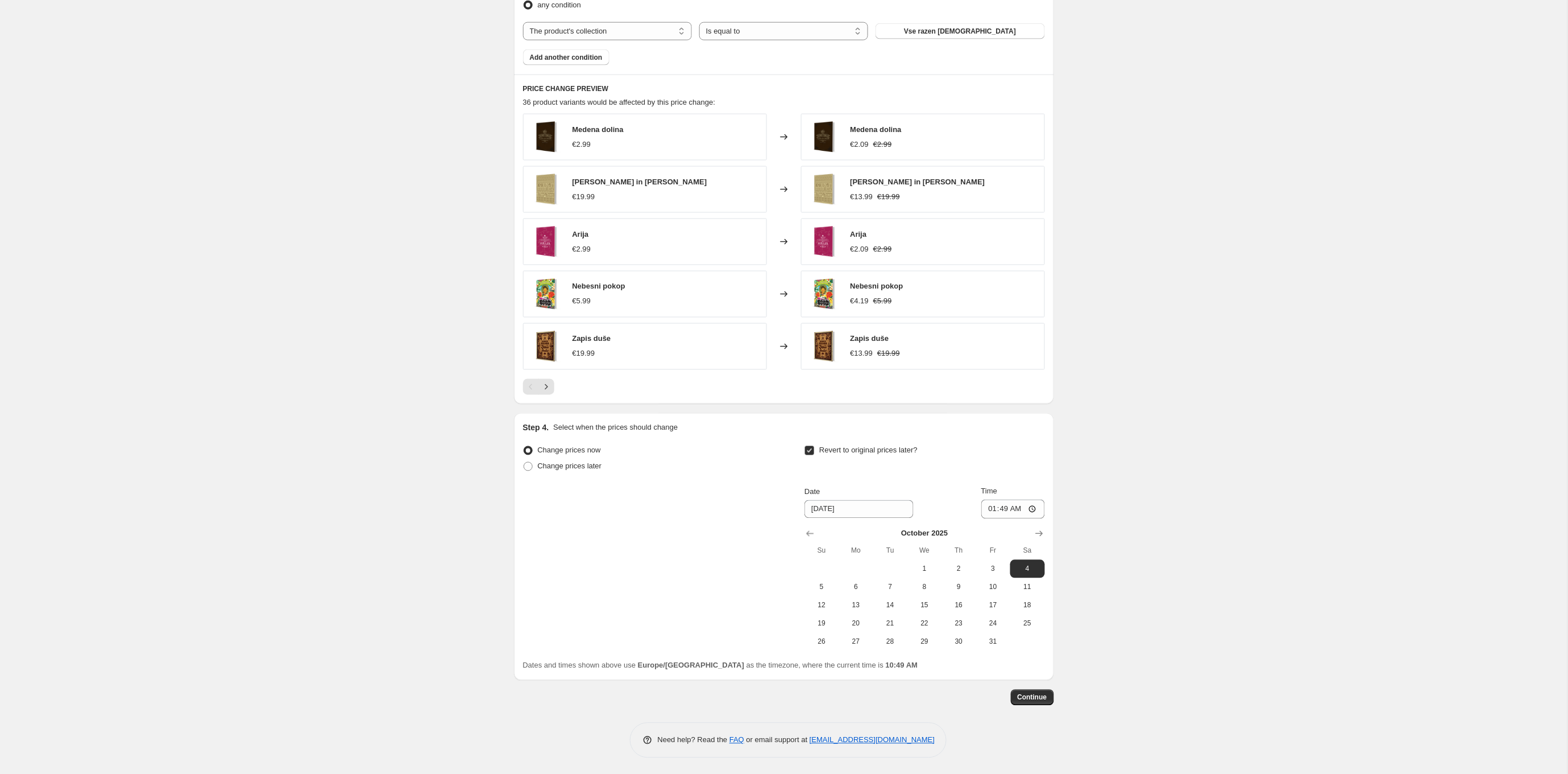
scroll to position [684, 0]
click at [1041, 693] on span "Continue" at bounding box center [1033, 698] width 30 height 9
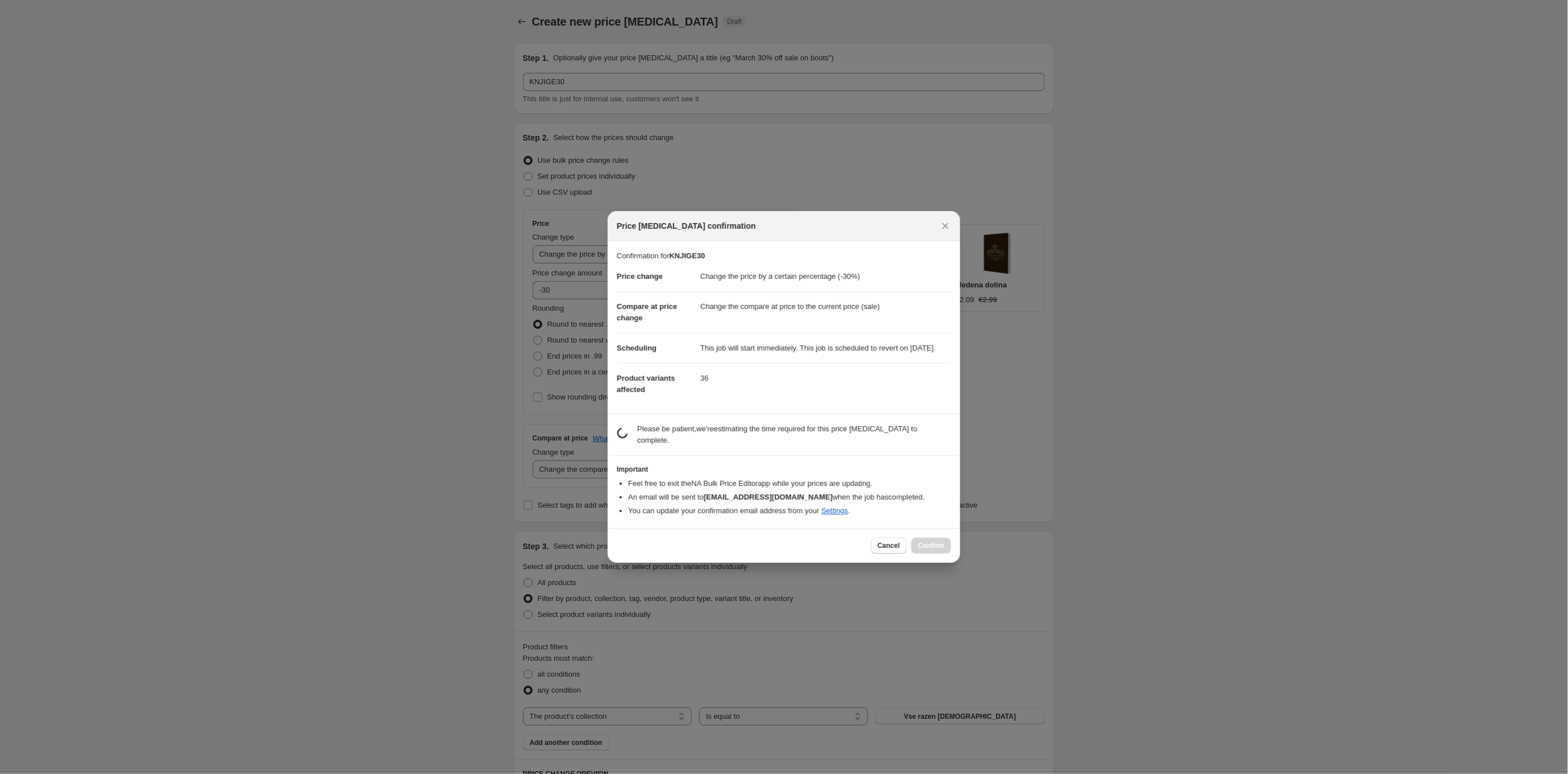
scroll to position [684, 0]
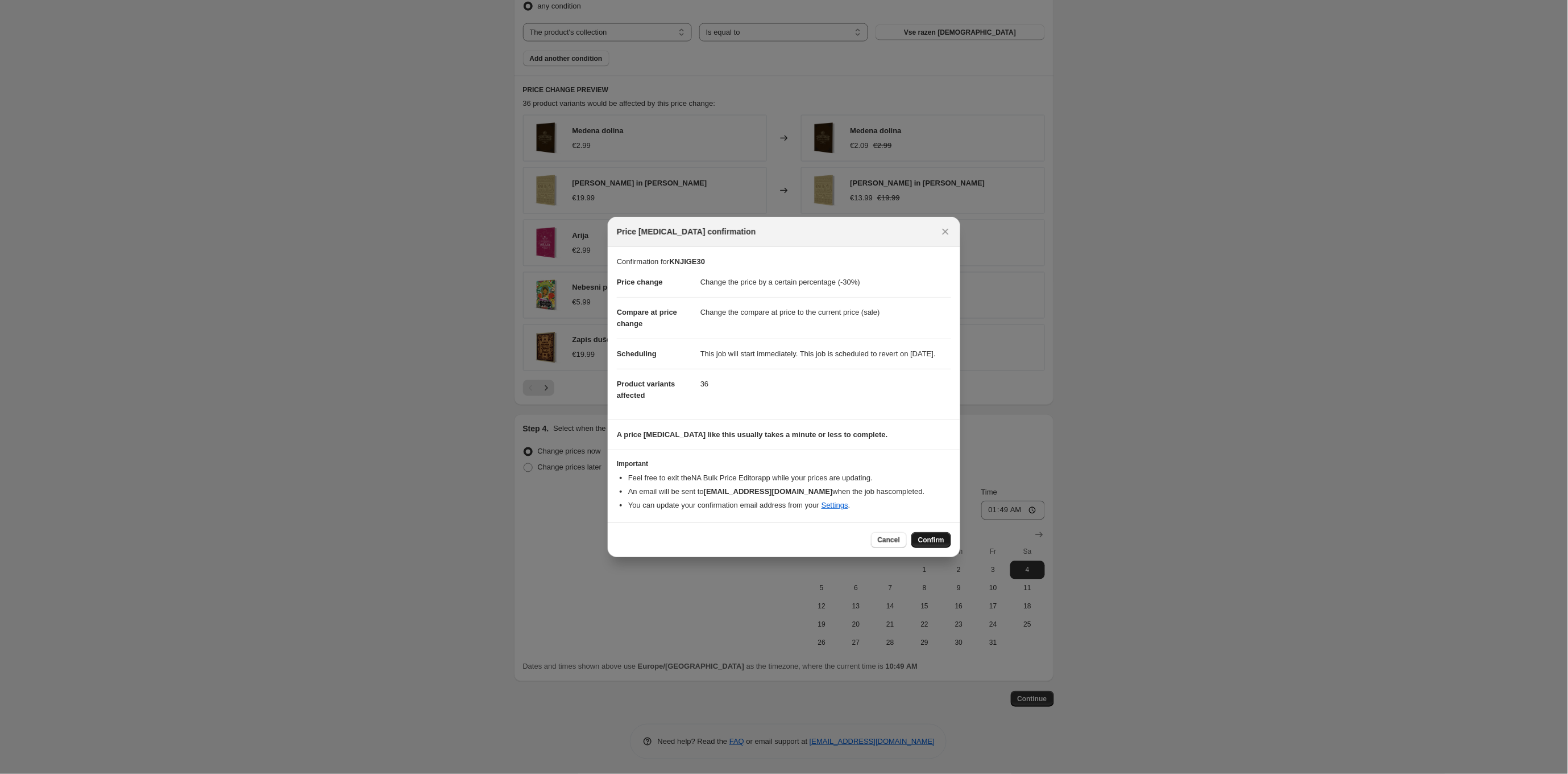
click at [929, 545] on span "Confirm" at bounding box center [932, 540] width 26 height 9
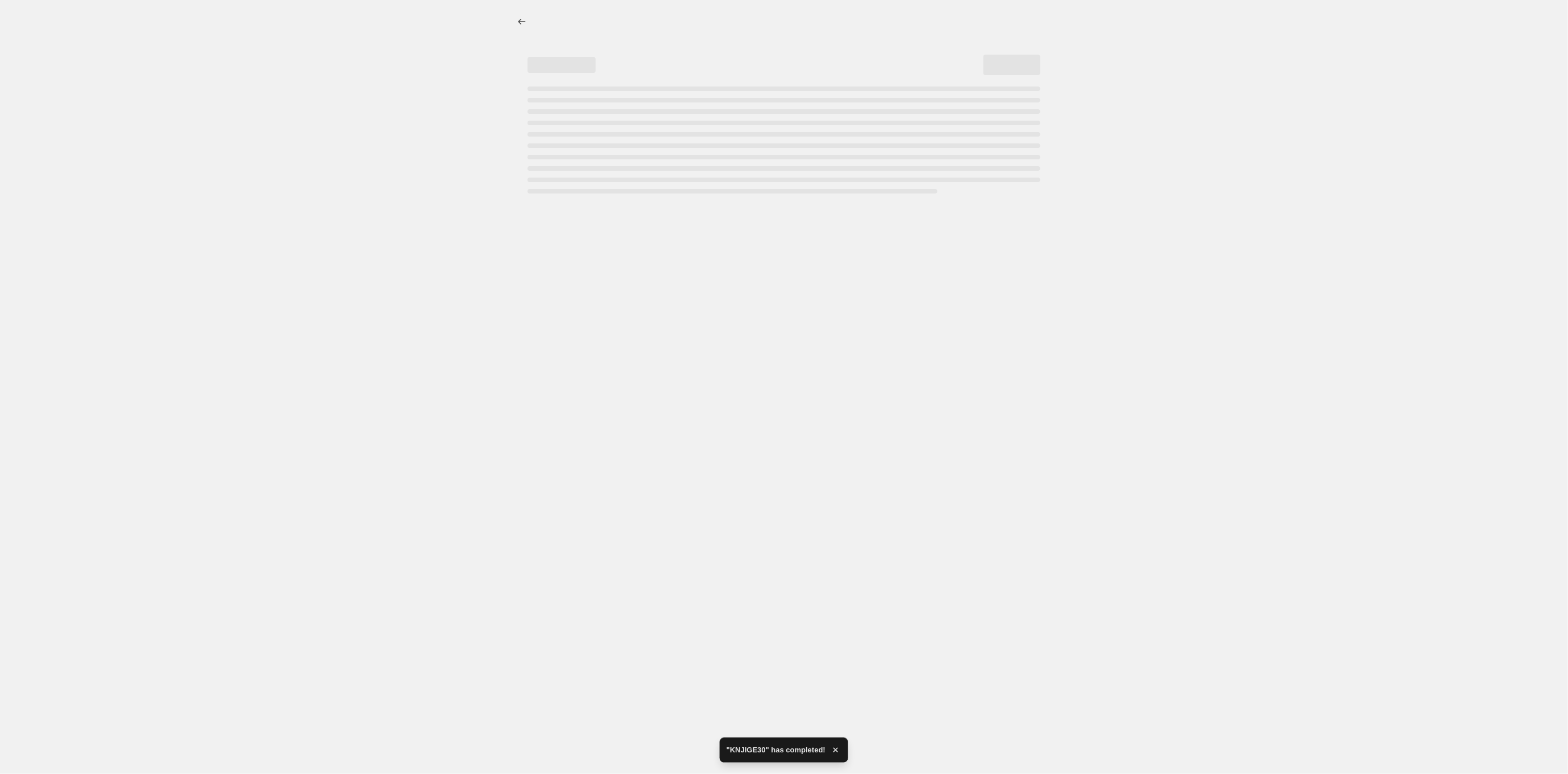
select select "percentage"
select select "collection"
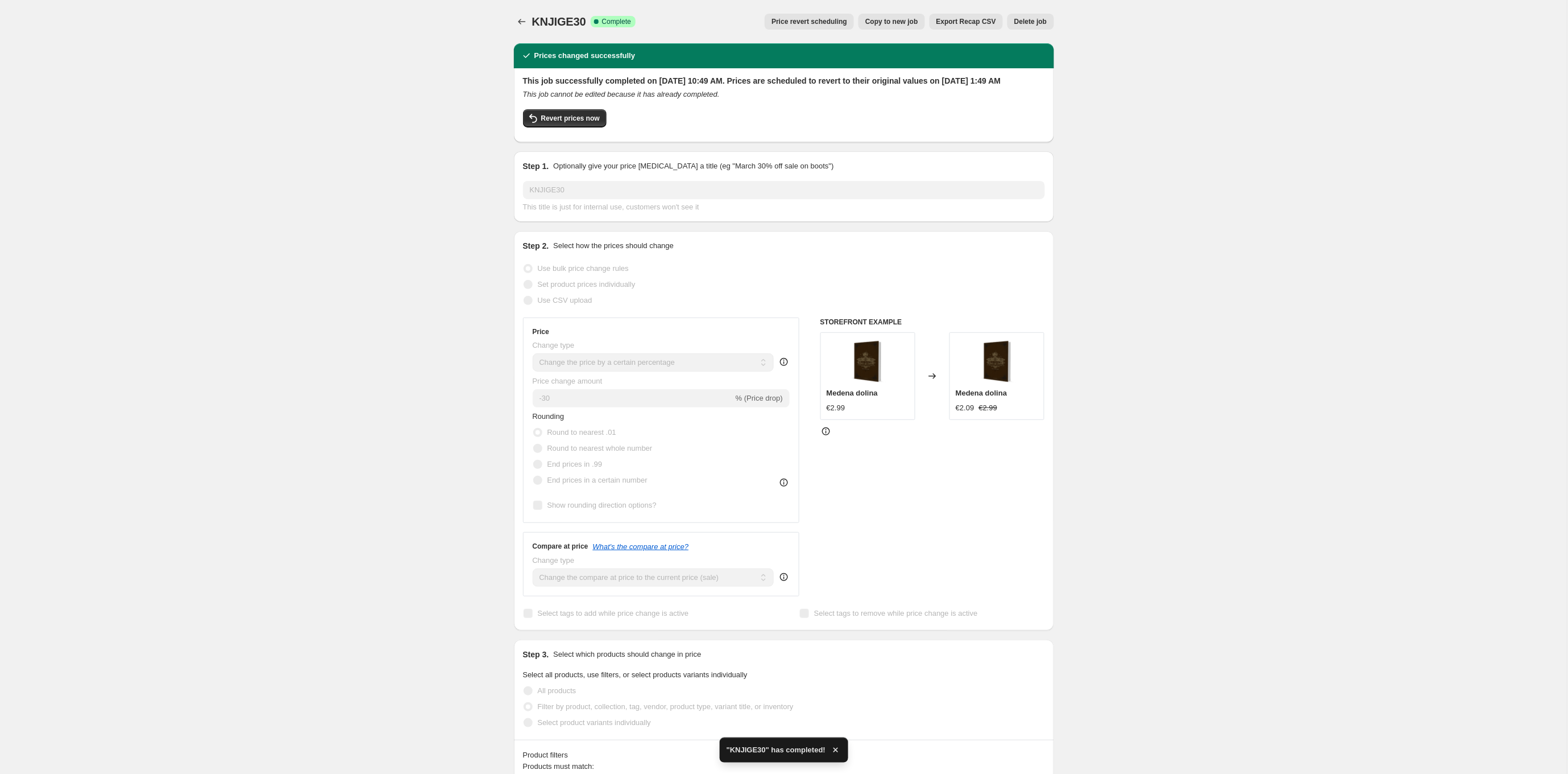
click at [320, 203] on div "KNJIGE30. This page is ready KNJIGE30 Success Complete Complete Price revert sc…" at bounding box center [784, 772] width 1568 height 1543
click at [517, 21] on icon "Price change jobs" at bounding box center [522, 21] width 12 height 12
